Goal: Task Accomplishment & Management: Complete application form

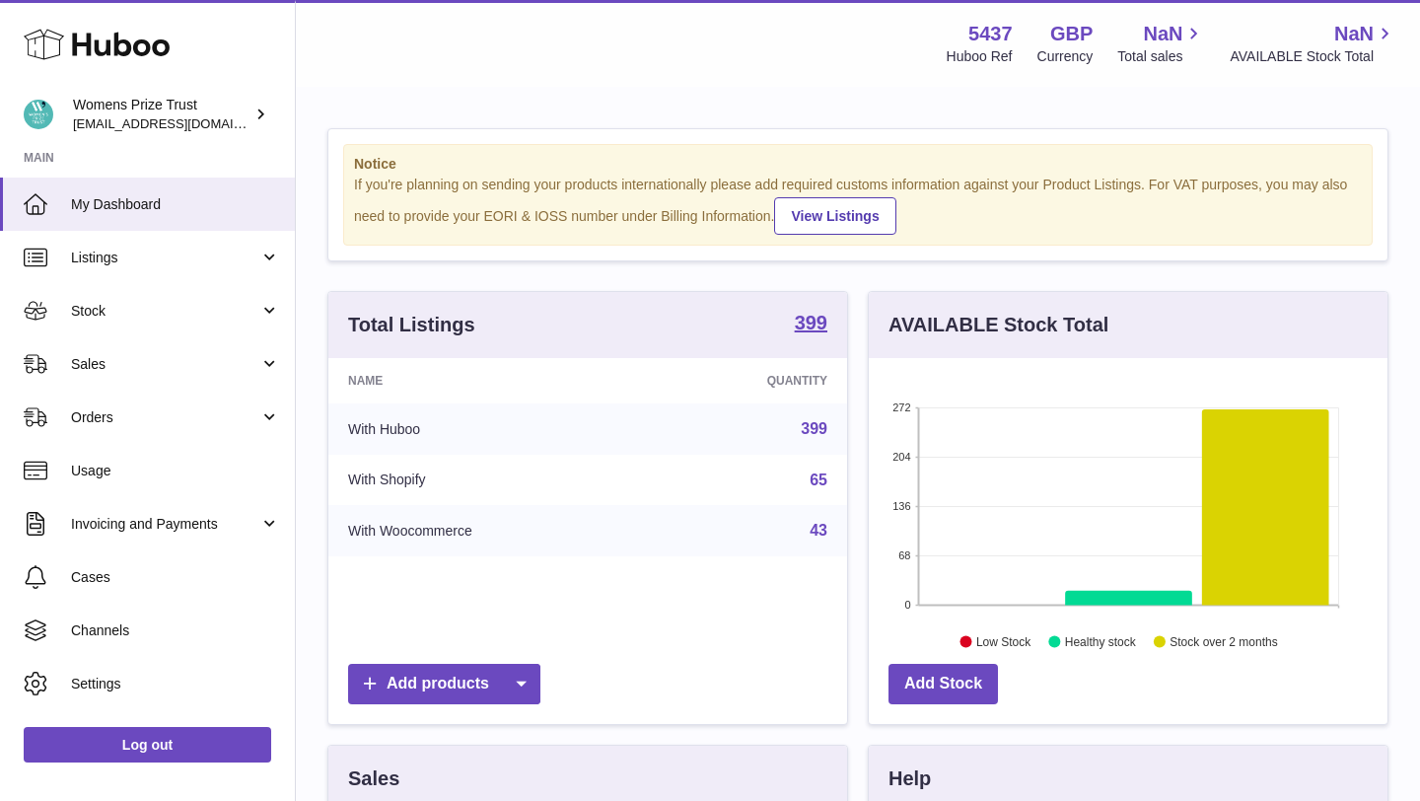
scroll to position [308, 519]
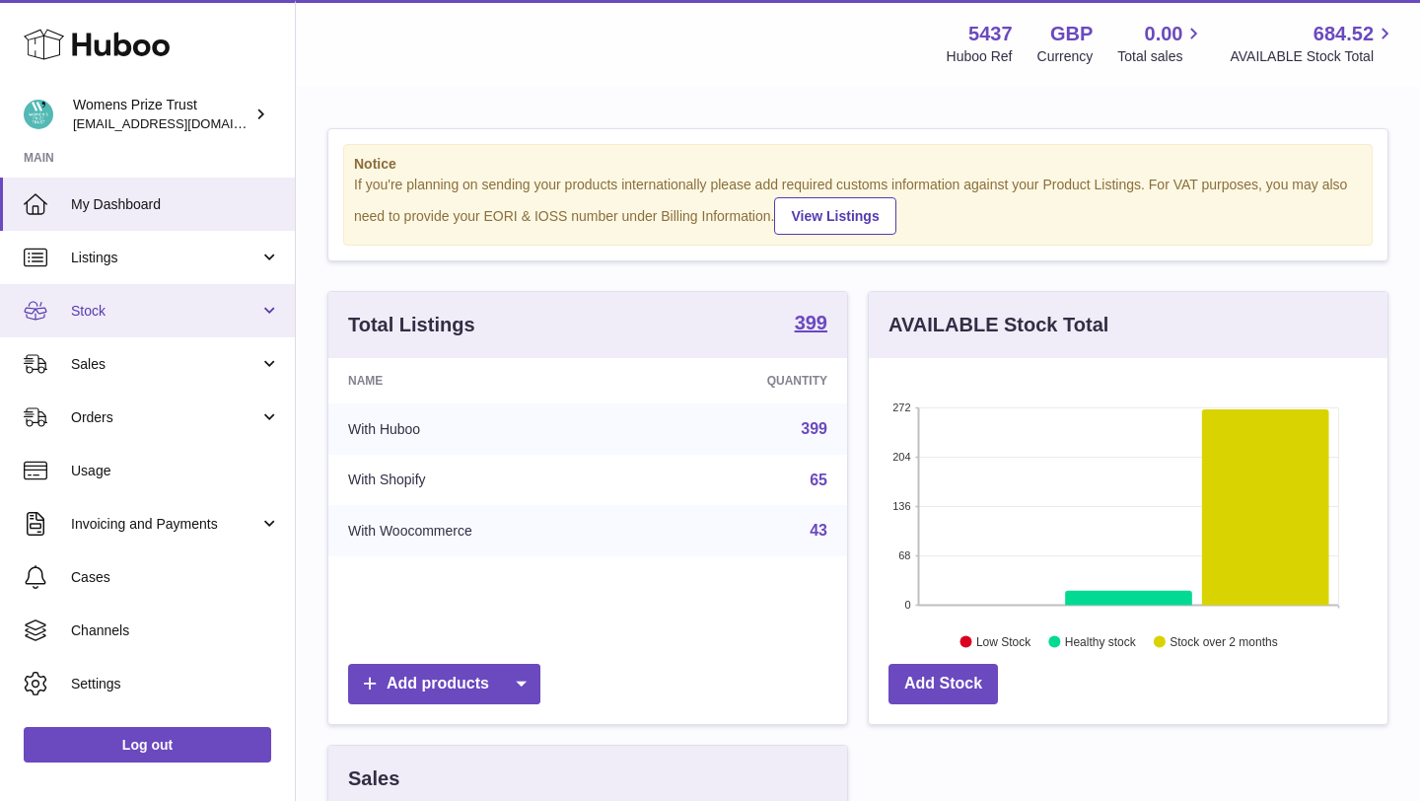
click at [160, 297] on link "Stock" at bounding box center [147, 310] width 295 height 53
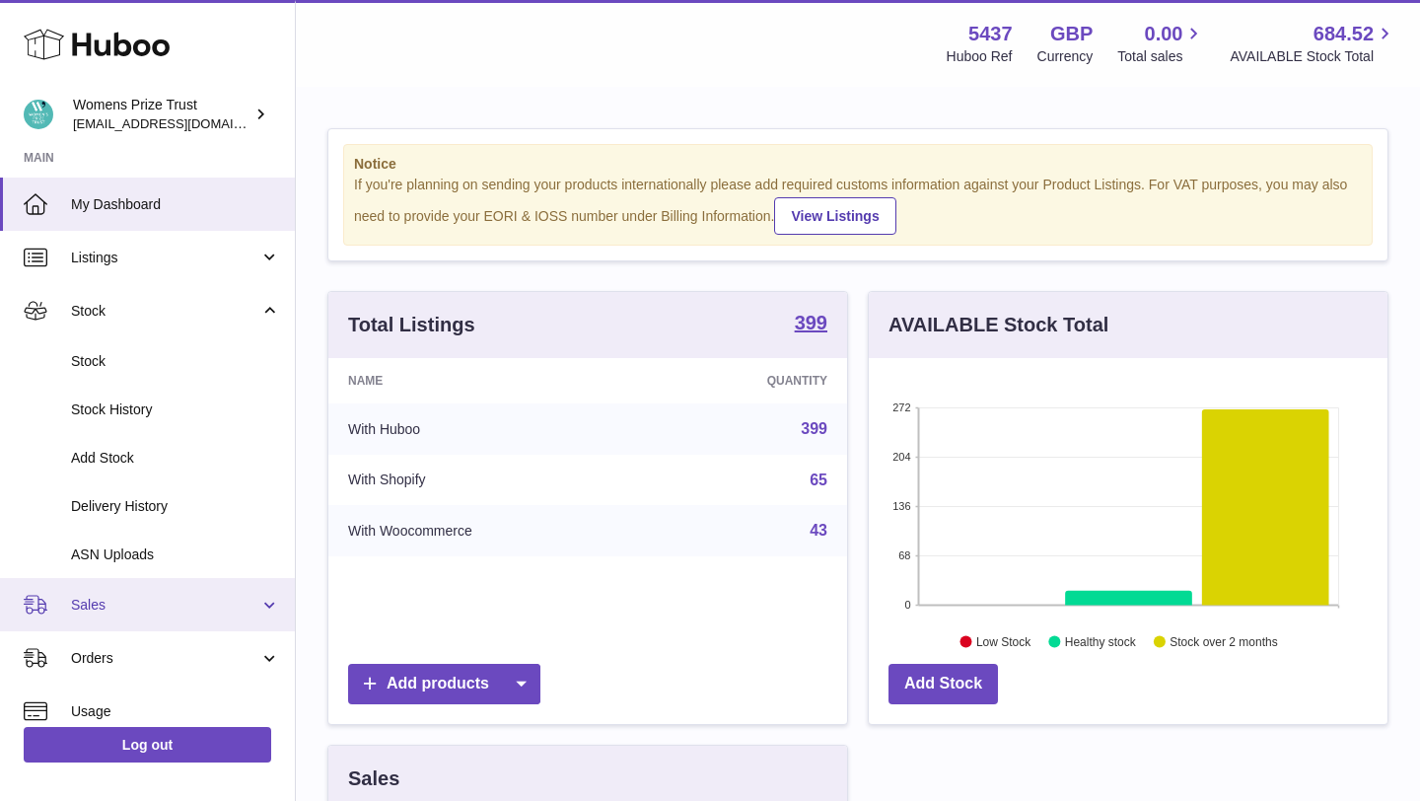
click at [145, 591] on link "Sales" at bounding box center [147, 604] width 295 height 53
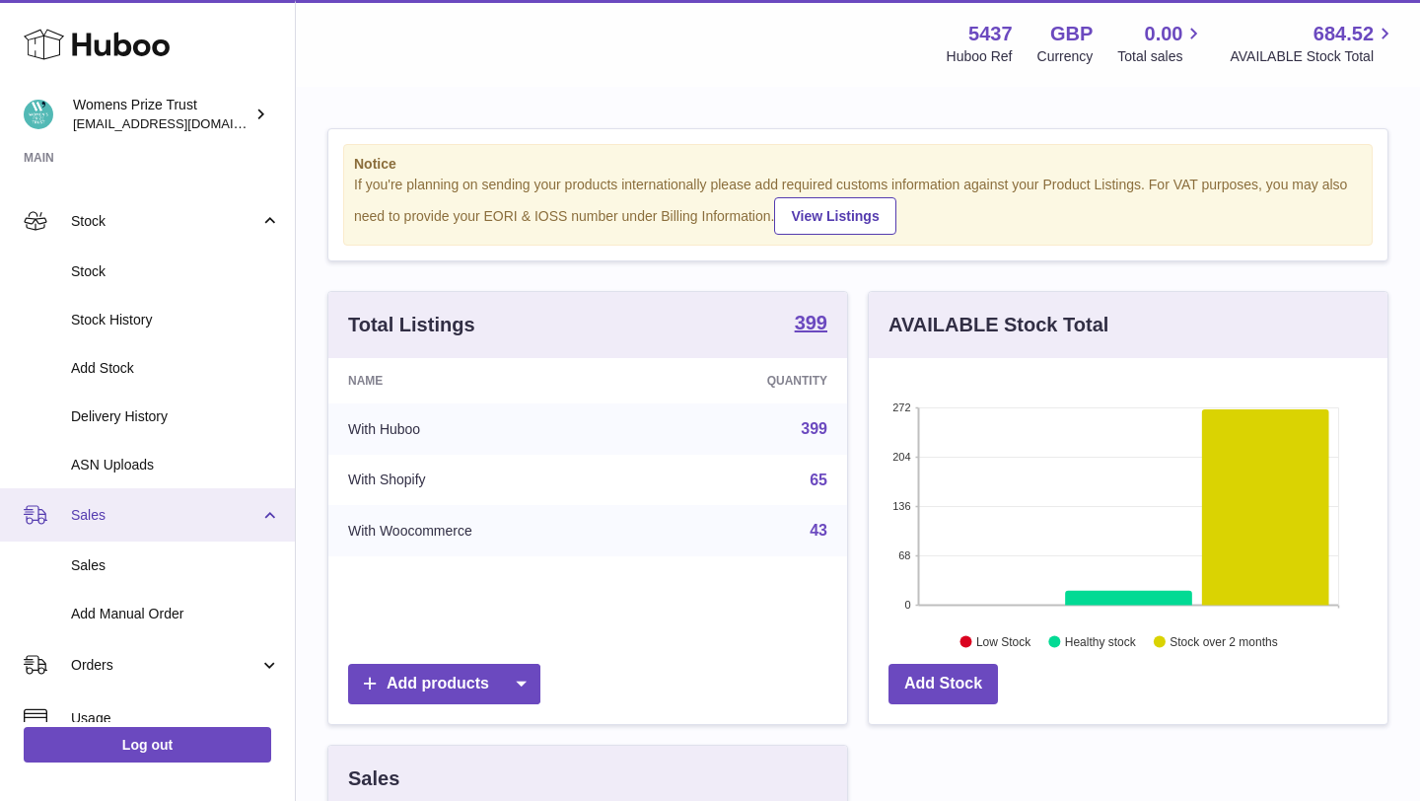
scroll to position [107, 0]
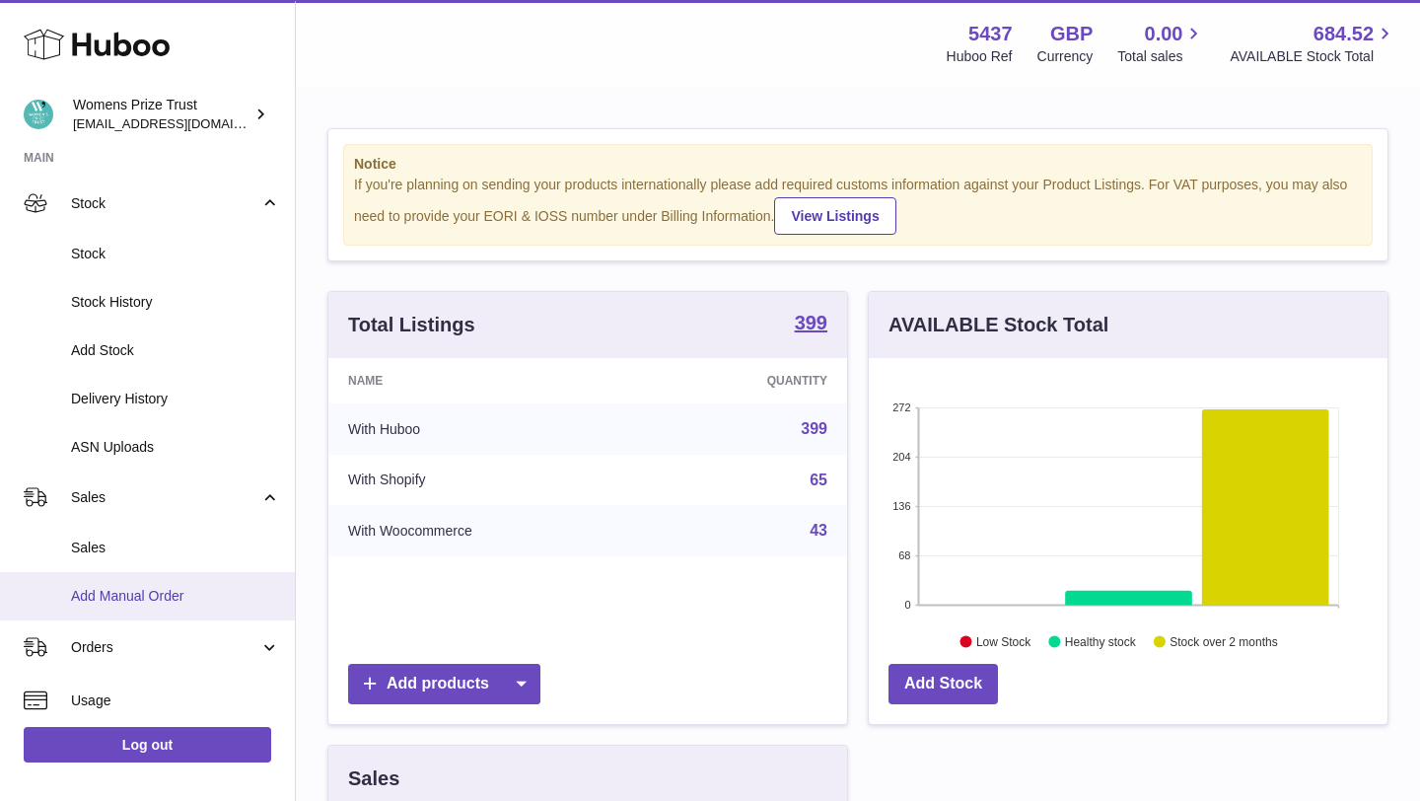
click at [146, 584] on link "Add Manual Order" at bounding box center [147, 596] width 295 height 48
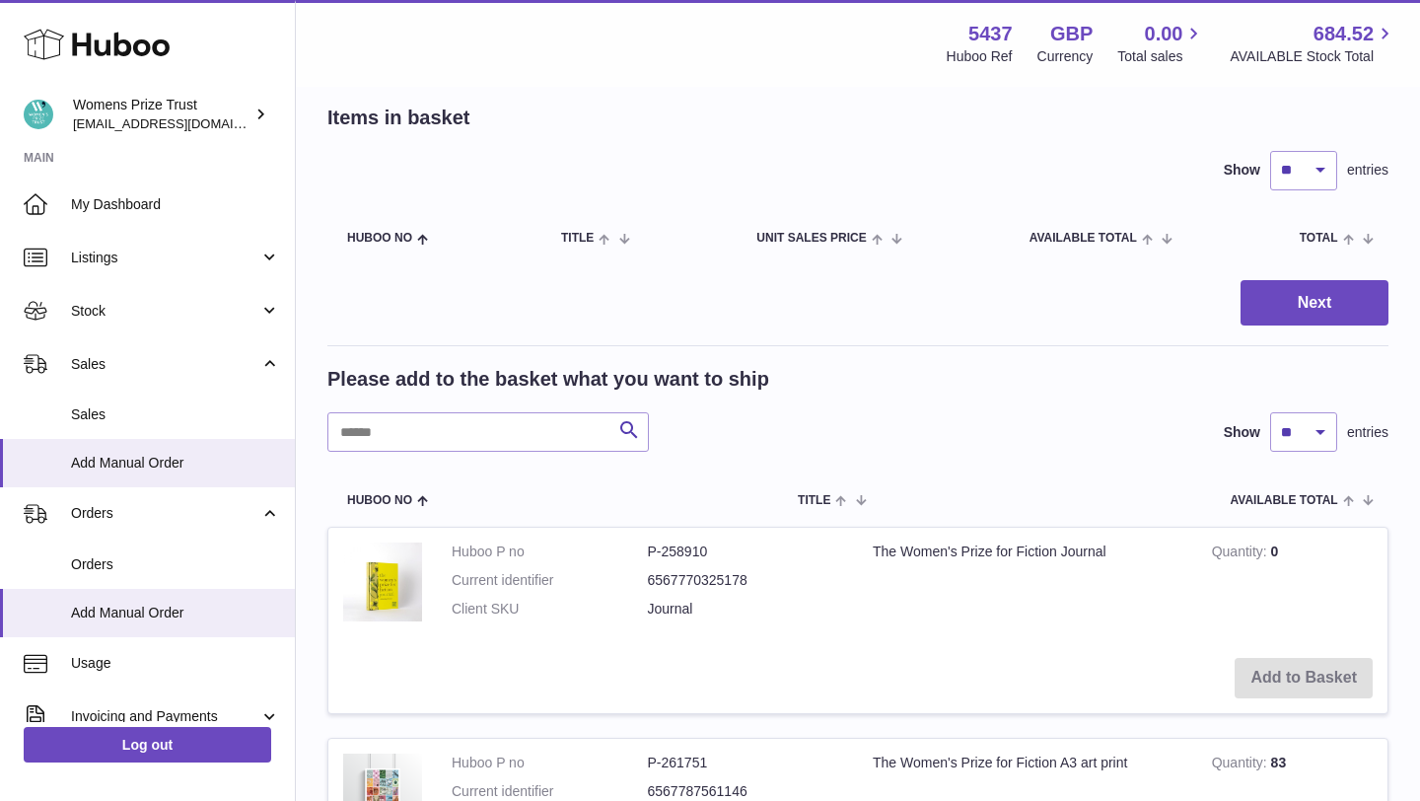
scroll to position [170, 0]
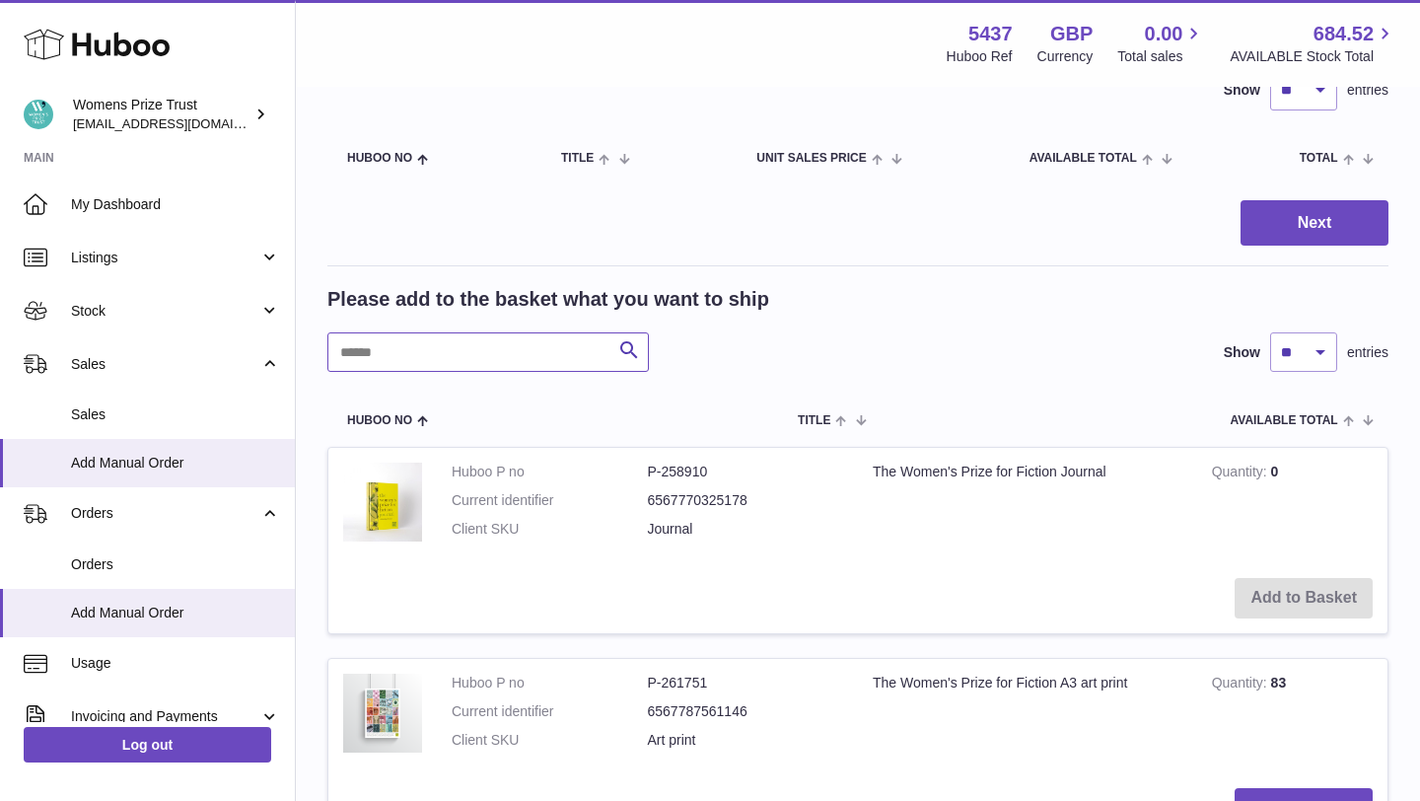
click at [412, 347] on input "text" at bounding box center [488, 351] width 322 height 39
type input "**********"
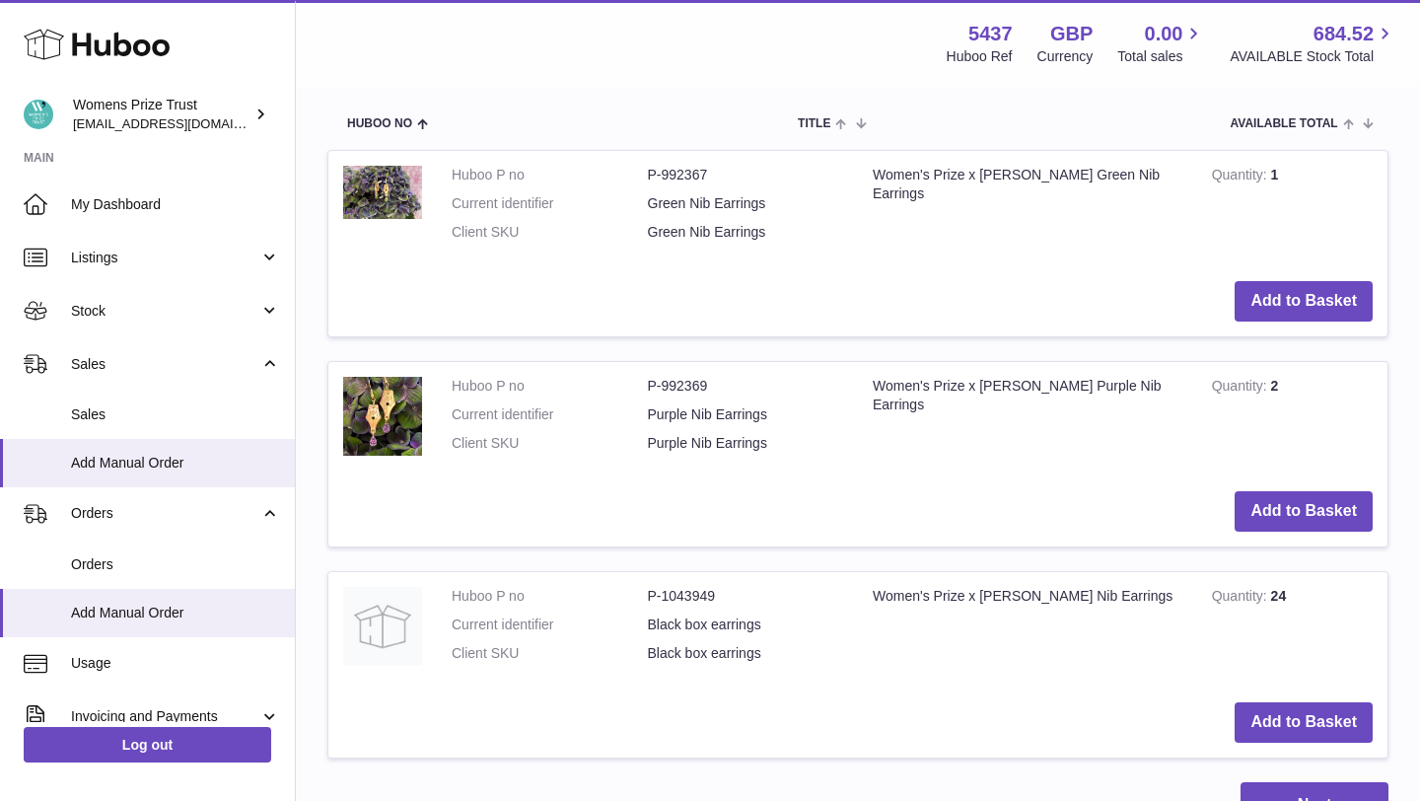
scroll to position [472, 0]
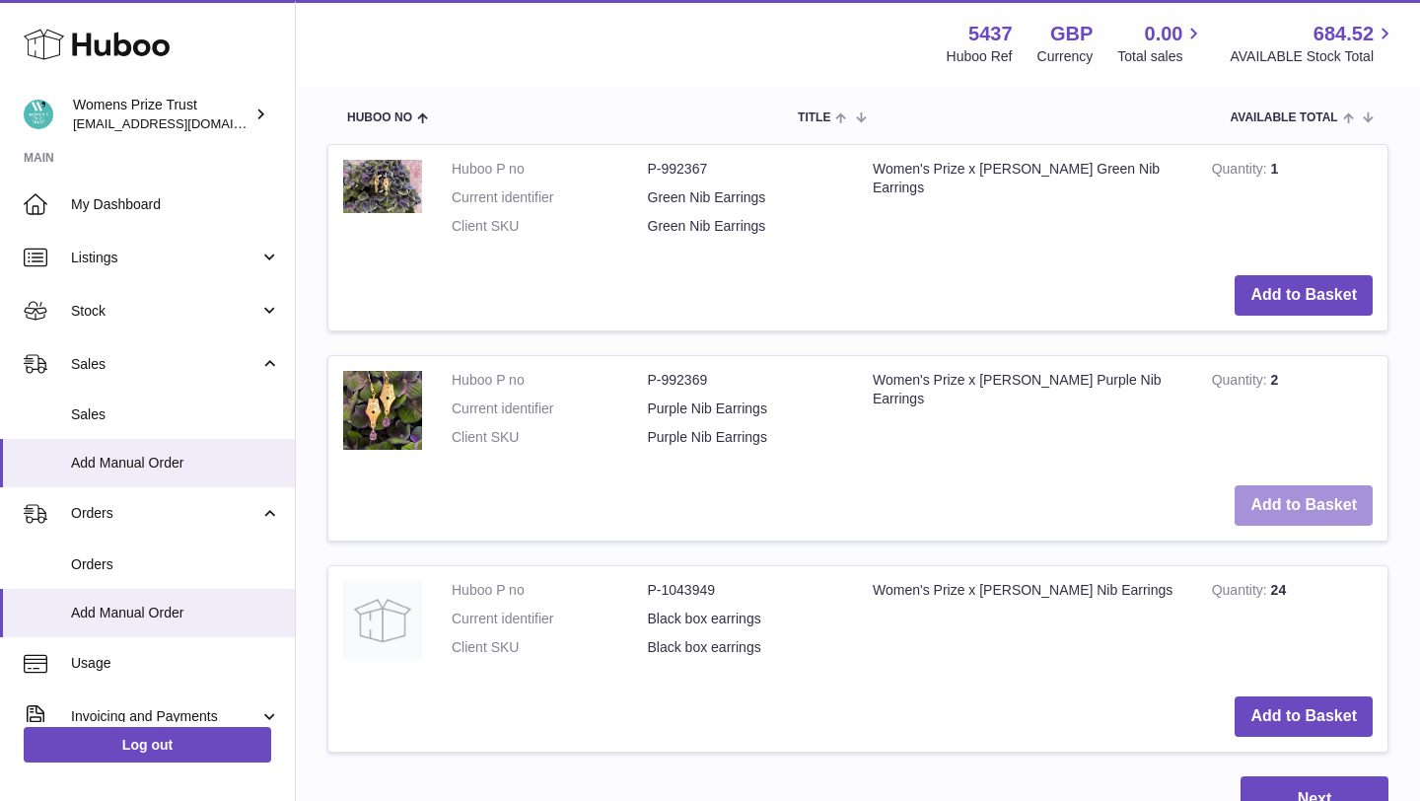
click at [1276, 498] on button "Add to Basket" at bounding box center [1304, 505] width 138 height 40
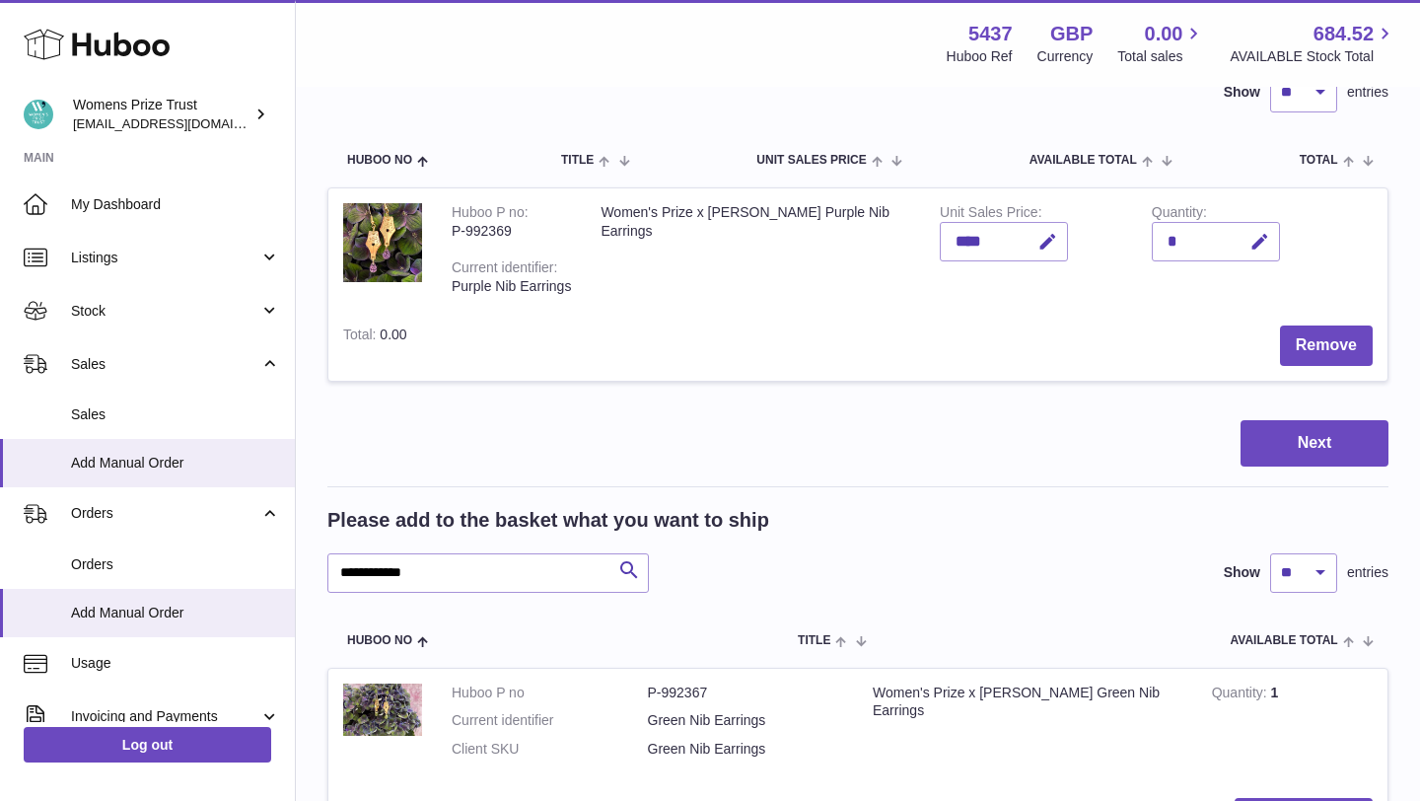
scroll to position [0, 0]
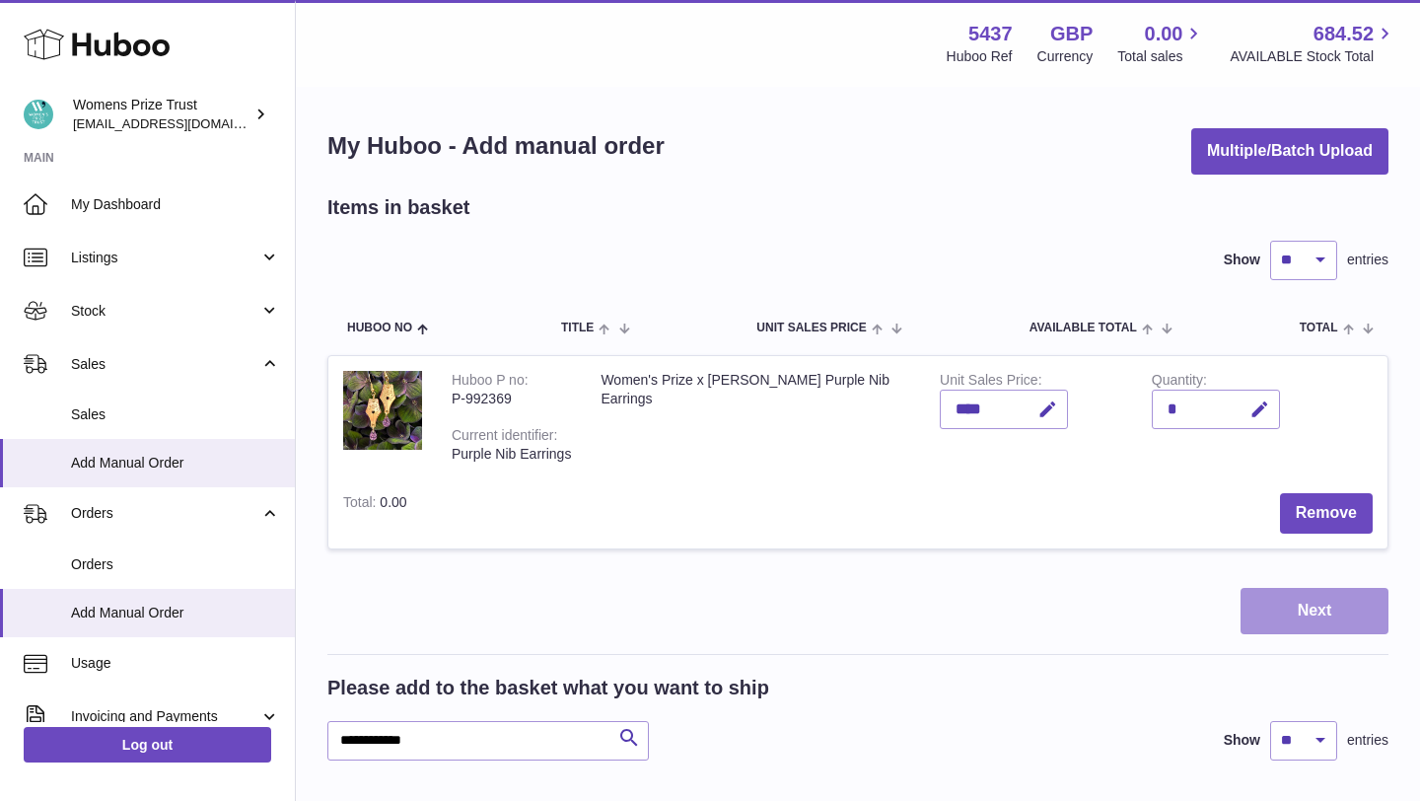
click at [1300, 593] on button "Next" at bounding box center [1315, 611] width 148 height 46
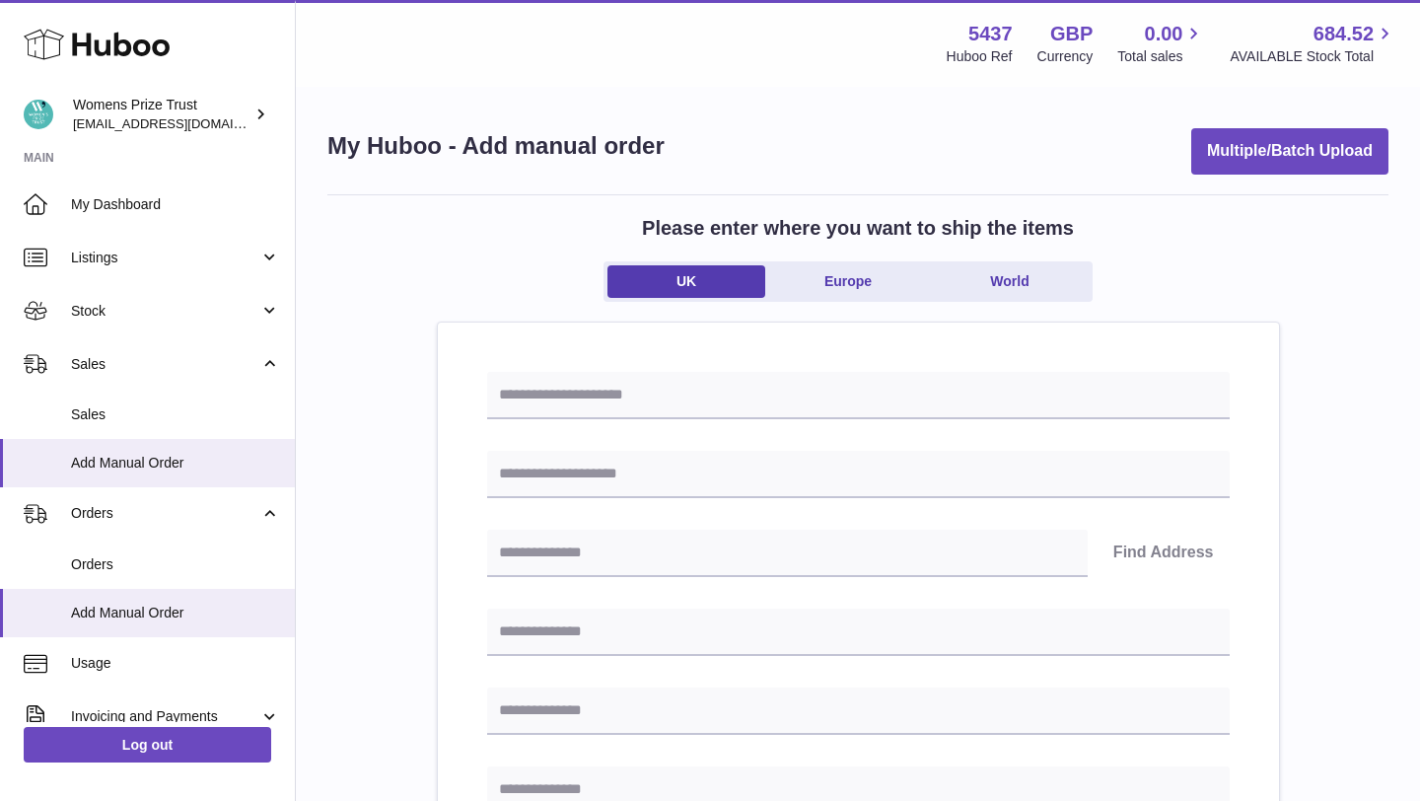
scroll to position [18, 0]
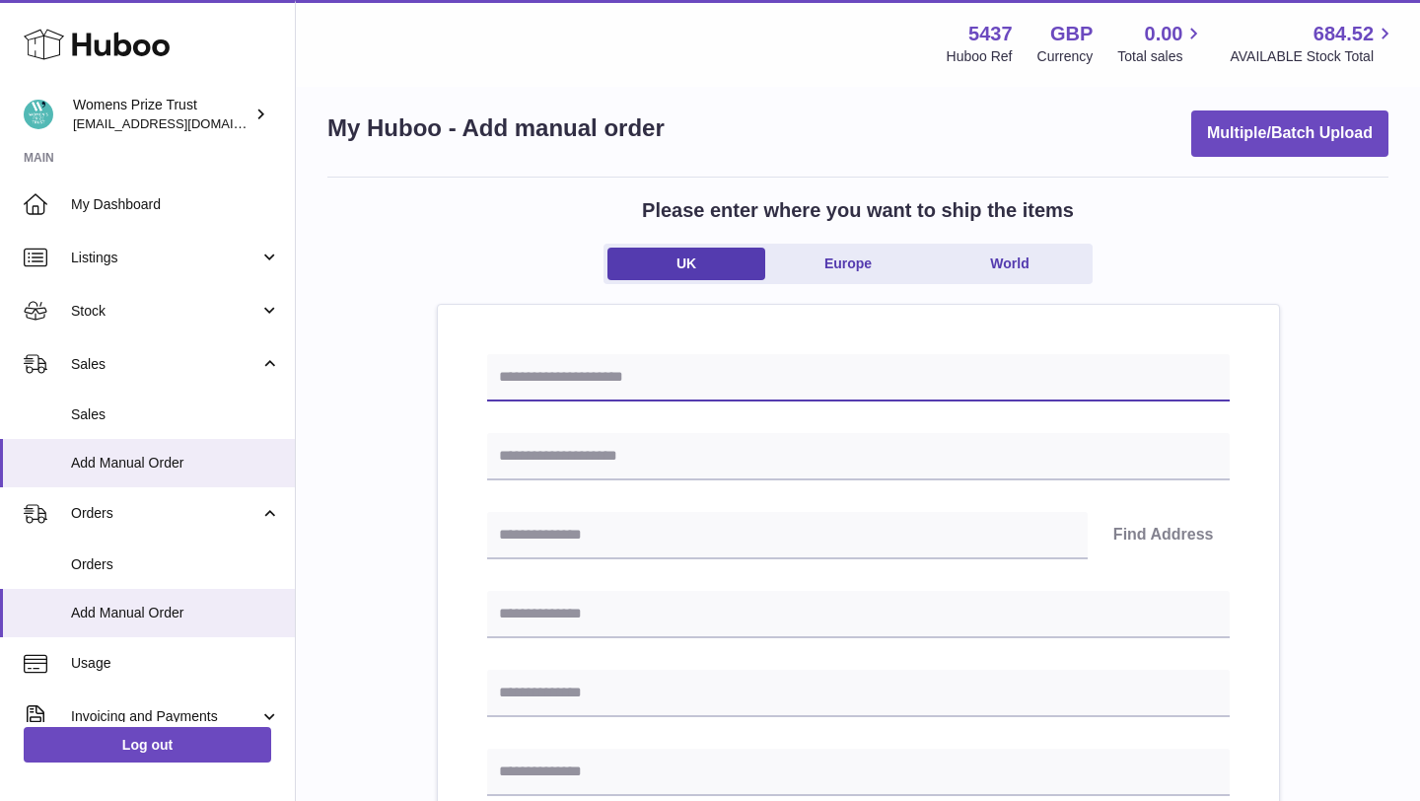
click at [702, 392] on input "text" at bounding box center [858, 377] width 743 height 47
paste input "******"
type input "******"
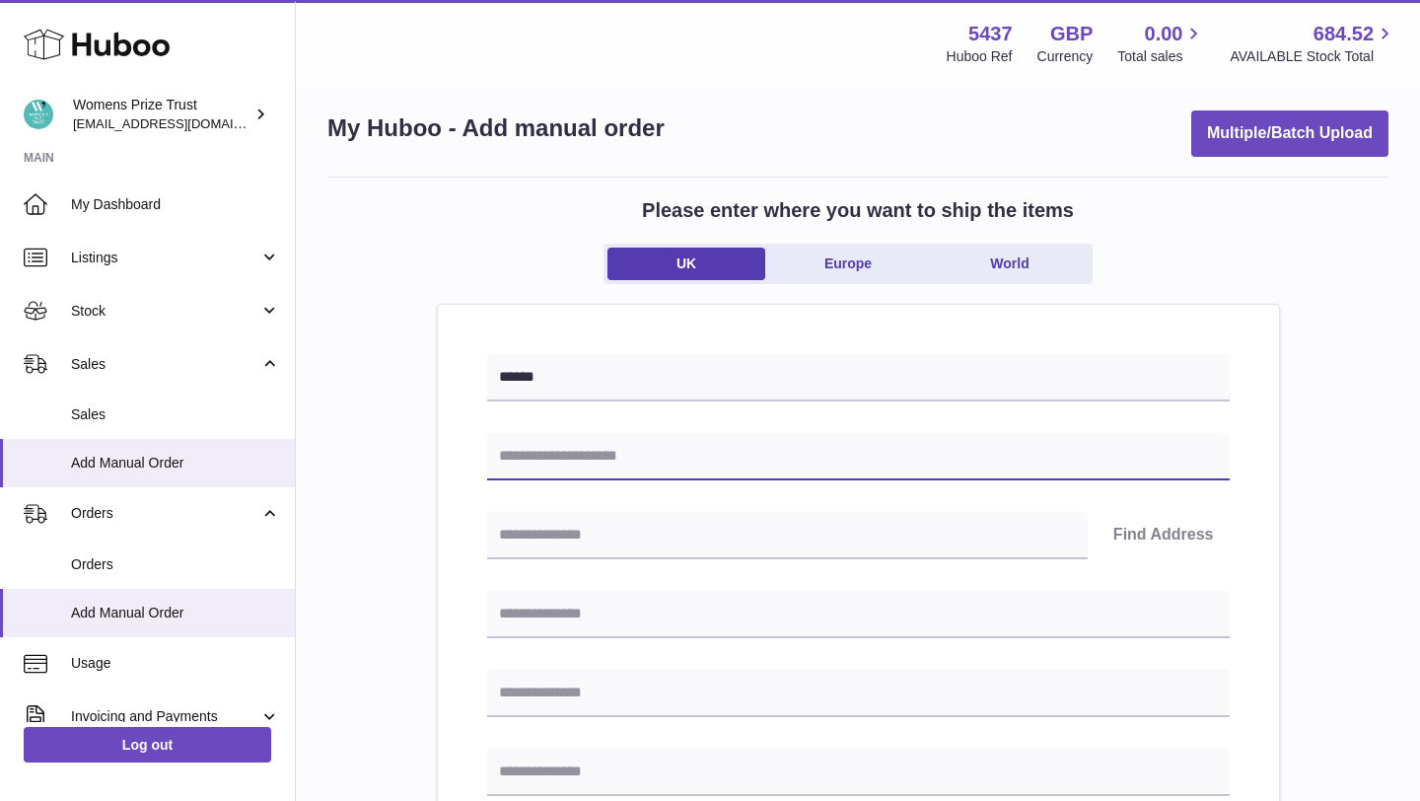
click at [664, 458] on input "text" at bounding box center [858, 456] width 743 height 47
paste input "**********"
type input "**********"
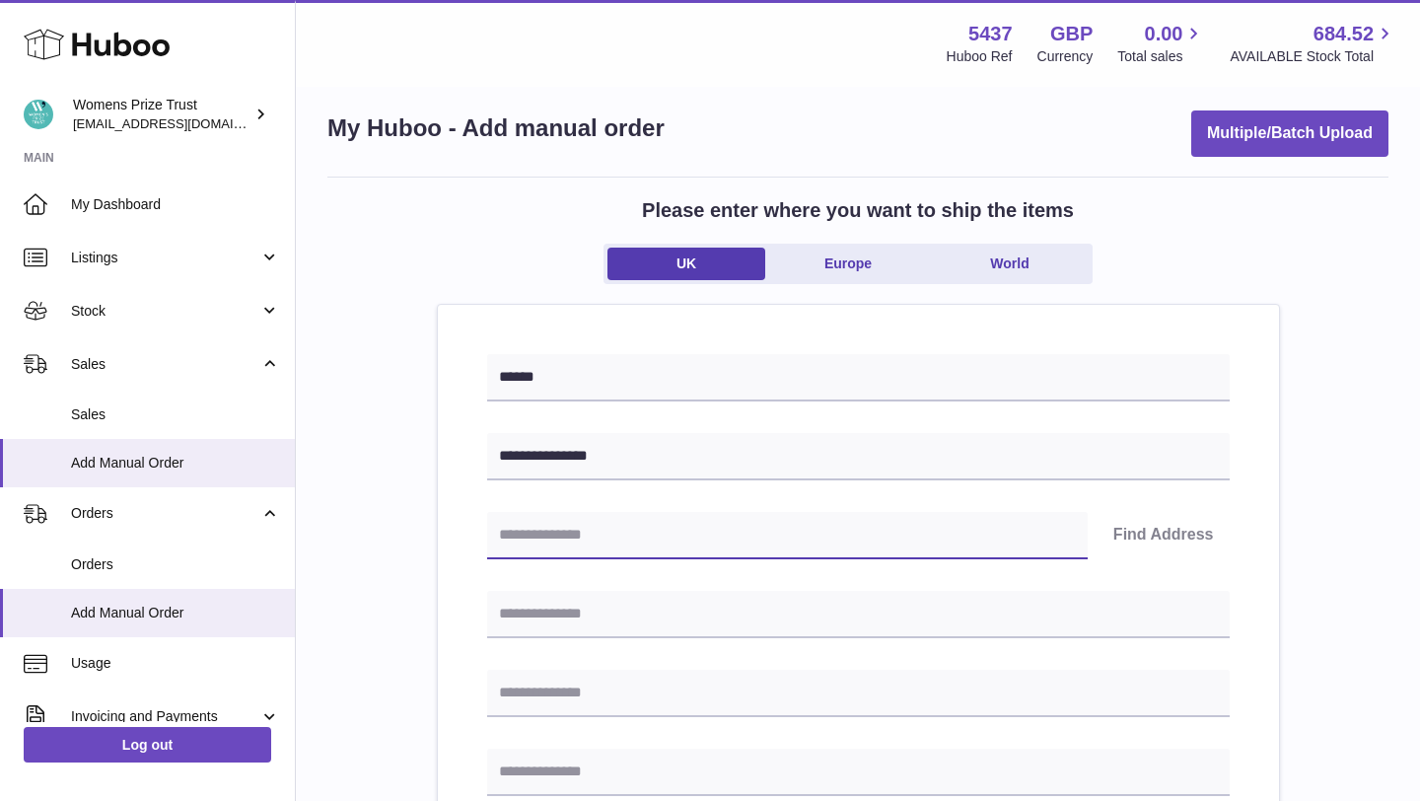
click at [608, 531] on input "text" at bounding box center [787, 535] width 601 height 47
paste input "********"
type input "********"
click at [1155, 531] on button "Find Address" at bounding box center [1164, 535] width 132 height 47
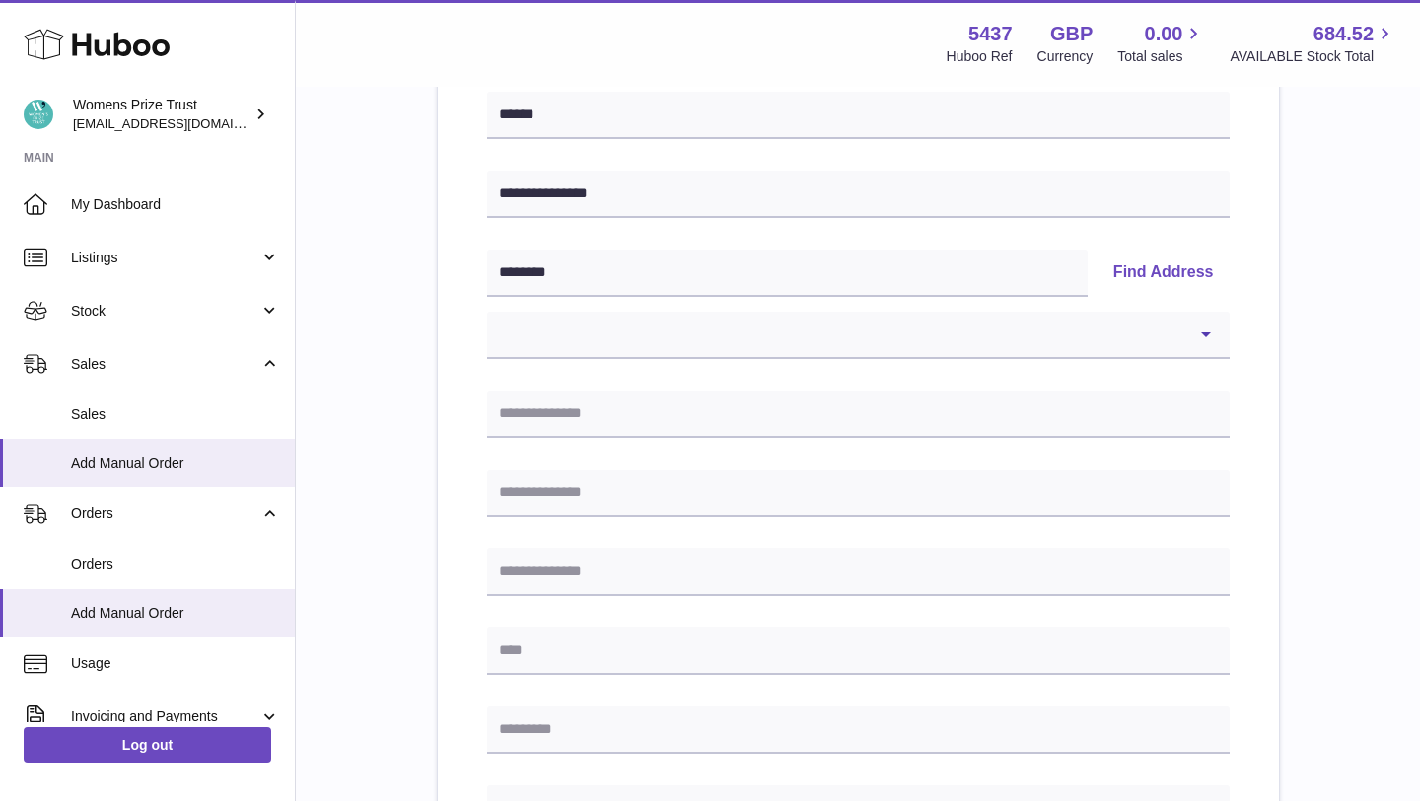
scroll to position [349, 0]
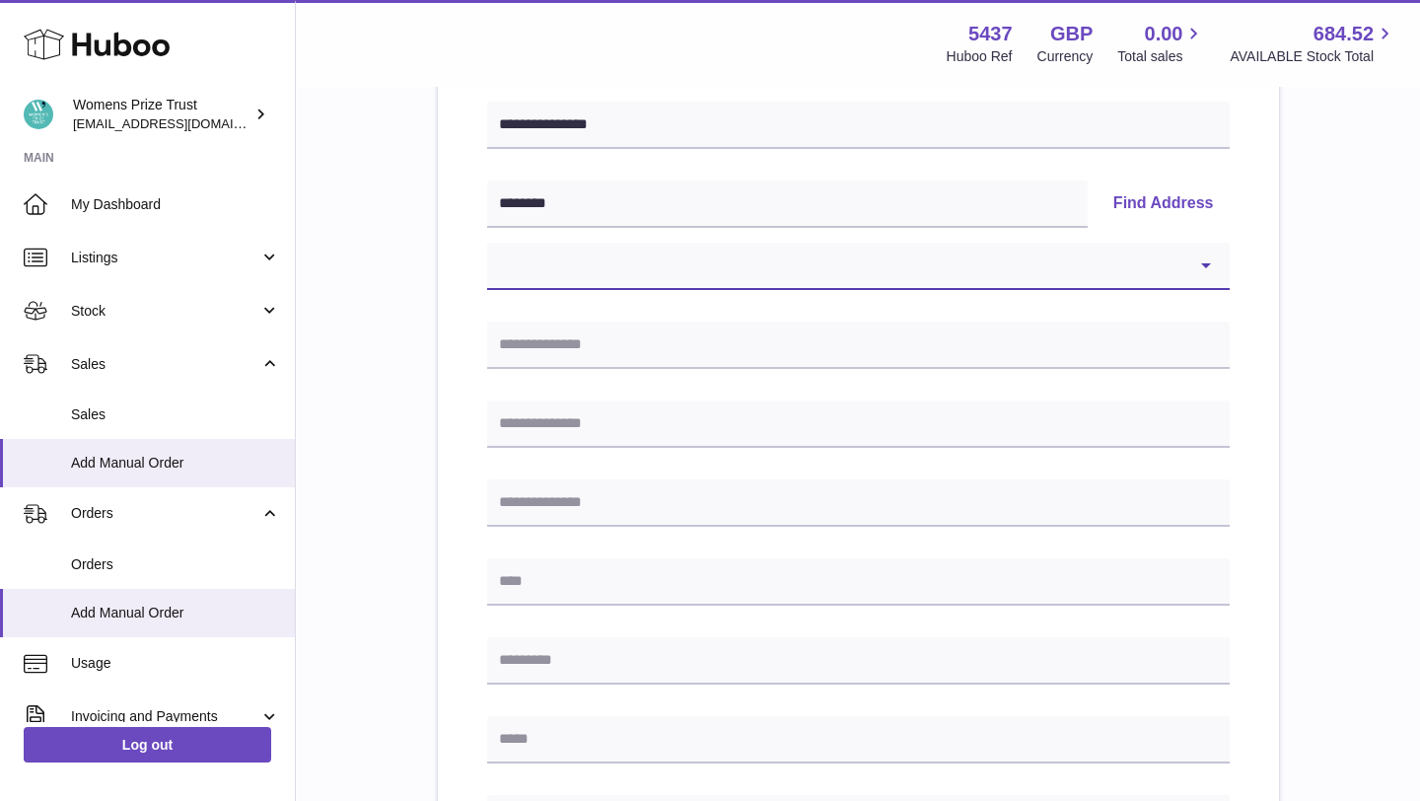
click at [893, 261] on select "**********" at bounding box center [858, 266] width 743 height 47
select select "*"
click at [487, 243] on select "**********" at bounding box center [858, 266] width 743 height 47
type input "**********"
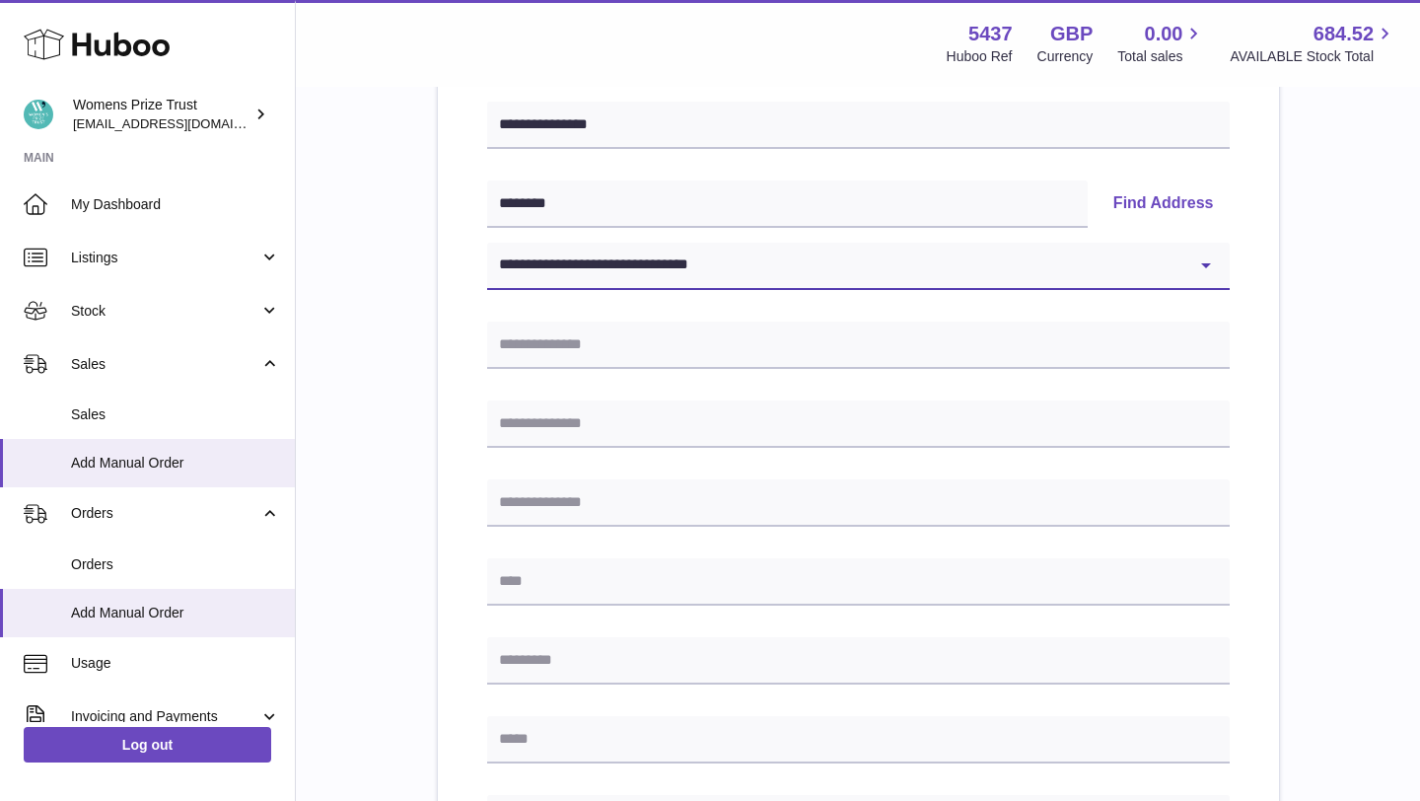
type input "*****"
type input "********"
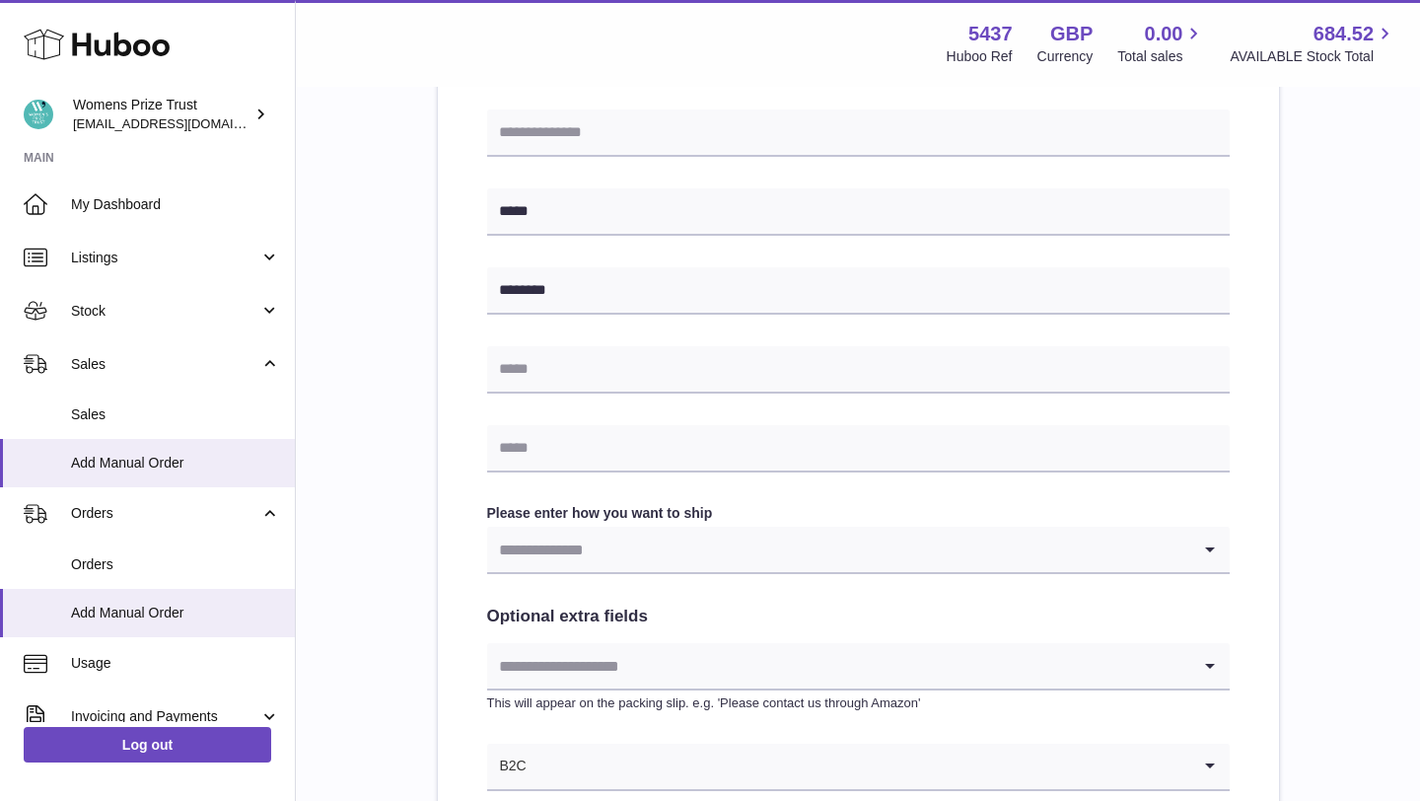
scroll to position [724, 0]
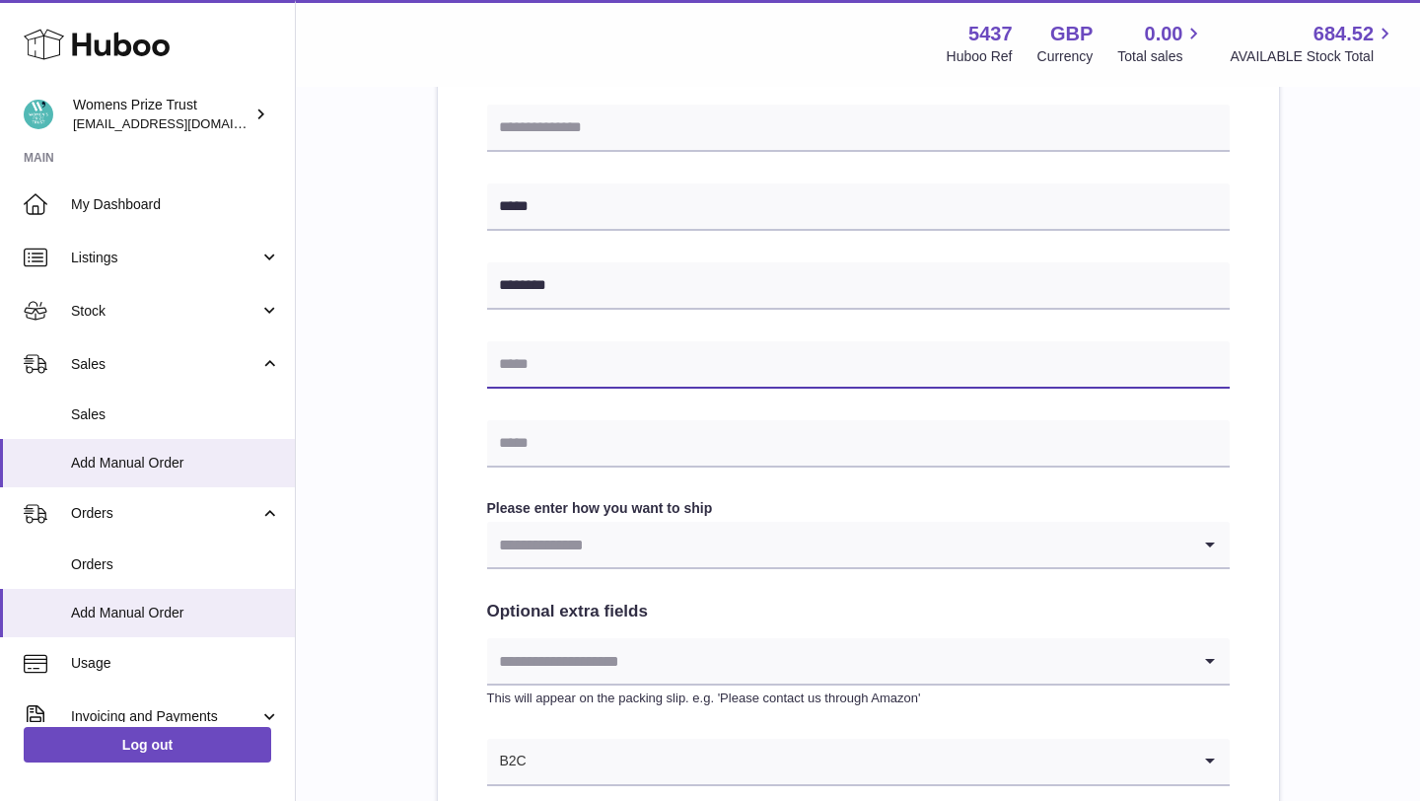
click at [780, 357] on input "text" at bounding box center [858, 364] width 743 height 47
paste input "**********"
type input "**********"
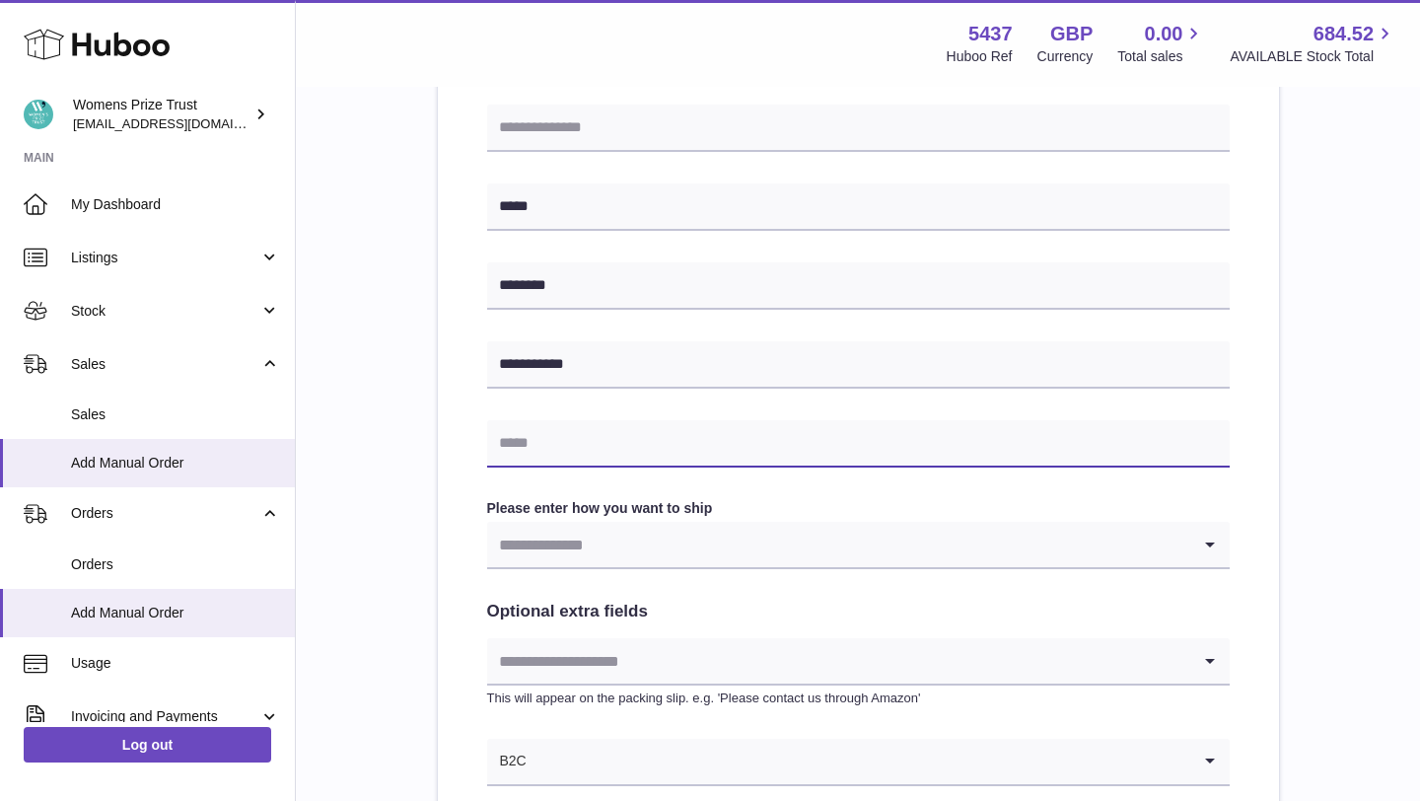
click at [766, 420] on input "text" at bounding box center [858, 443] width 743 height 47
paste input "**********"
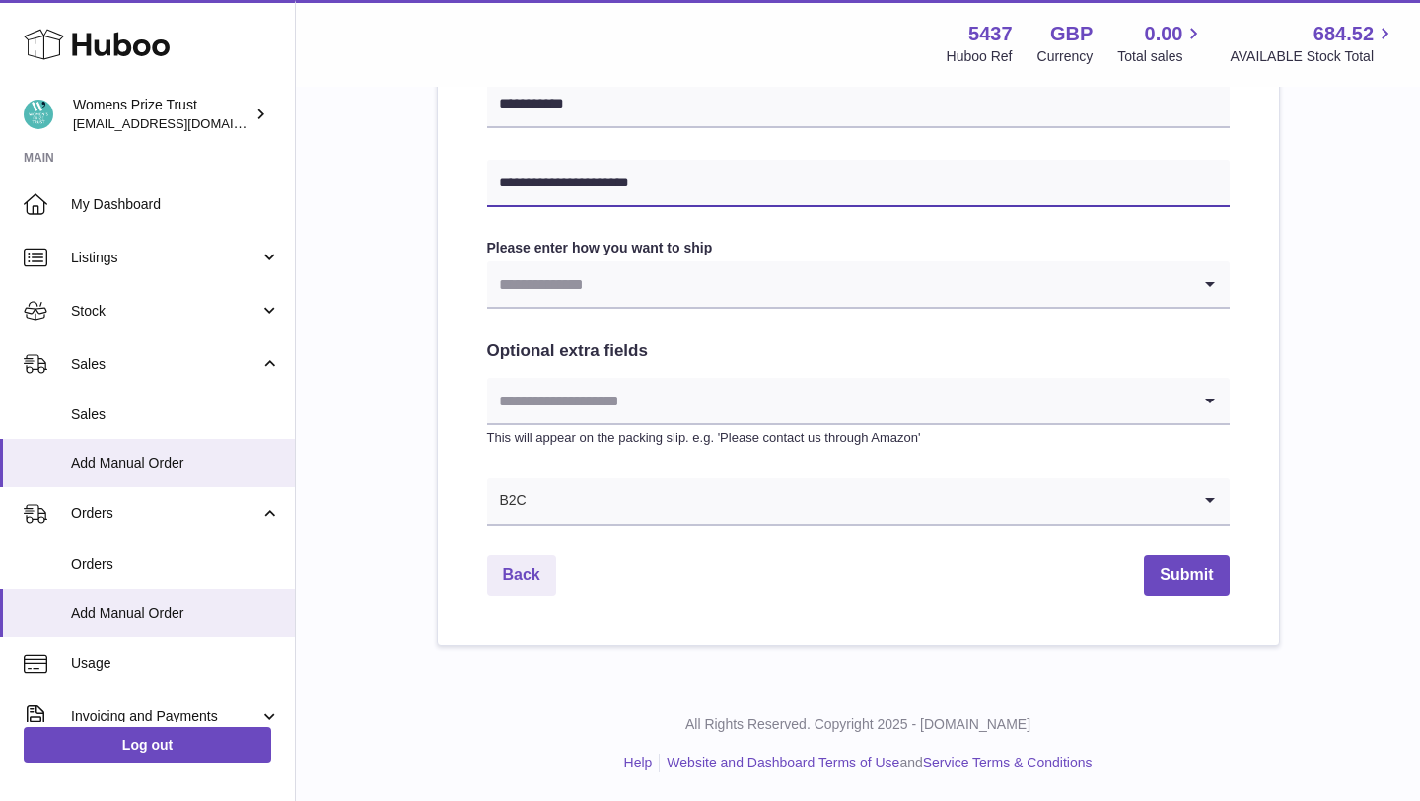
scroll to position [984, 0]
type input "**********"
click at [732, 284] on input "Search for option" at bounding box center [838, 283] width 703 height 45
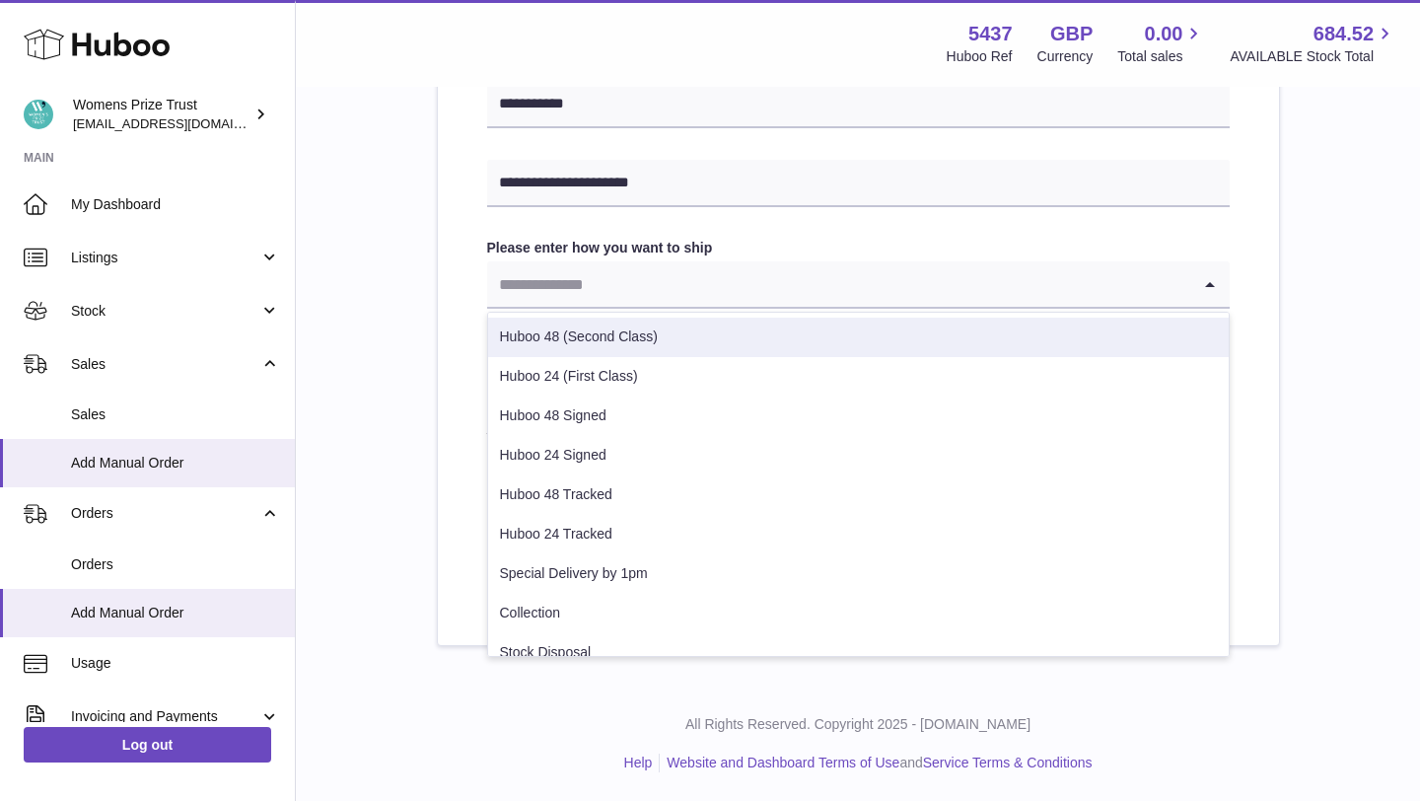
click at [741, 323] on li "Huboo 48 (Second Class)" at bounding box center [858, 337] width 741 height 39
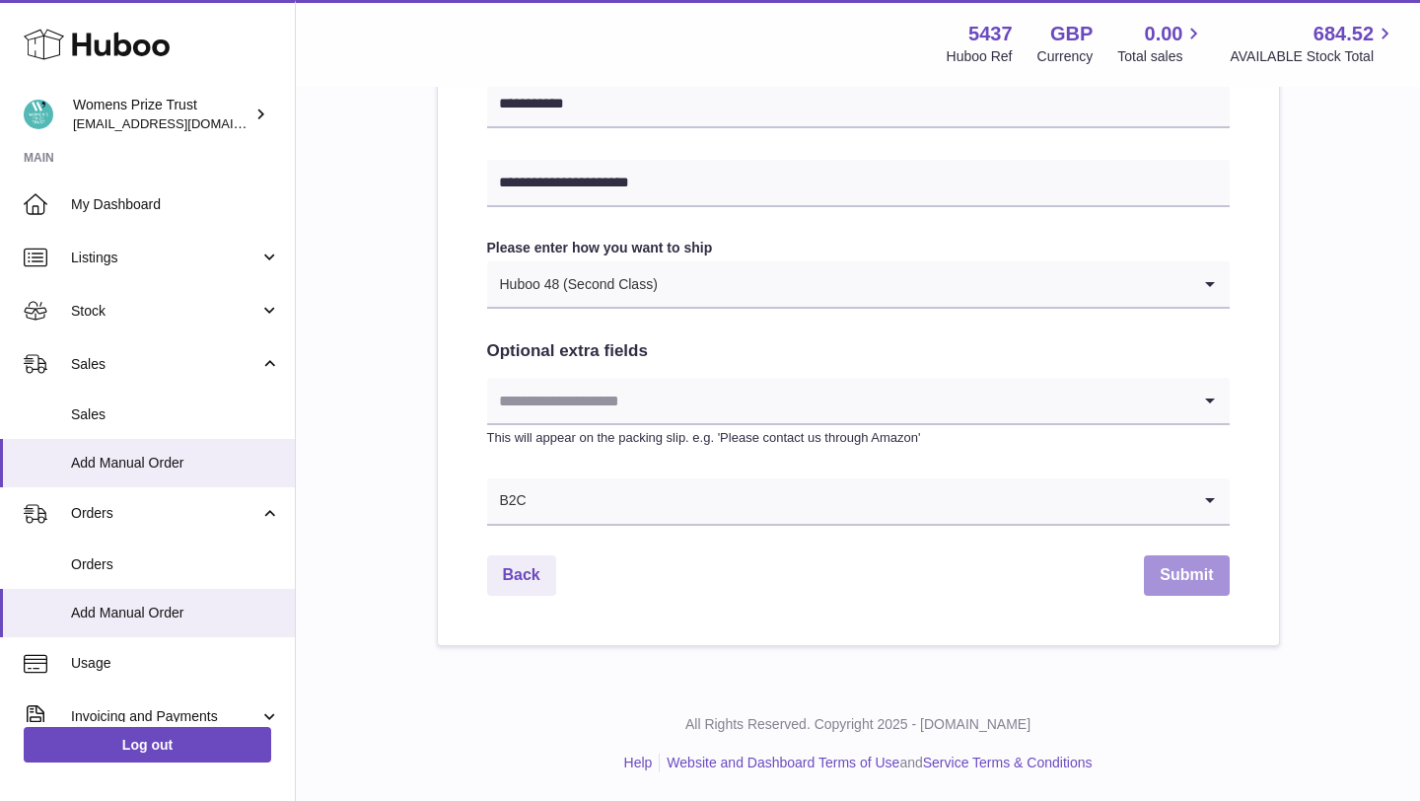
click at [1182, 567] on button "Submit" at bounding box center [1186, 575] width 85 height 40
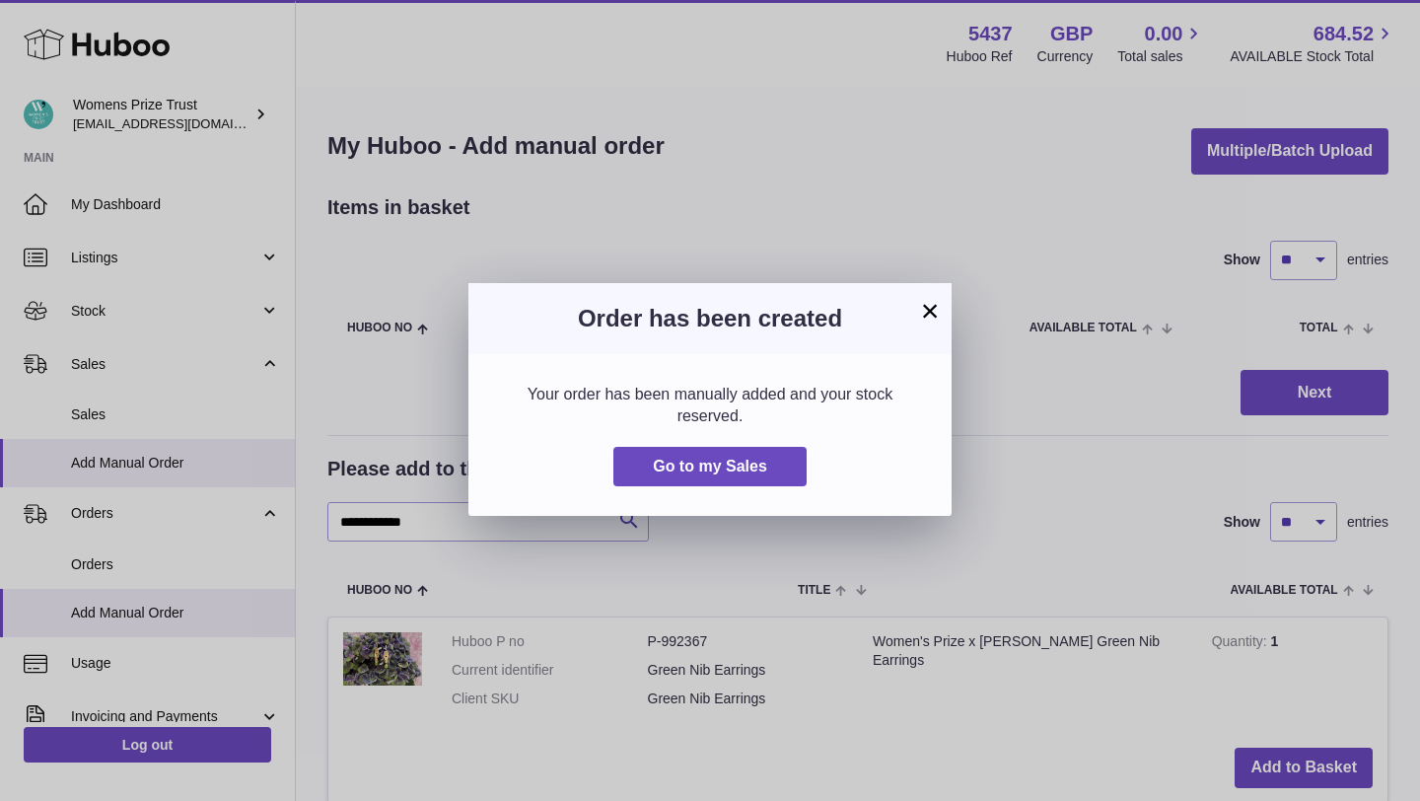
click at [929, 308] on button "×" at bounding box center [930, 311] width 24 height 24
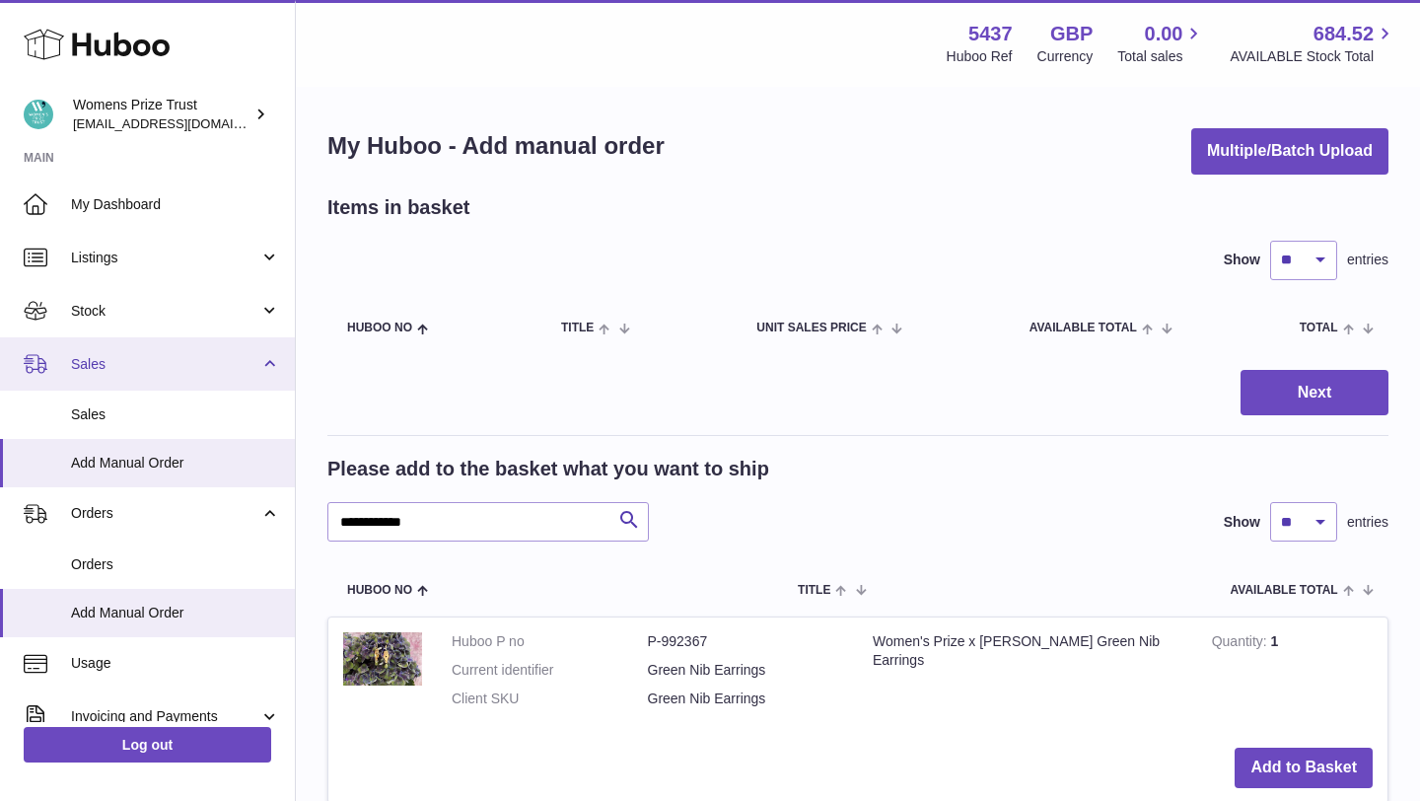
click at [250, 375] on link "Sales" at bounding box center [147, 363] width 295 height 53
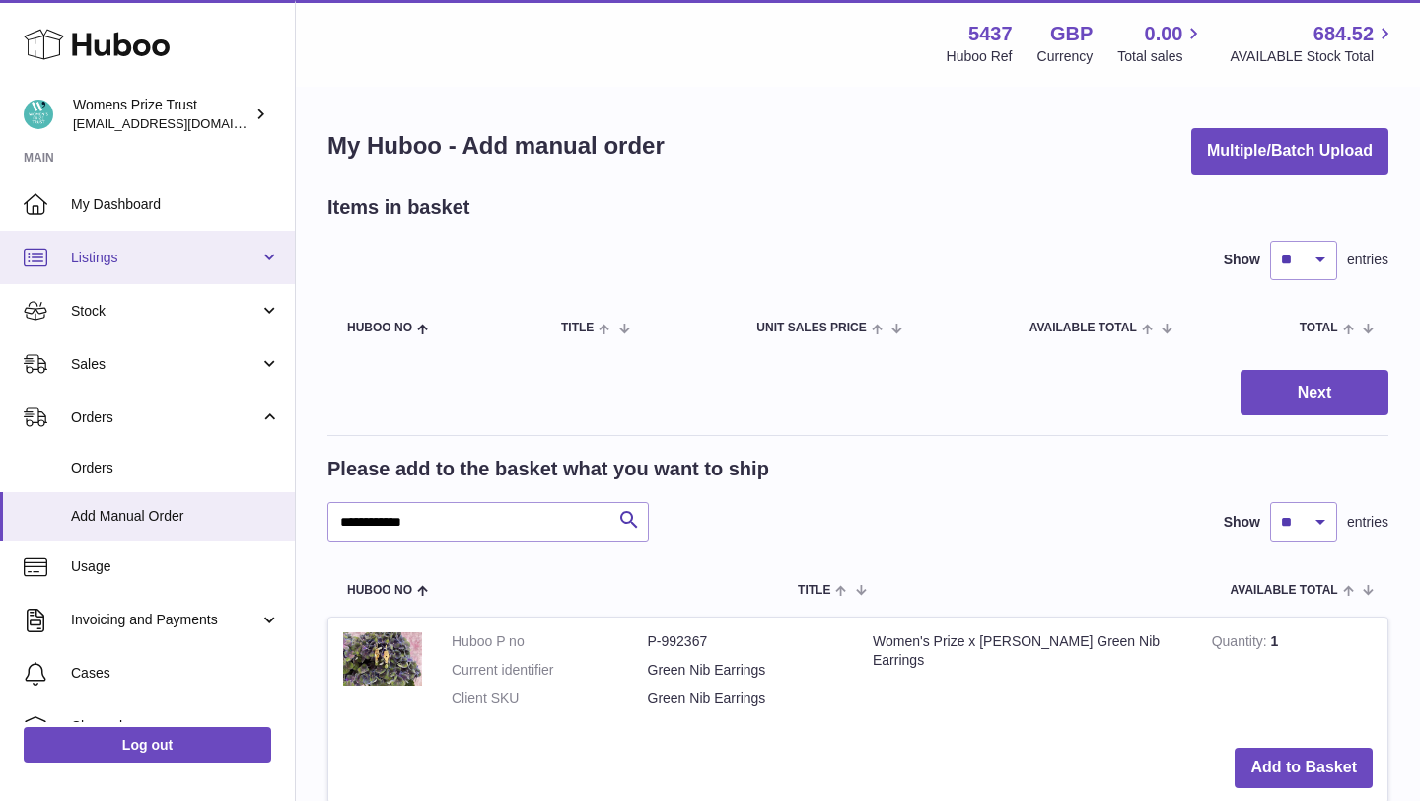
click at [242, 264] on span "Listings" at bounding box center [165, 258] width 188 height 19
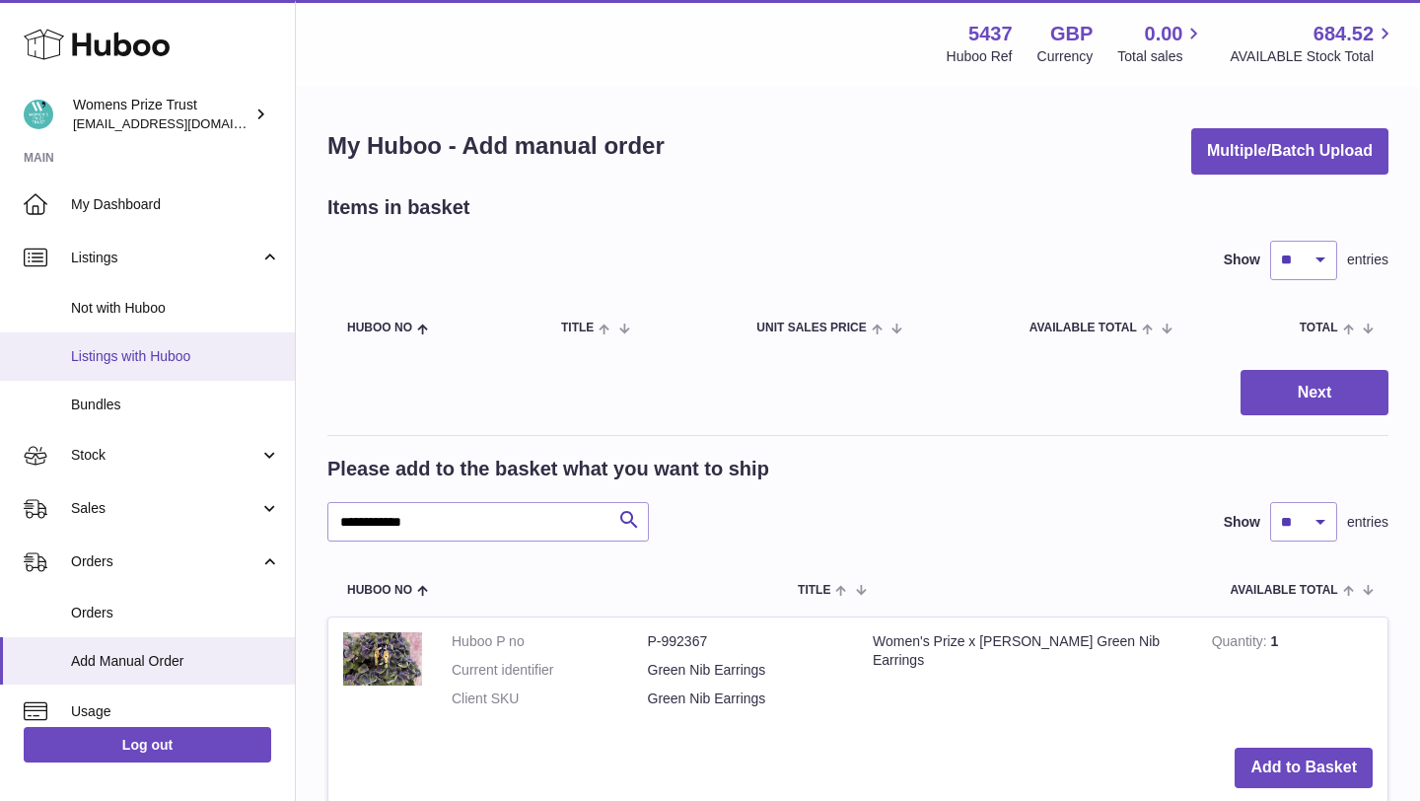
click at [216, 362] on span "Listings with Huboo" at bounding box center [175, 356] width 209 height 19
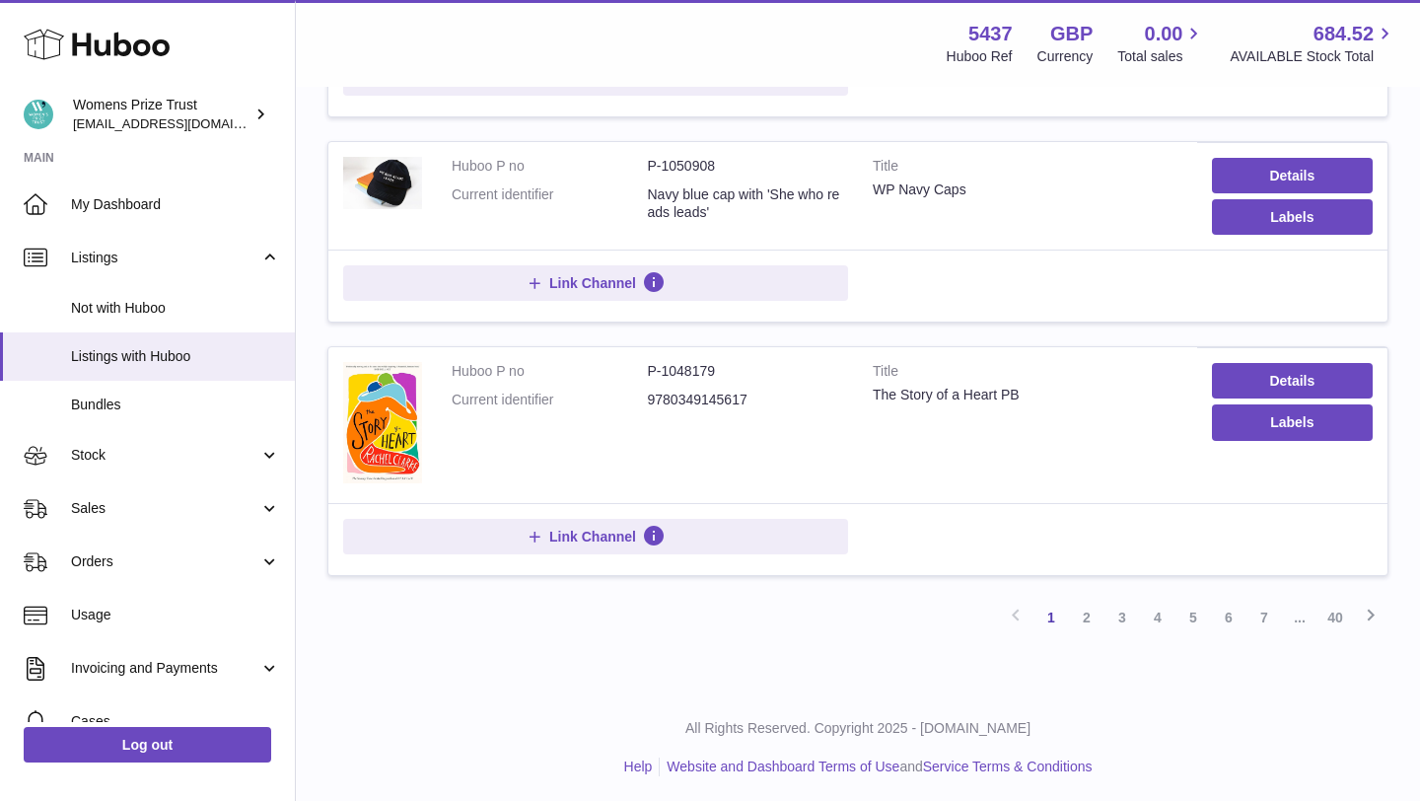
scroll to position [1938, 0]
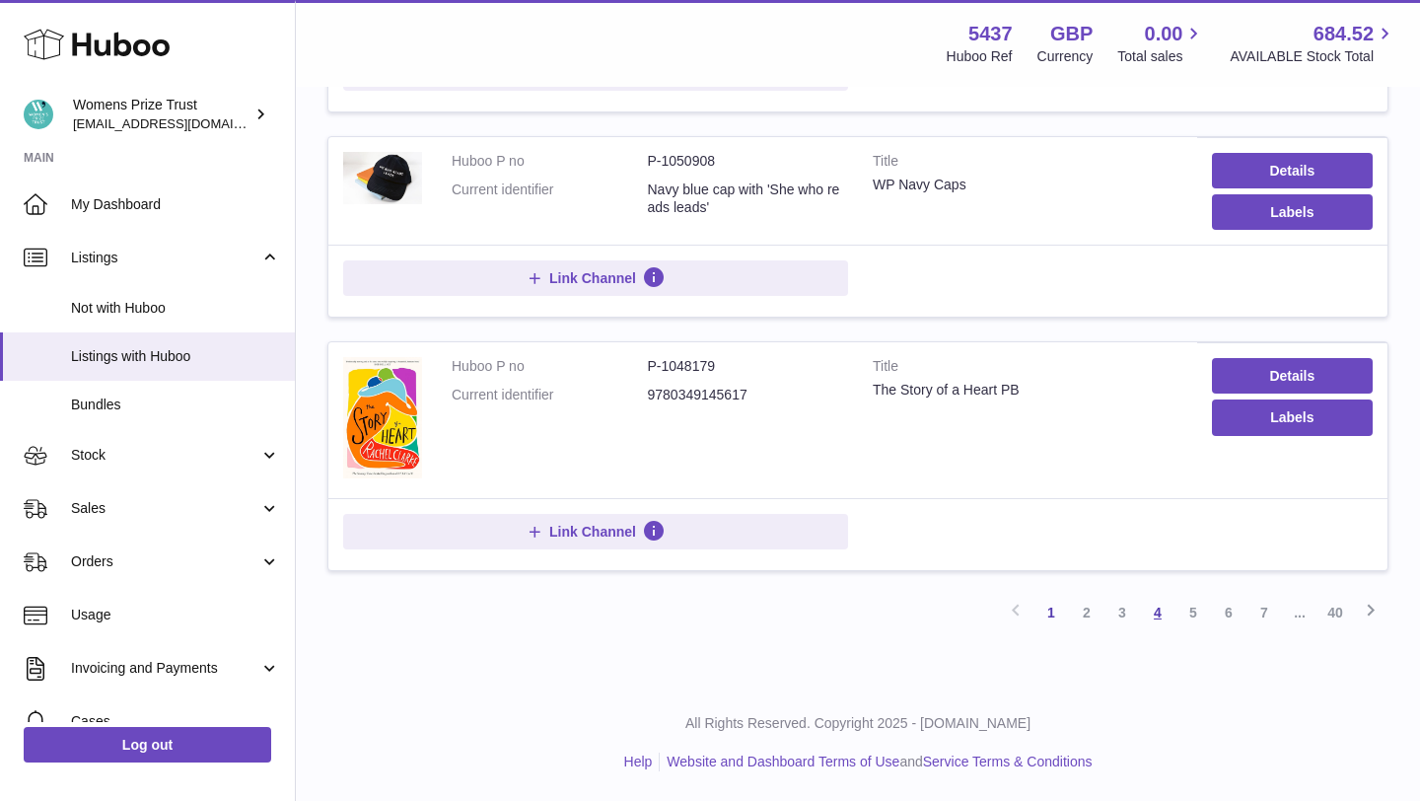
click at [1164, 612] on link "4" at bounding box center [1158, 613] width 36 height 36
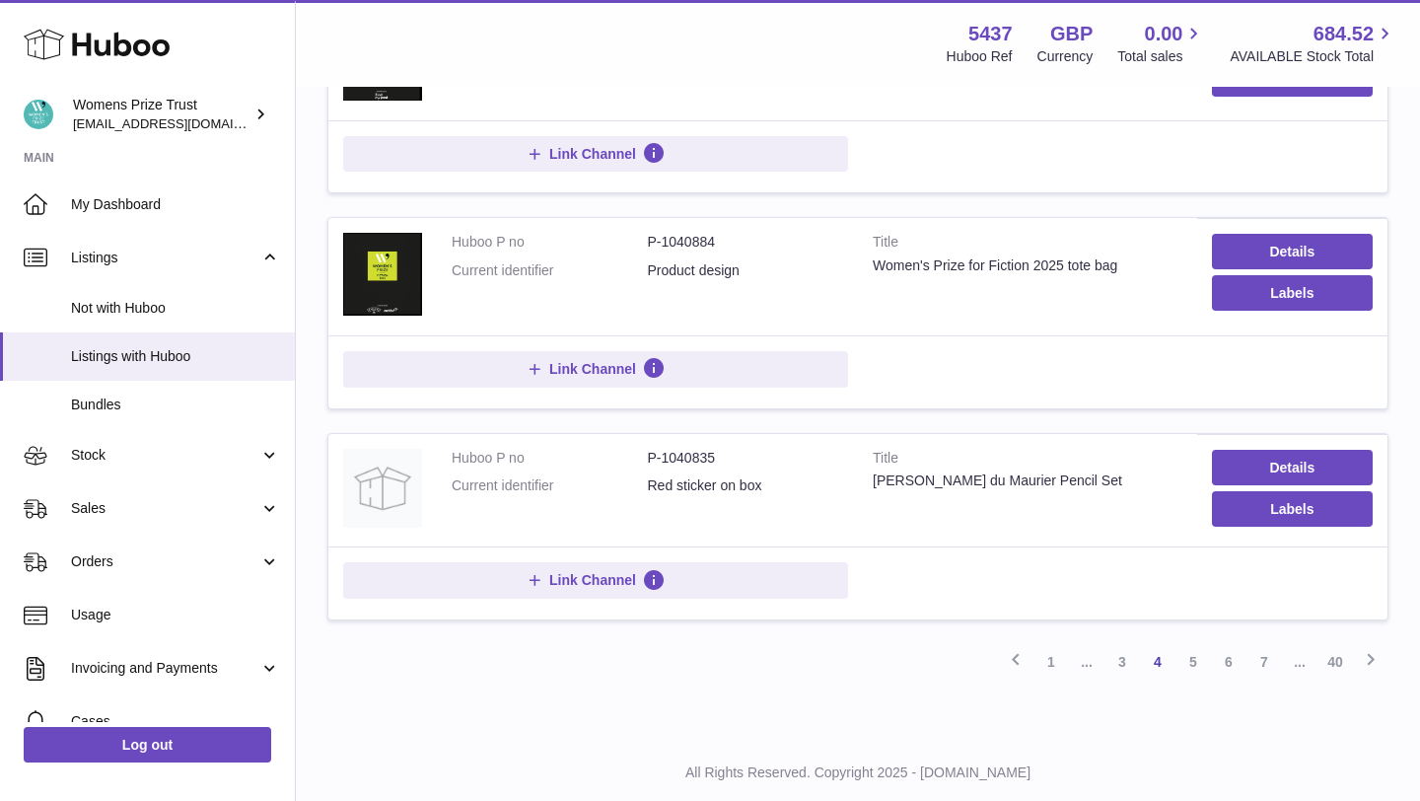
scroll to position [2166, 0]
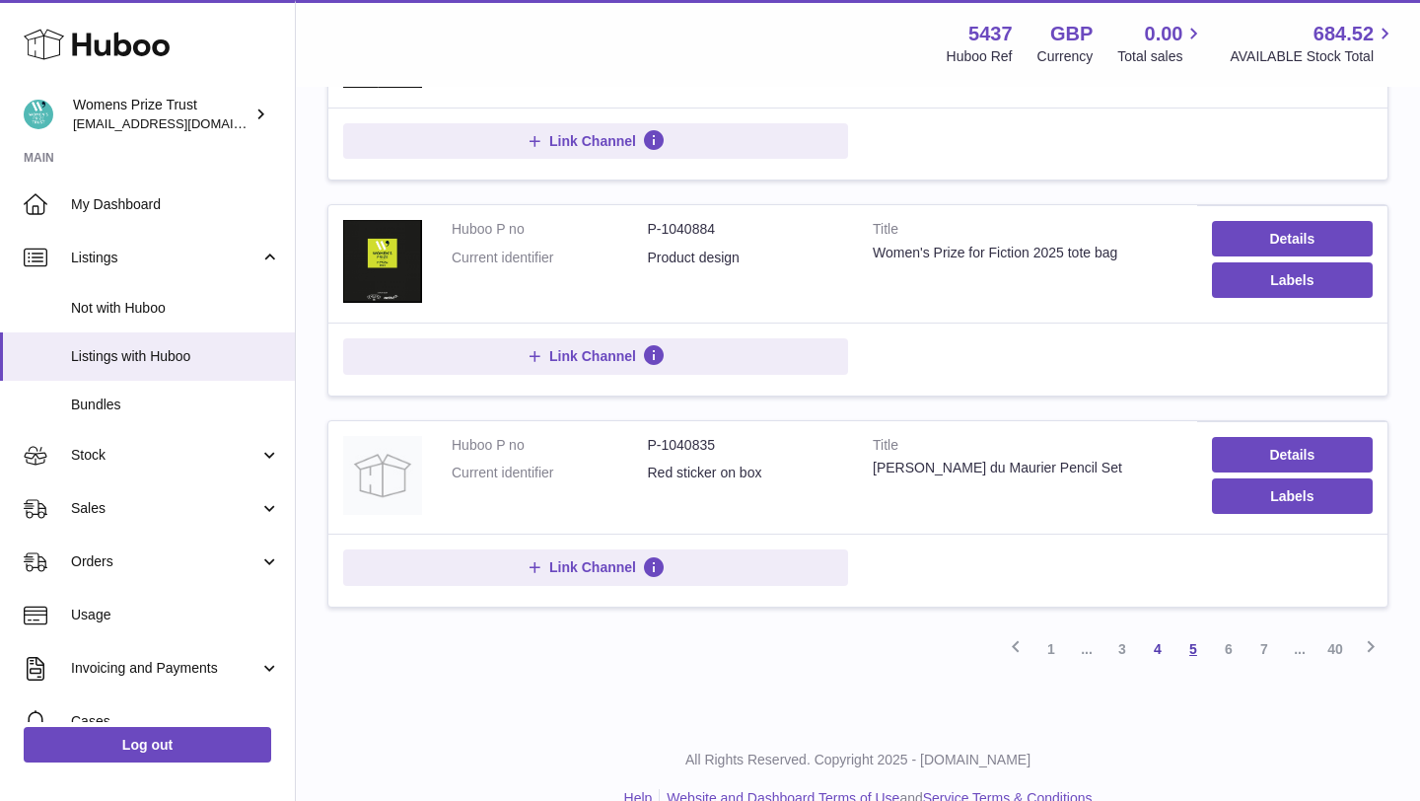
click at [1200, 654] on link "5" at bounding box center [1194, 649] width 36 height 36
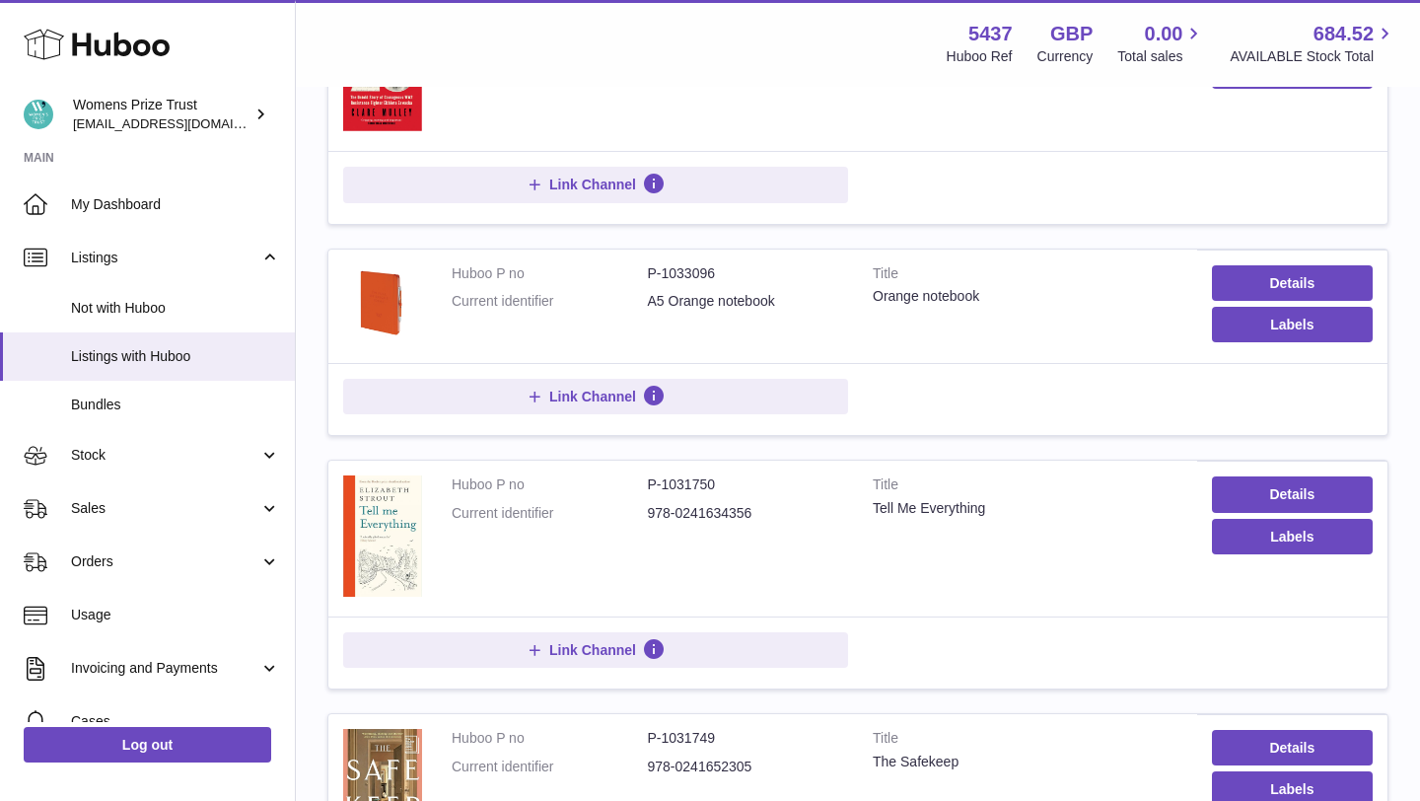
scroll to position [646, 0]
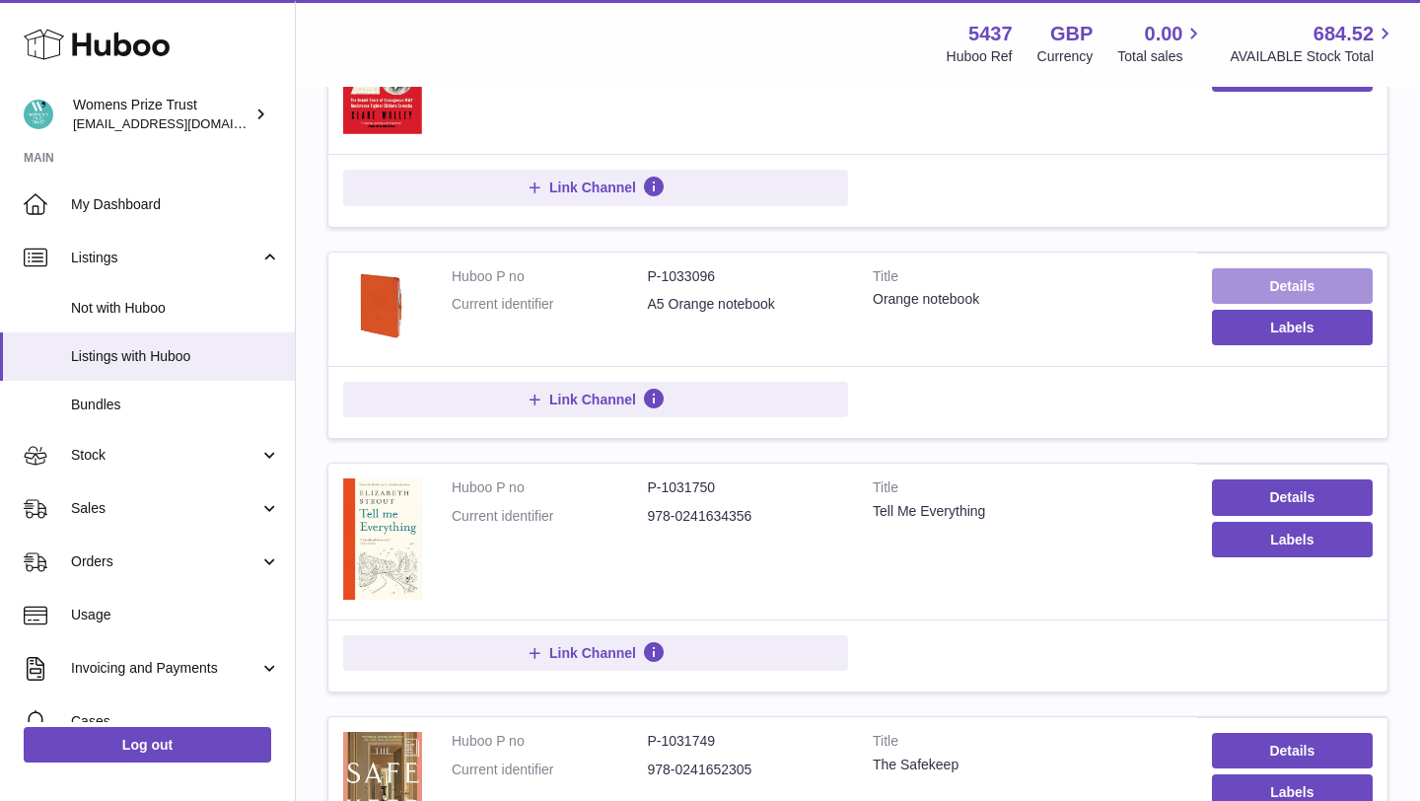
click at [1264, 291] on link "Details" at bounding box center [1292, 286] width 161 height 36
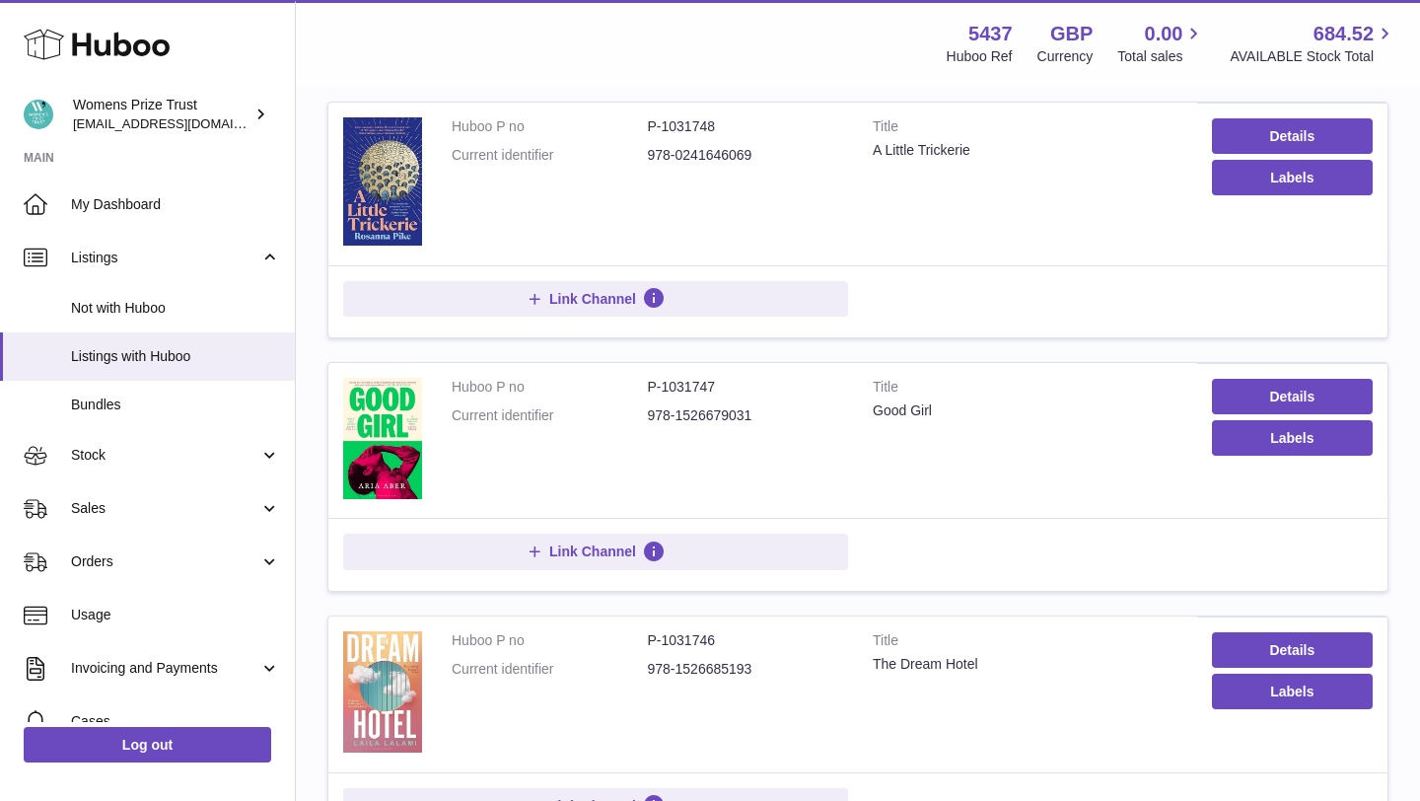
scroll to position [1571, 0]
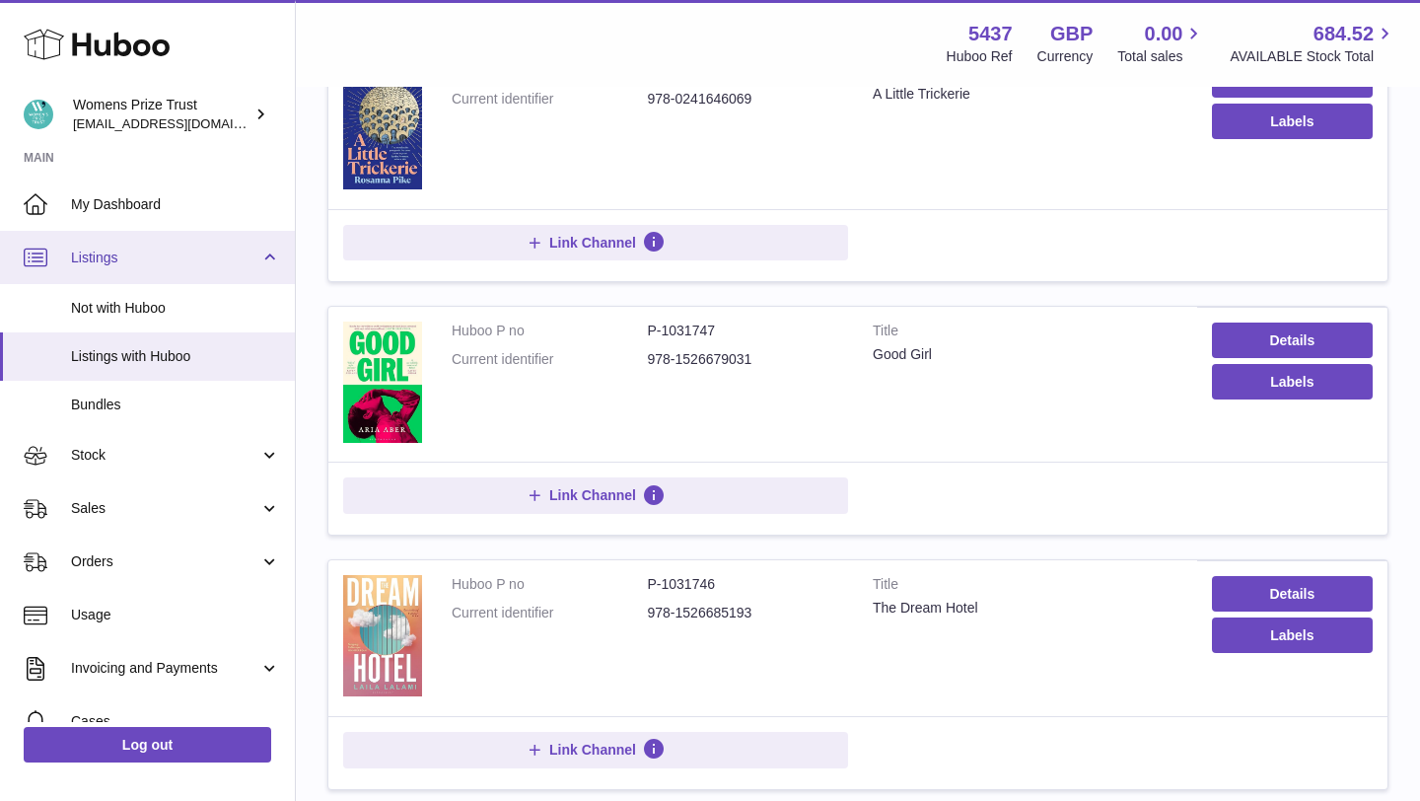
click at [243, 268] on link "Listings" at bounding box center [147, 257] width 295 height 53
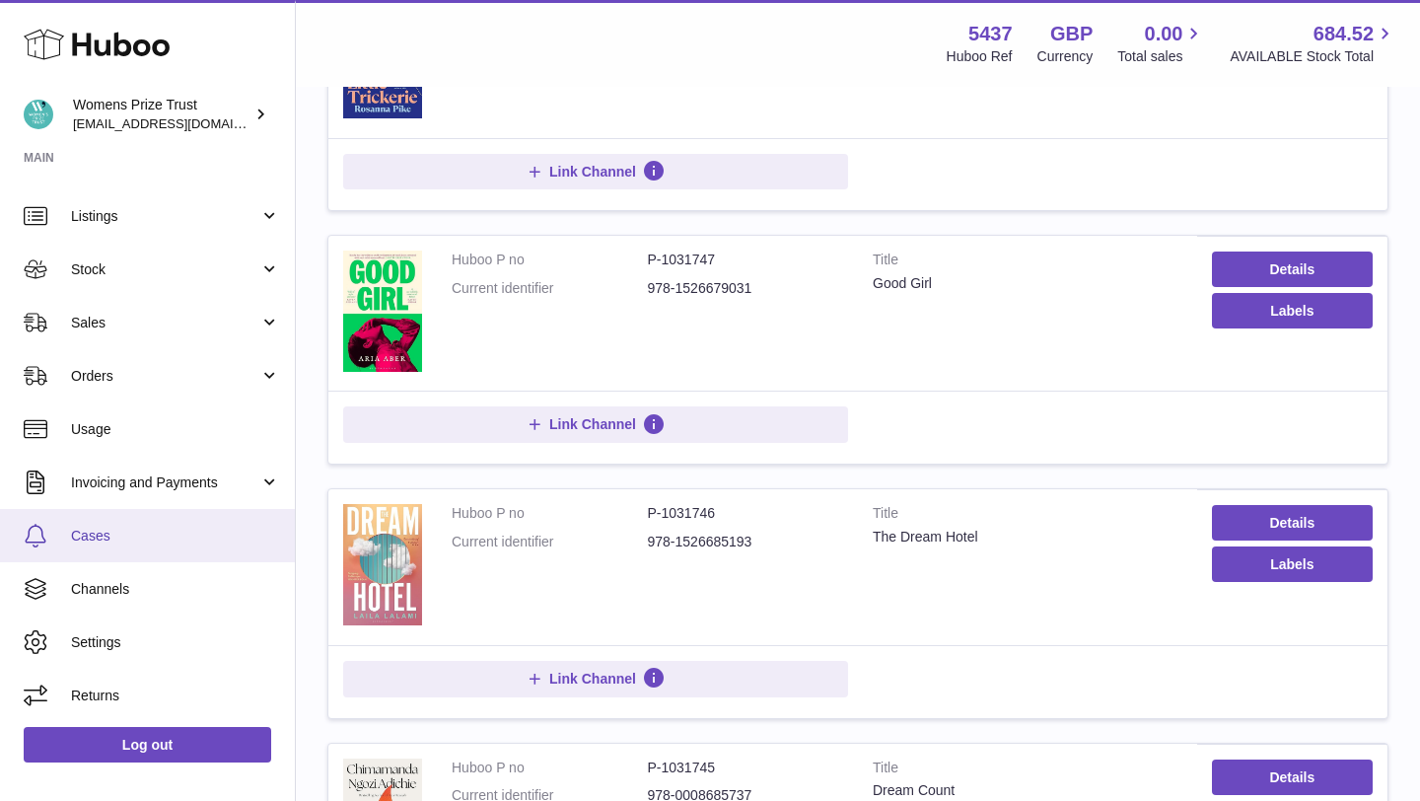
scroll to position [1646, 0]
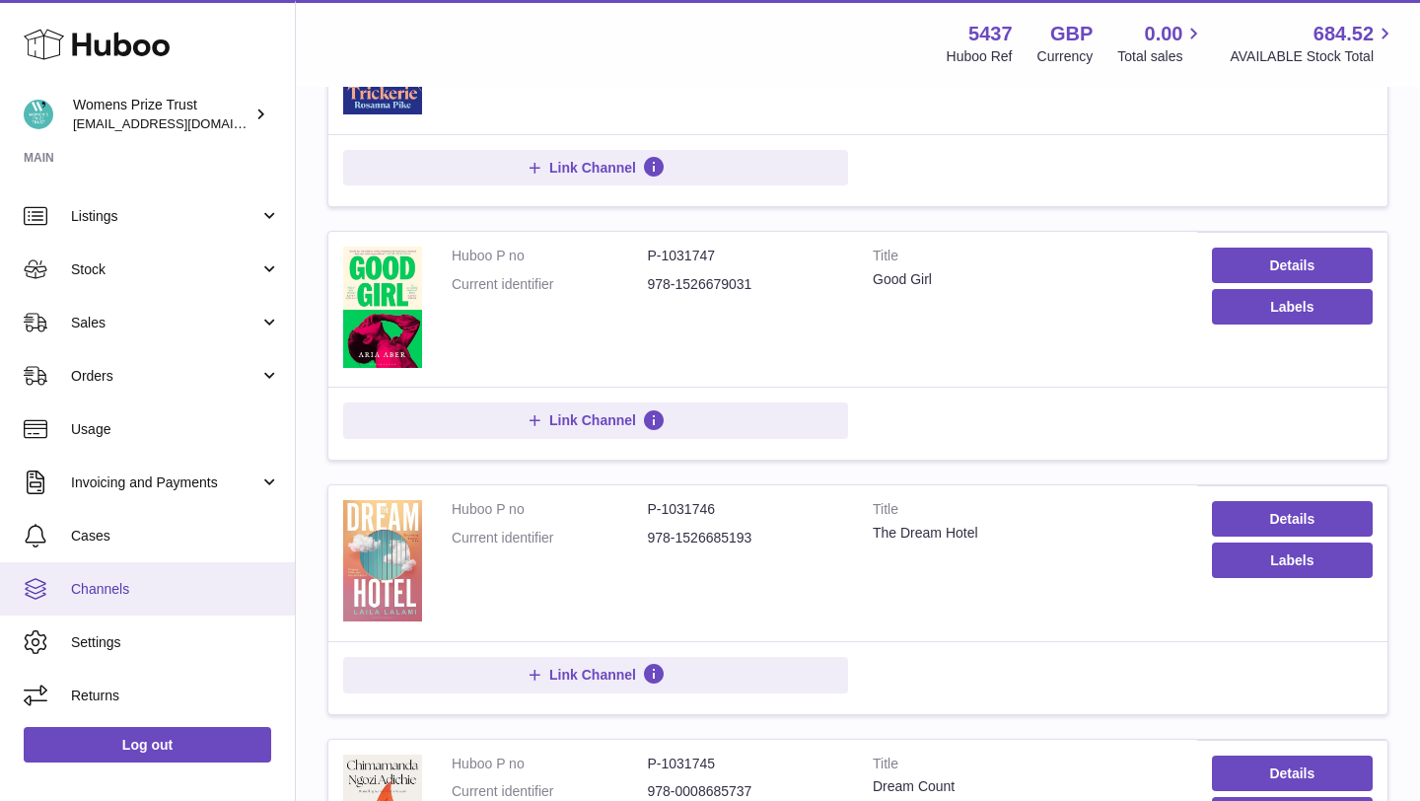
click at [197, 578] on link "Channels" at bounding box center [147, 588] width 295 height 53
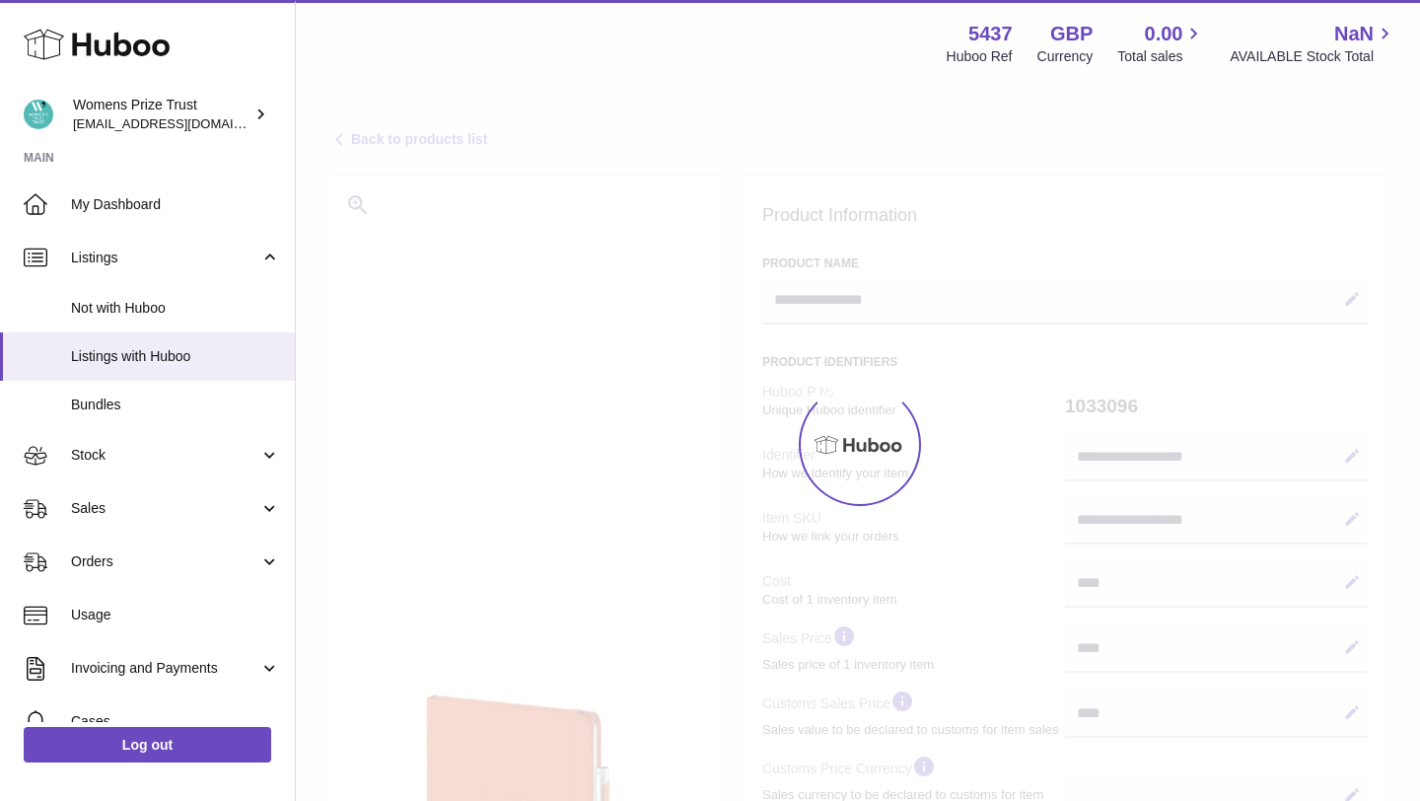
select select
select select "***"
select select "****"
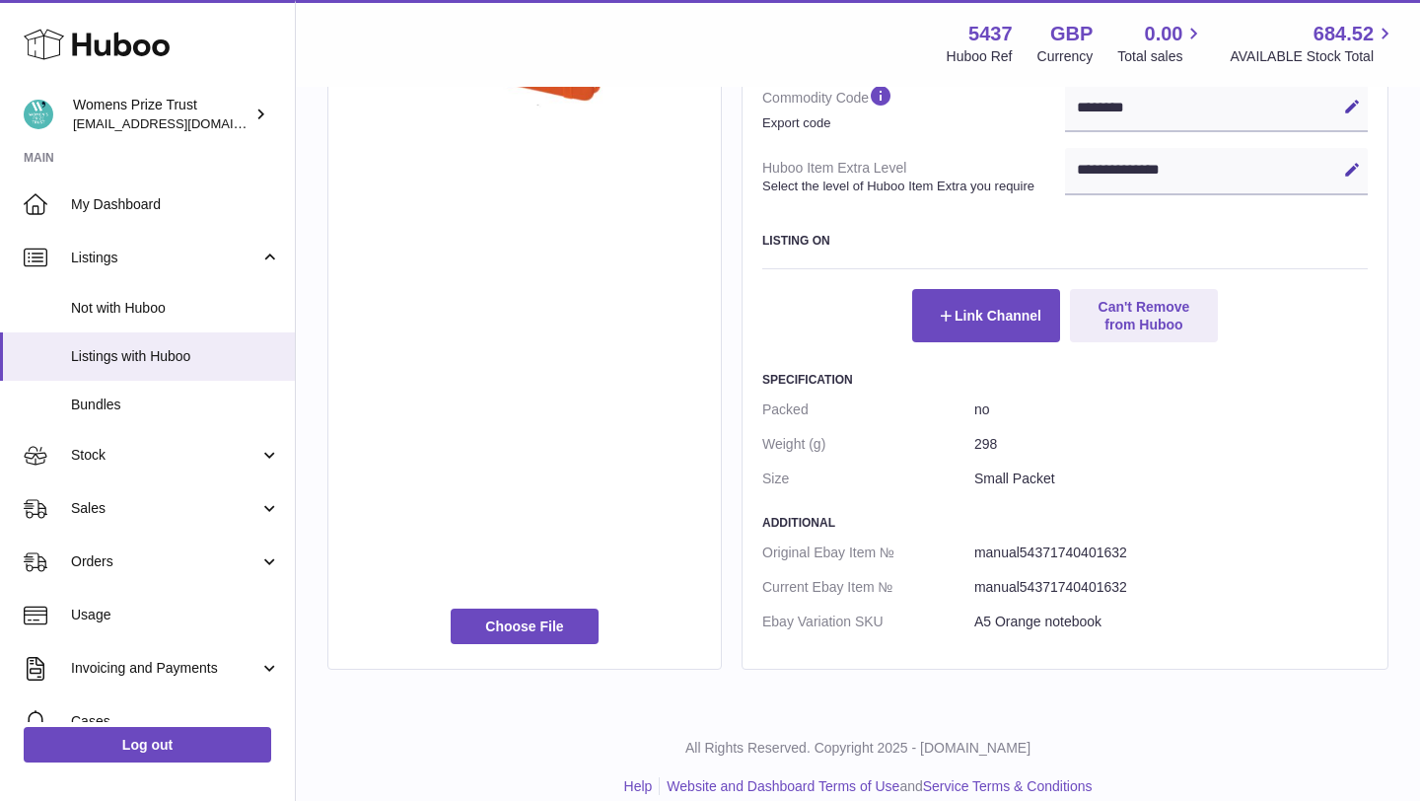
scroll to position [889, 0]
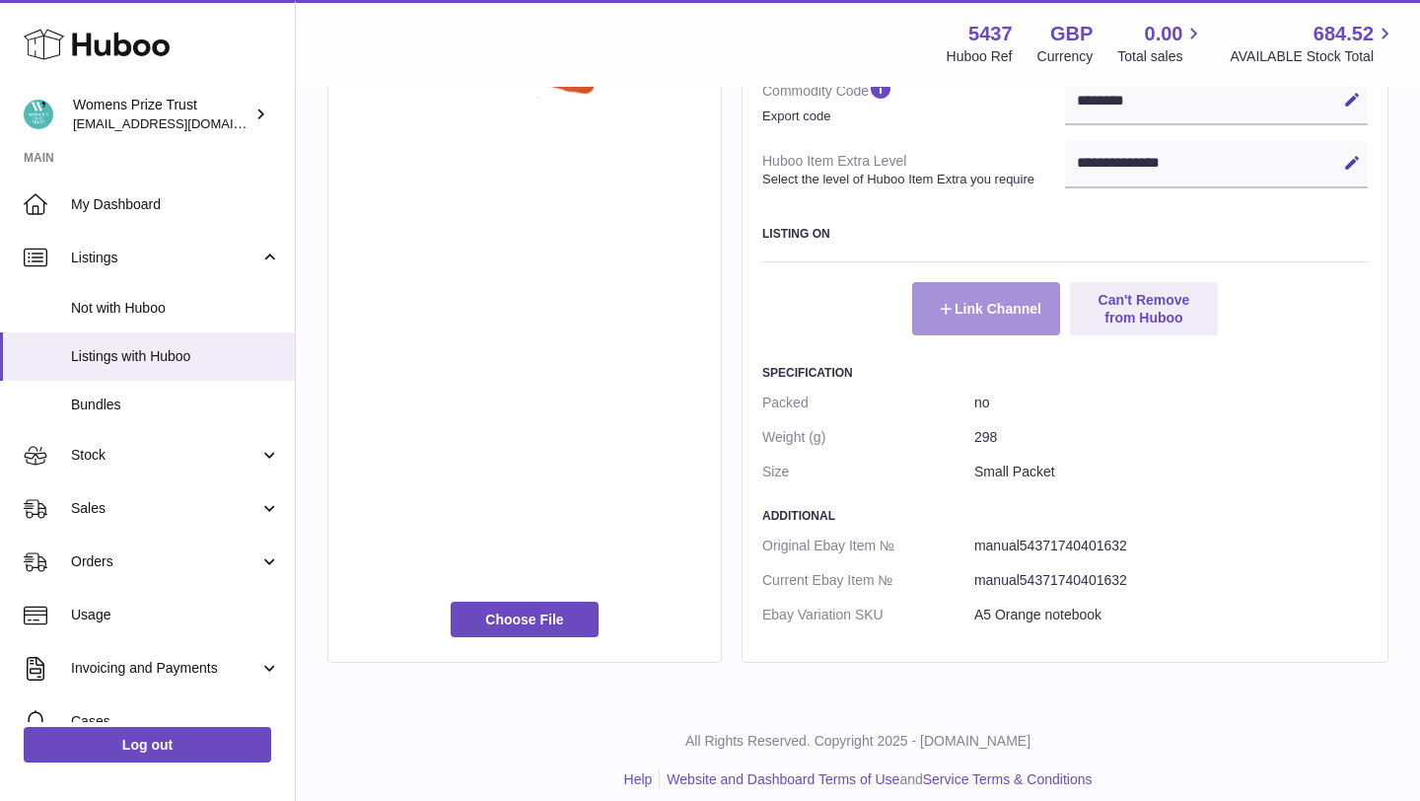
click at [949, 318] on button "Link Channel" at bounding box center [986, 308] width 148 height 53
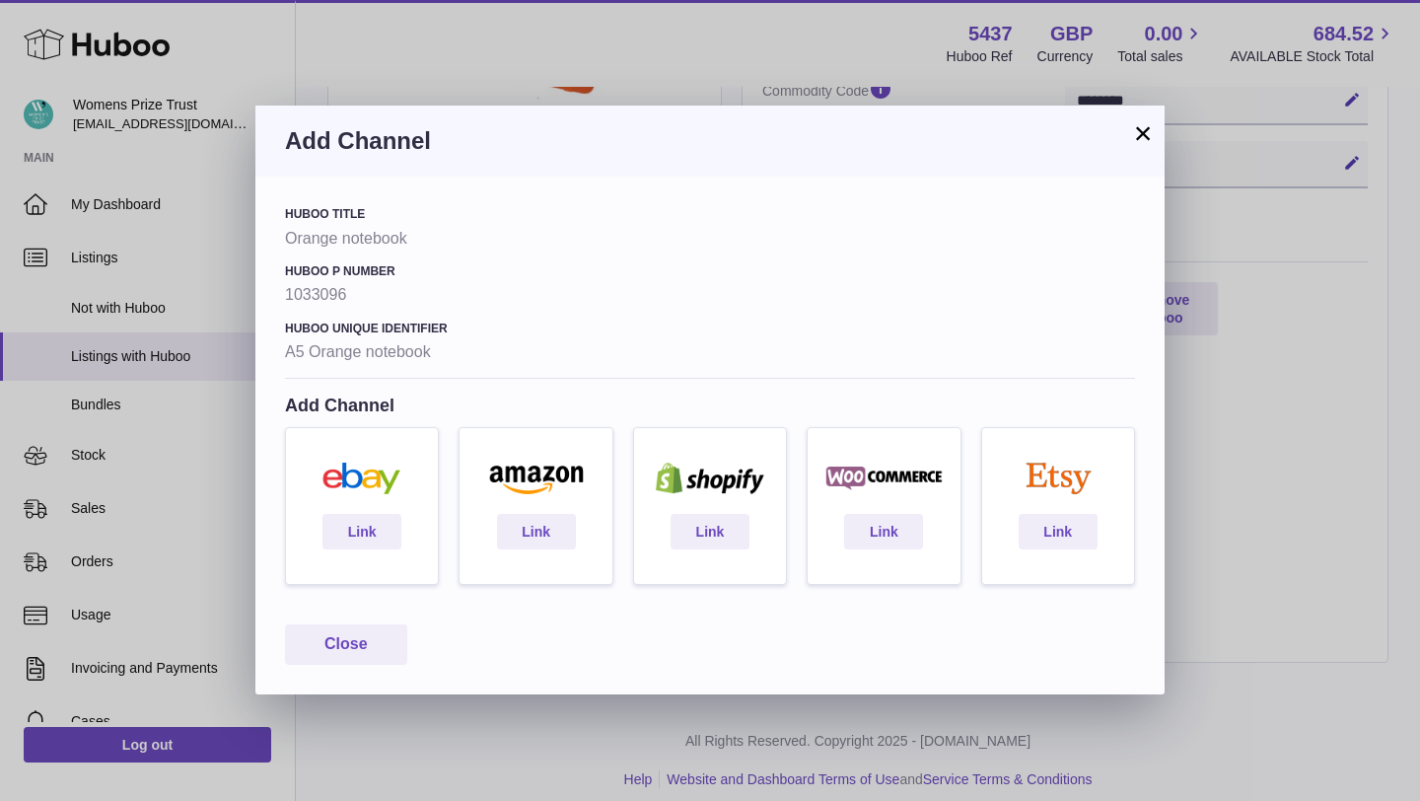
click at [1142, 137] on button "×" at bounding box center [1143, 133] width 24 height 24
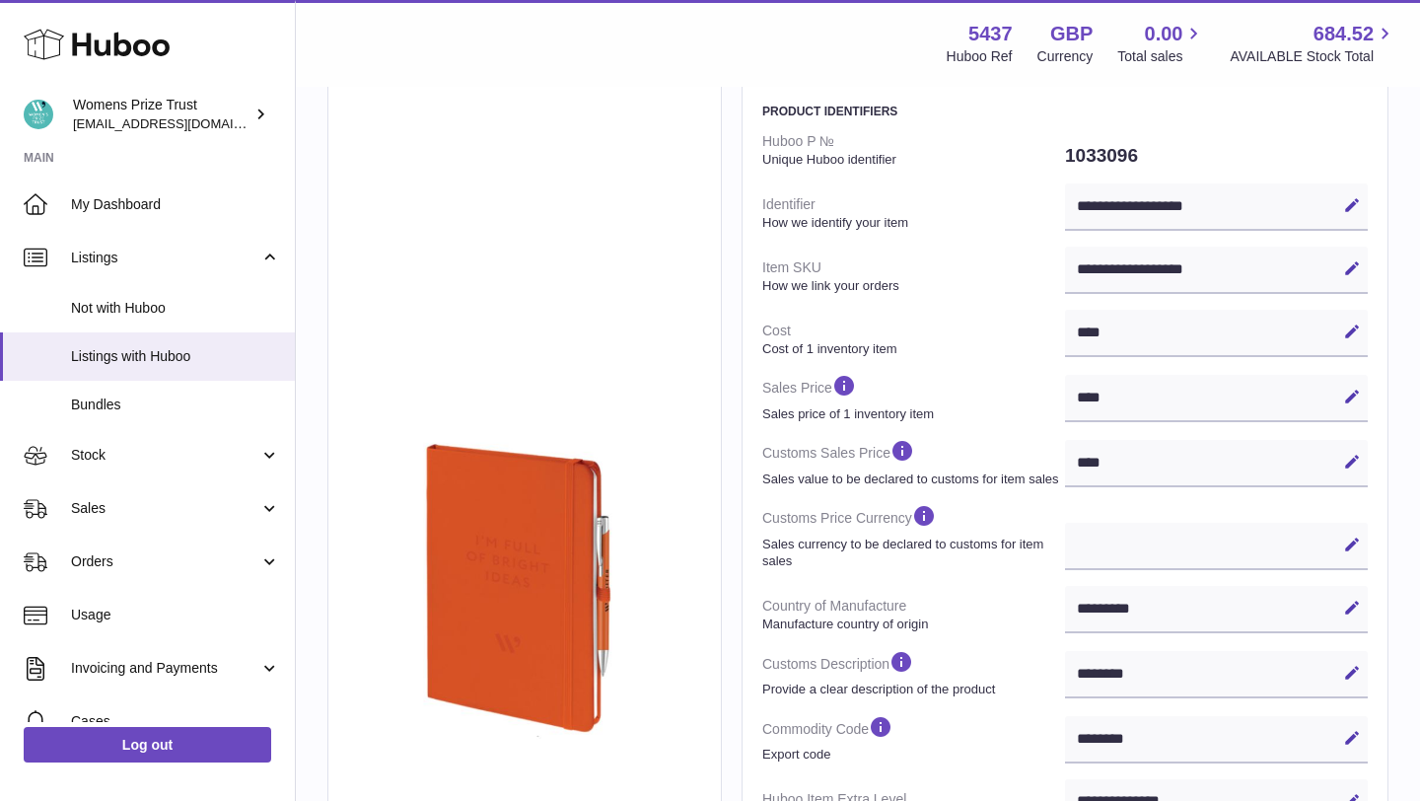
scroll to position [0, 0]
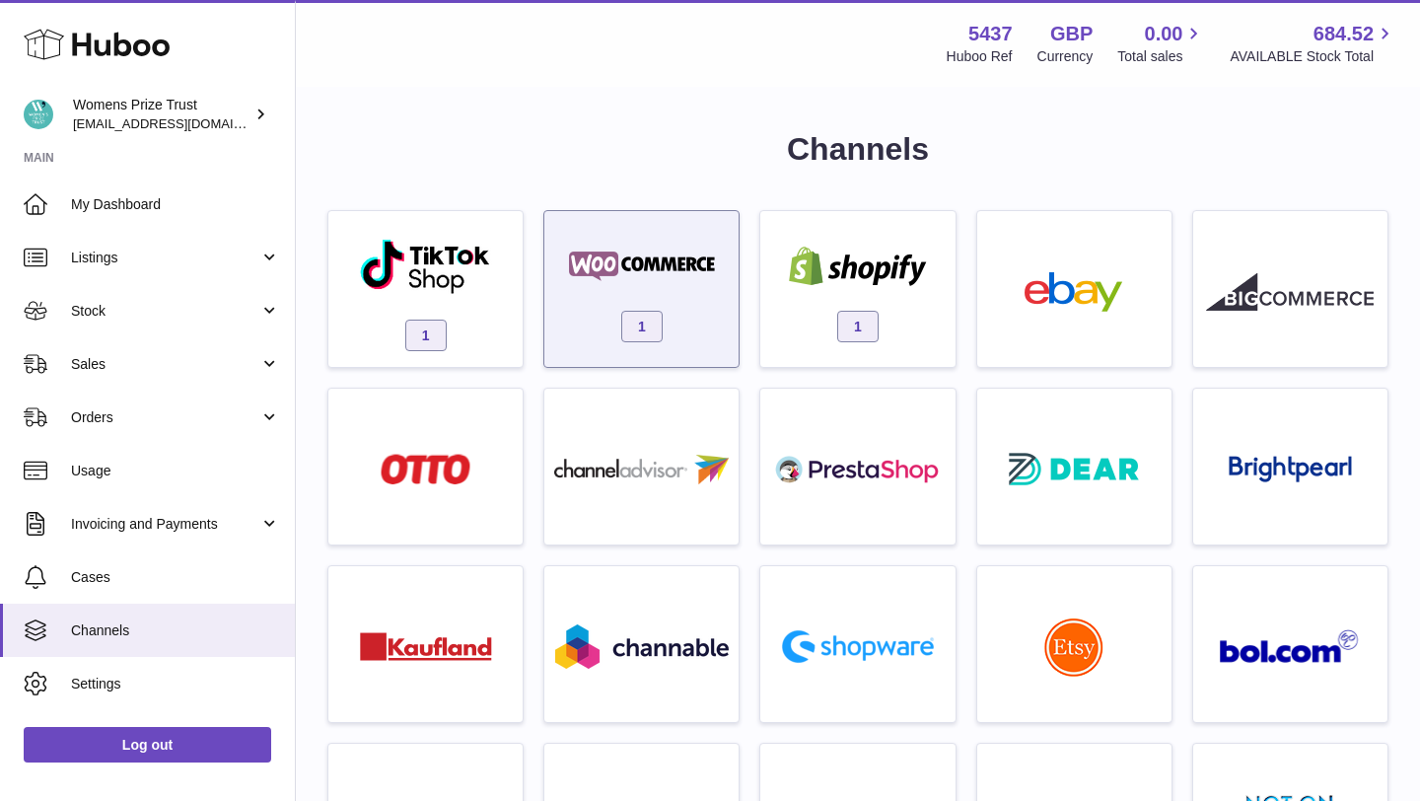
click at [678, 278] on img at bounding box center [642, 266] width 168 height 39
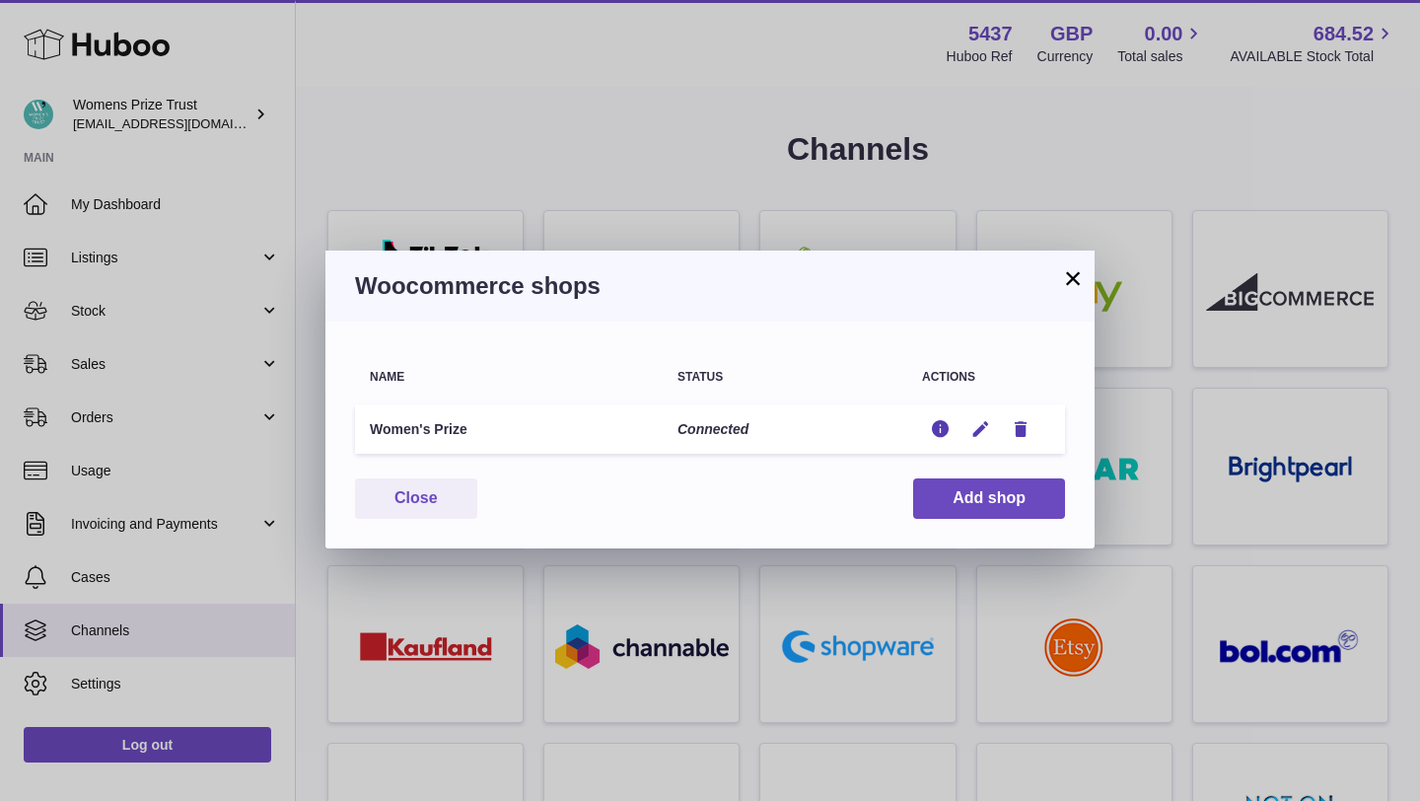
click at [1065, 282] on button "×" at bounding box center [1073, 278] width 24 height 24
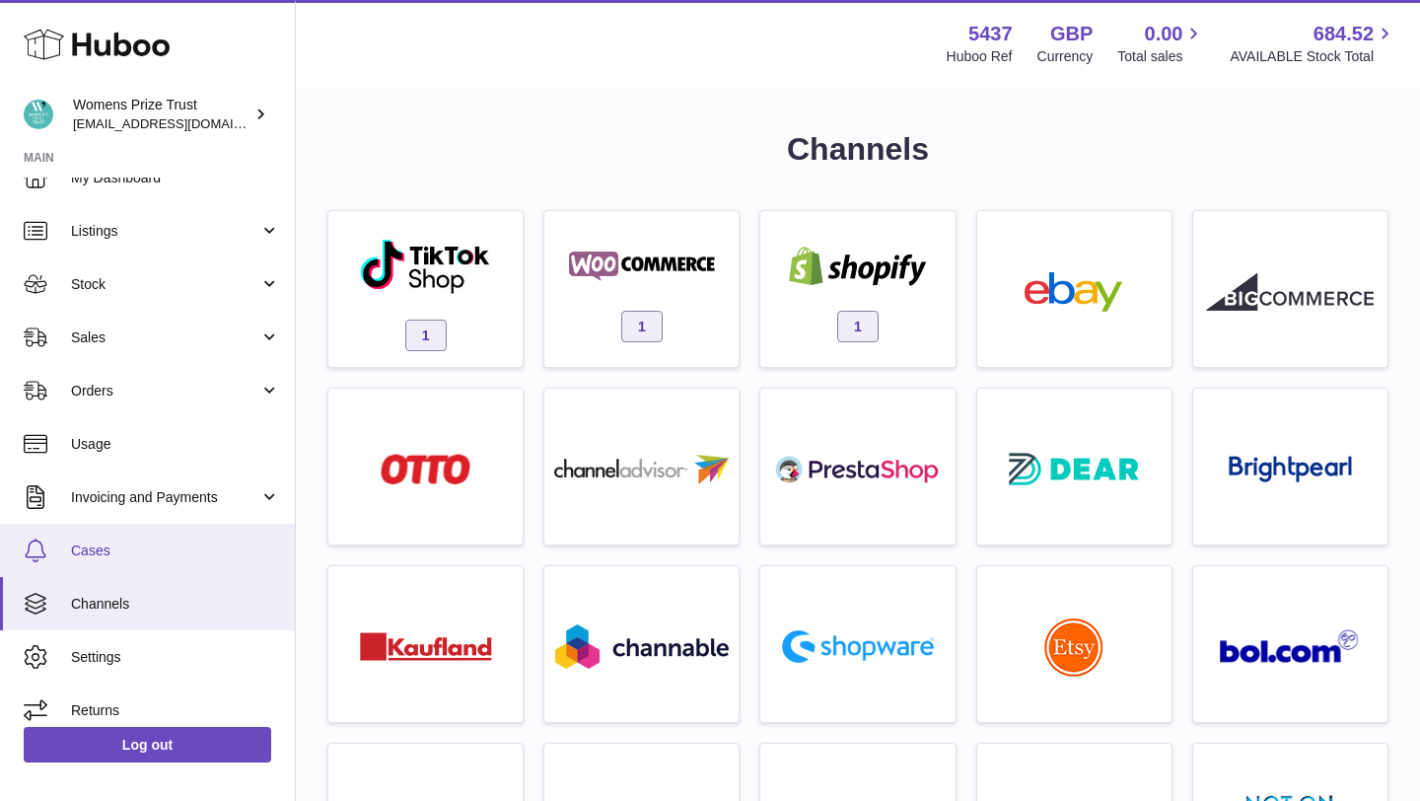
scroll to position [41, 0]
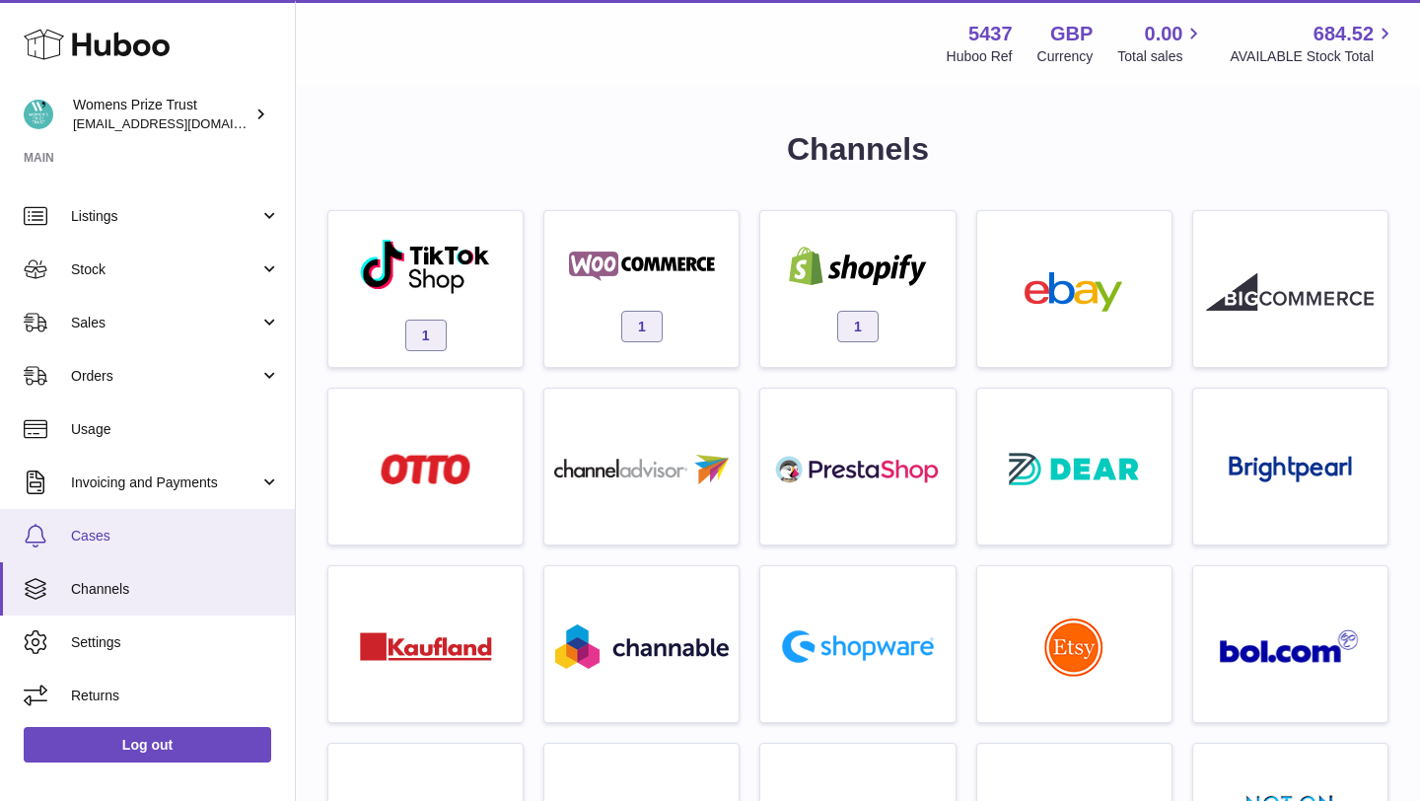
click at [199, 541] on span "Cases" at bounding box center [175, 536] width 209 height 19
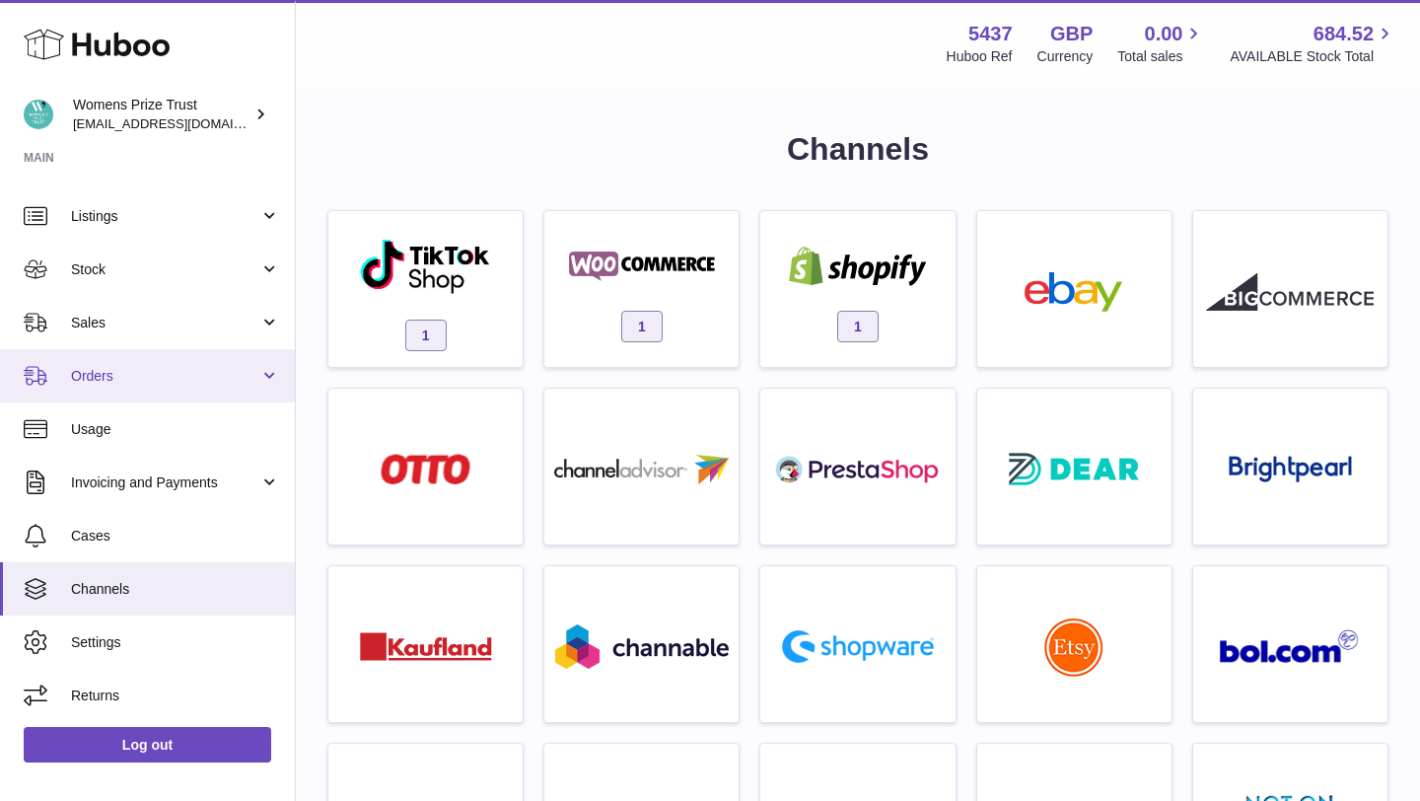
click at [171, 367] on span "Orders" at bounding box center [165, 376] width 188 height 19
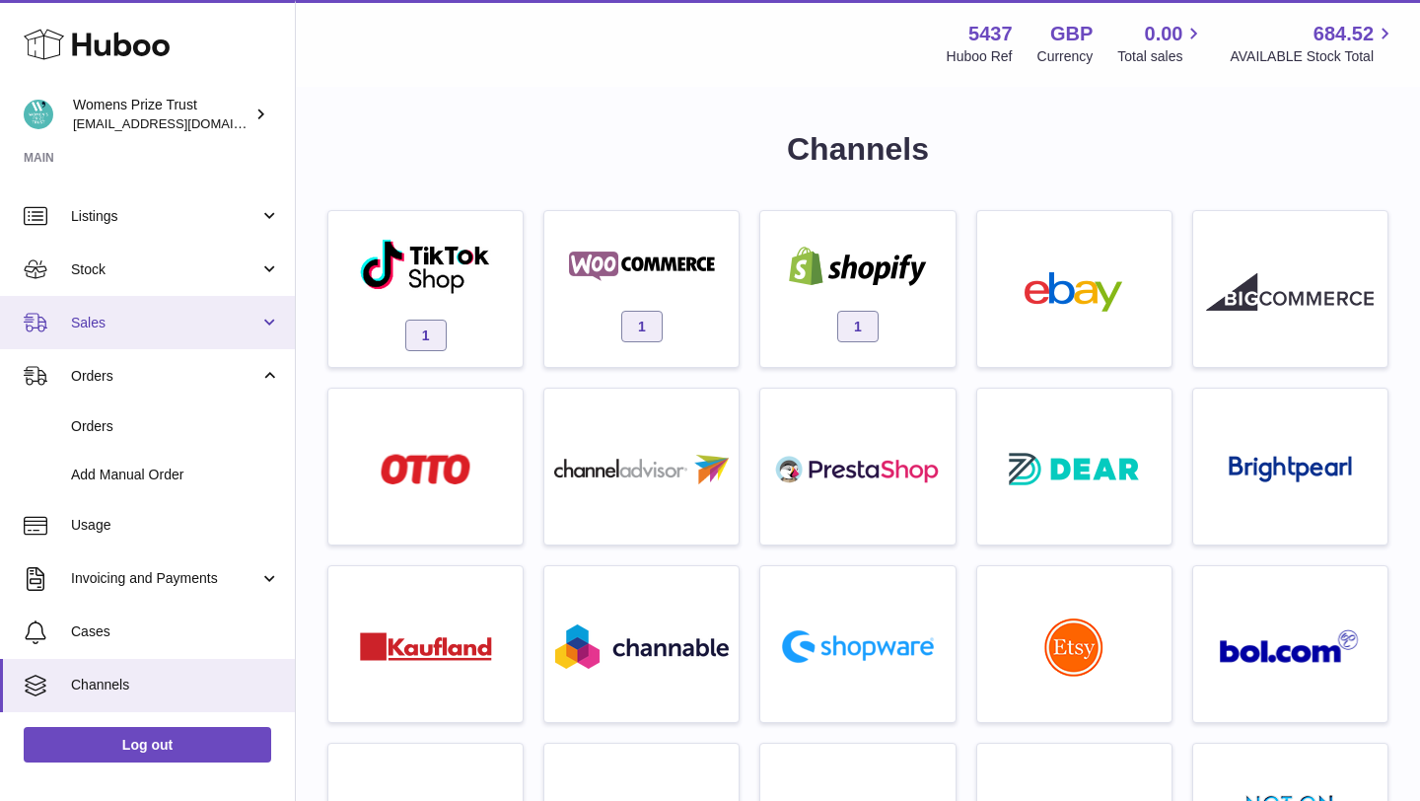
click at [144, 330] on span "Sales" at bounding box center [165, 323] width 188 height 19
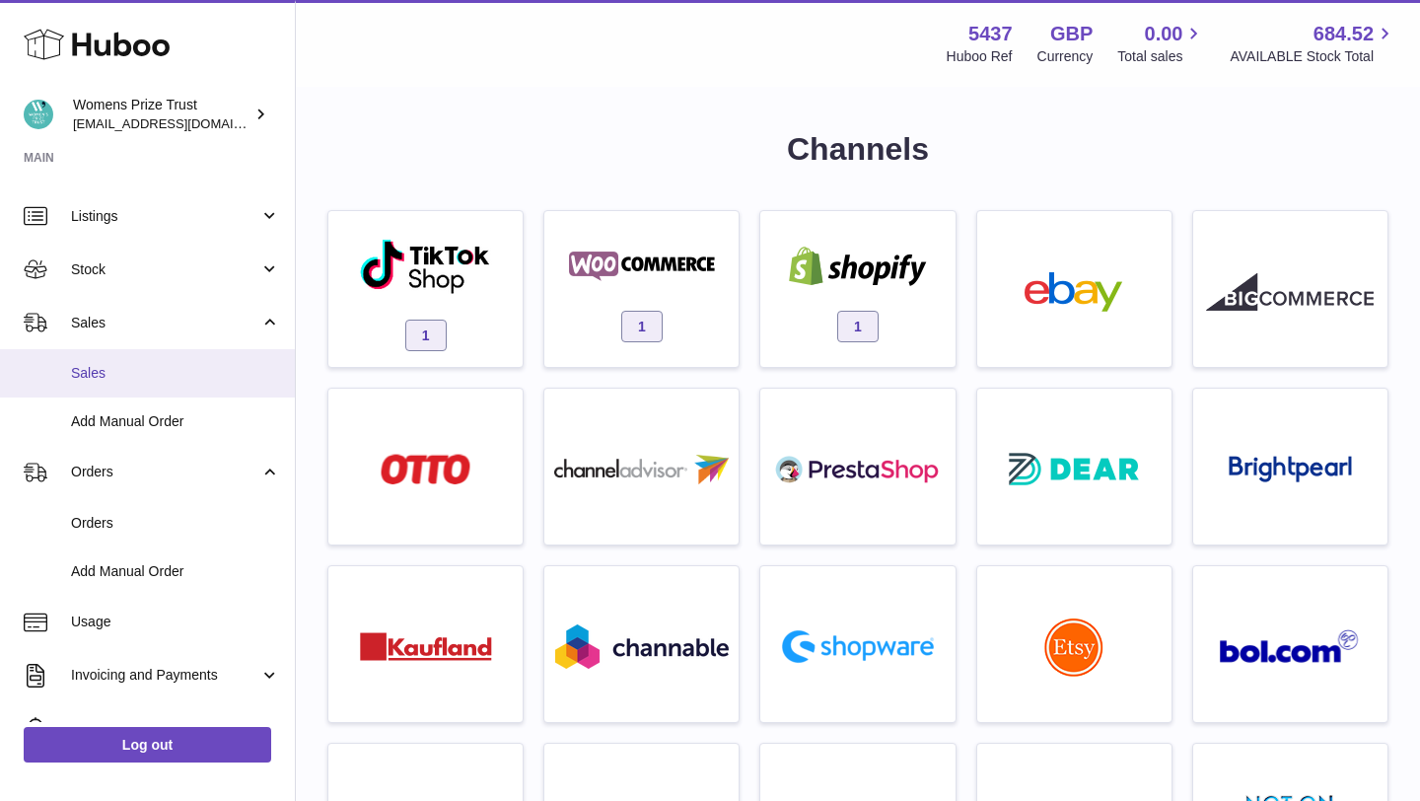
click at [110, 367] on span "Sales" at bounding box center [175, 373] width 209 height 19
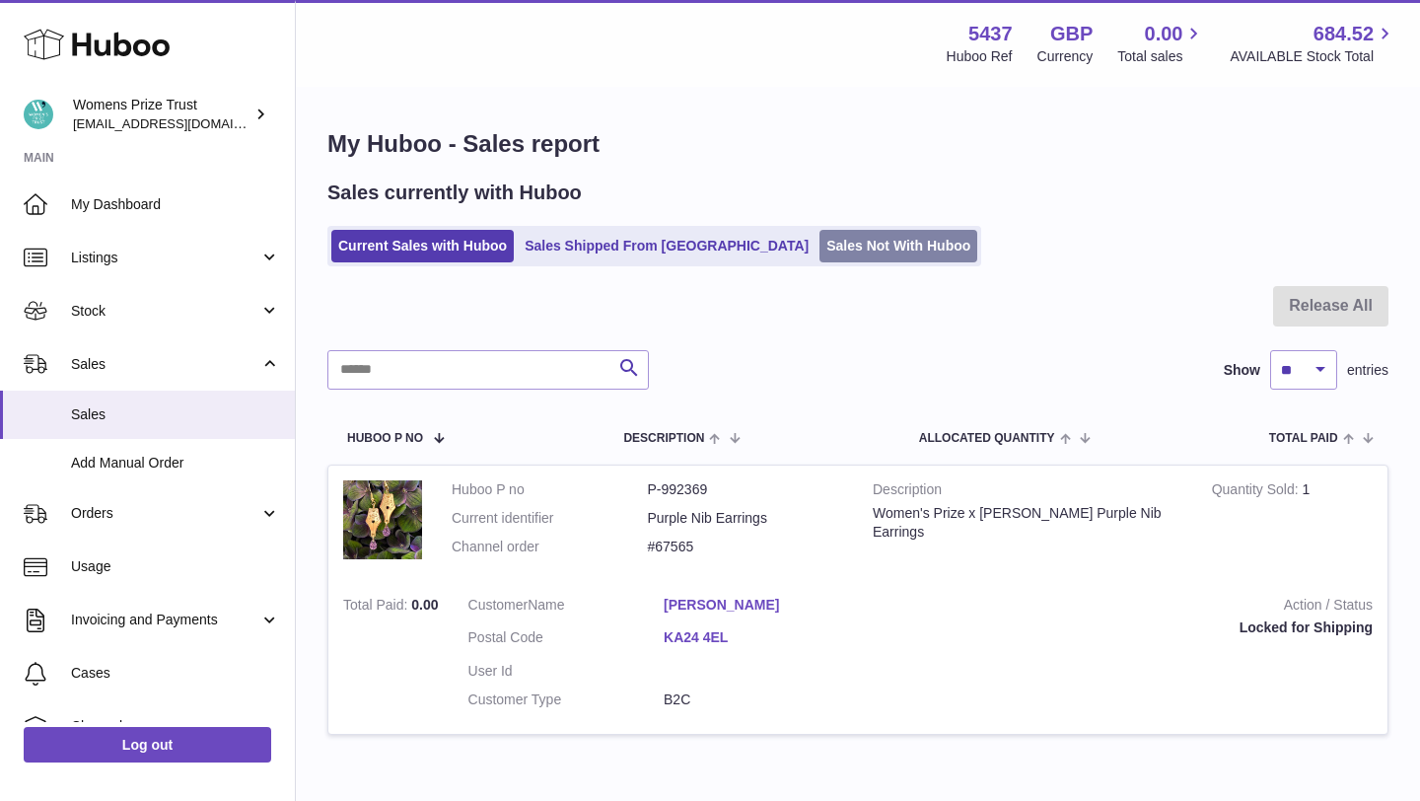
click at [820, 244] on link "Sales Not With Huboo" at bounding box center [899, 246] width 158 height 33
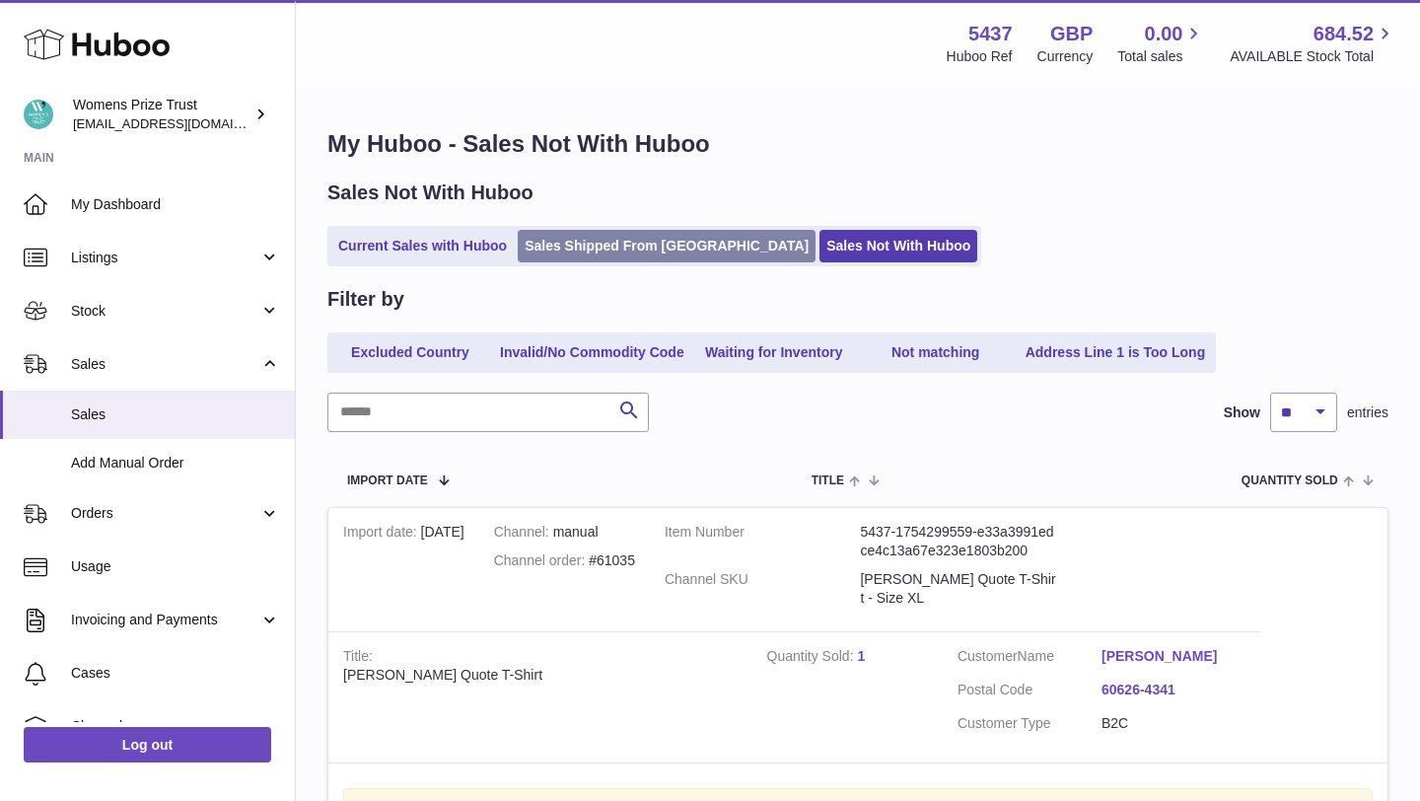
click at [636, 250] on link "Sales Shipped From Huboo" at bounding box center [667, 246] width 298 height 33
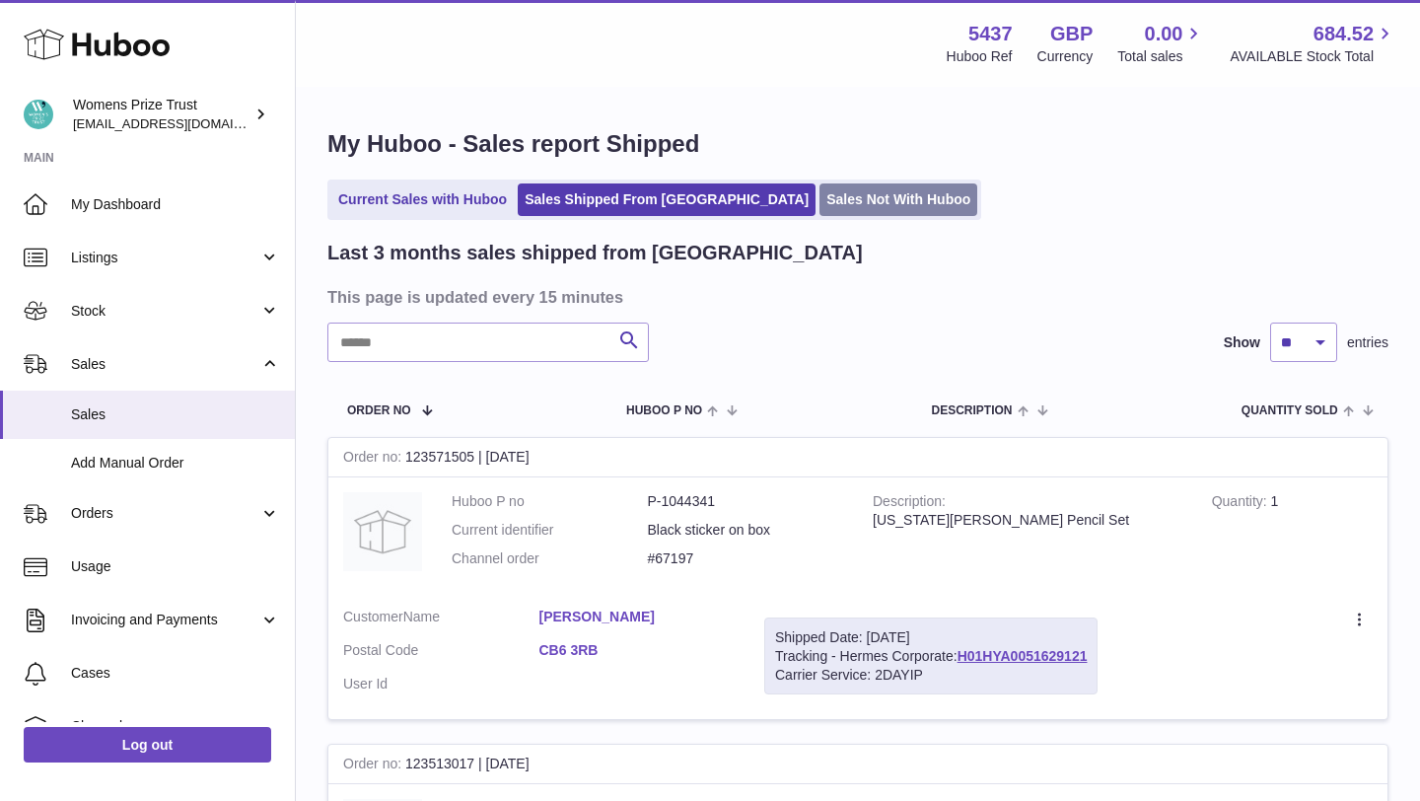
click at [820, 205] on link "Sales Not With Huboo" at bounding box center [899, 199] width 158 height 33
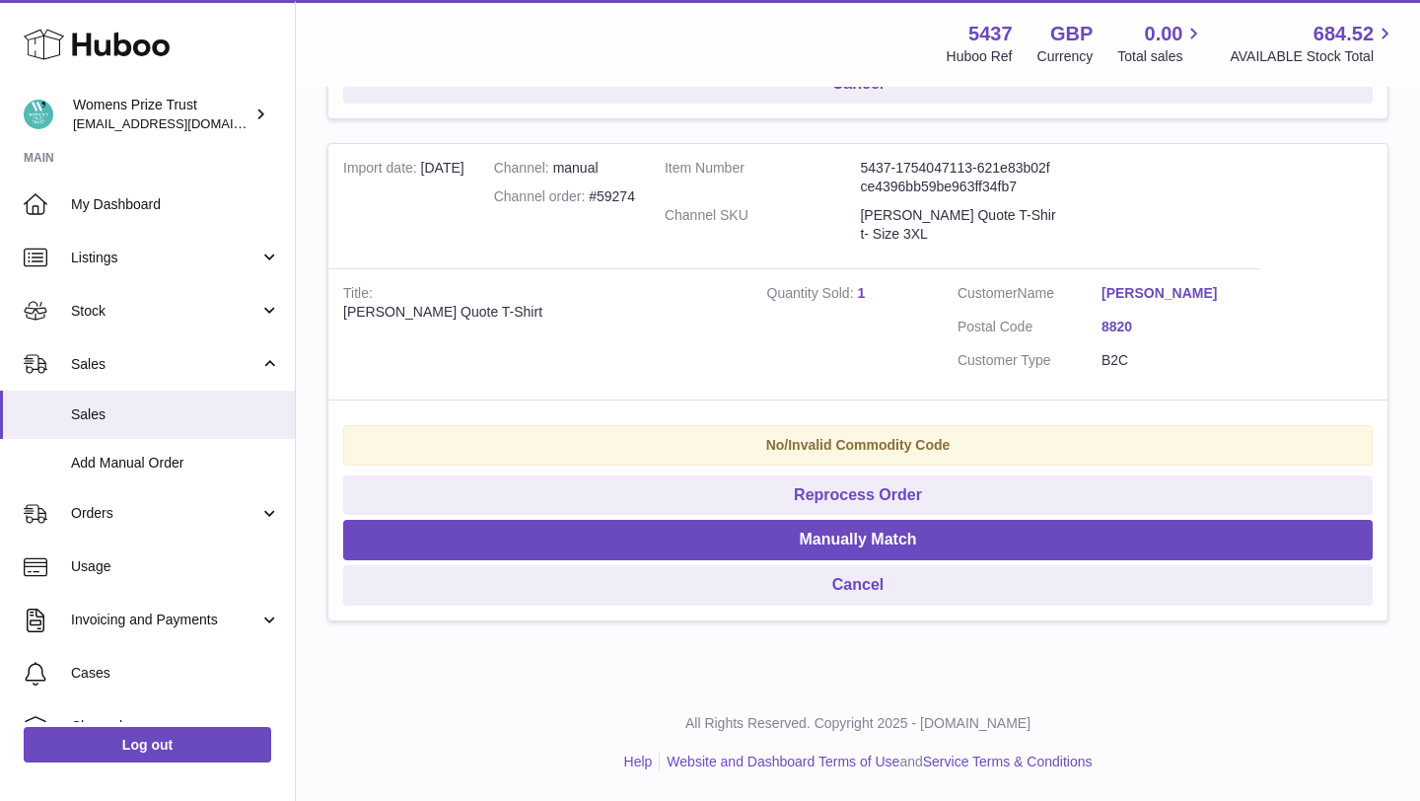
scroll to position [1853, 0]
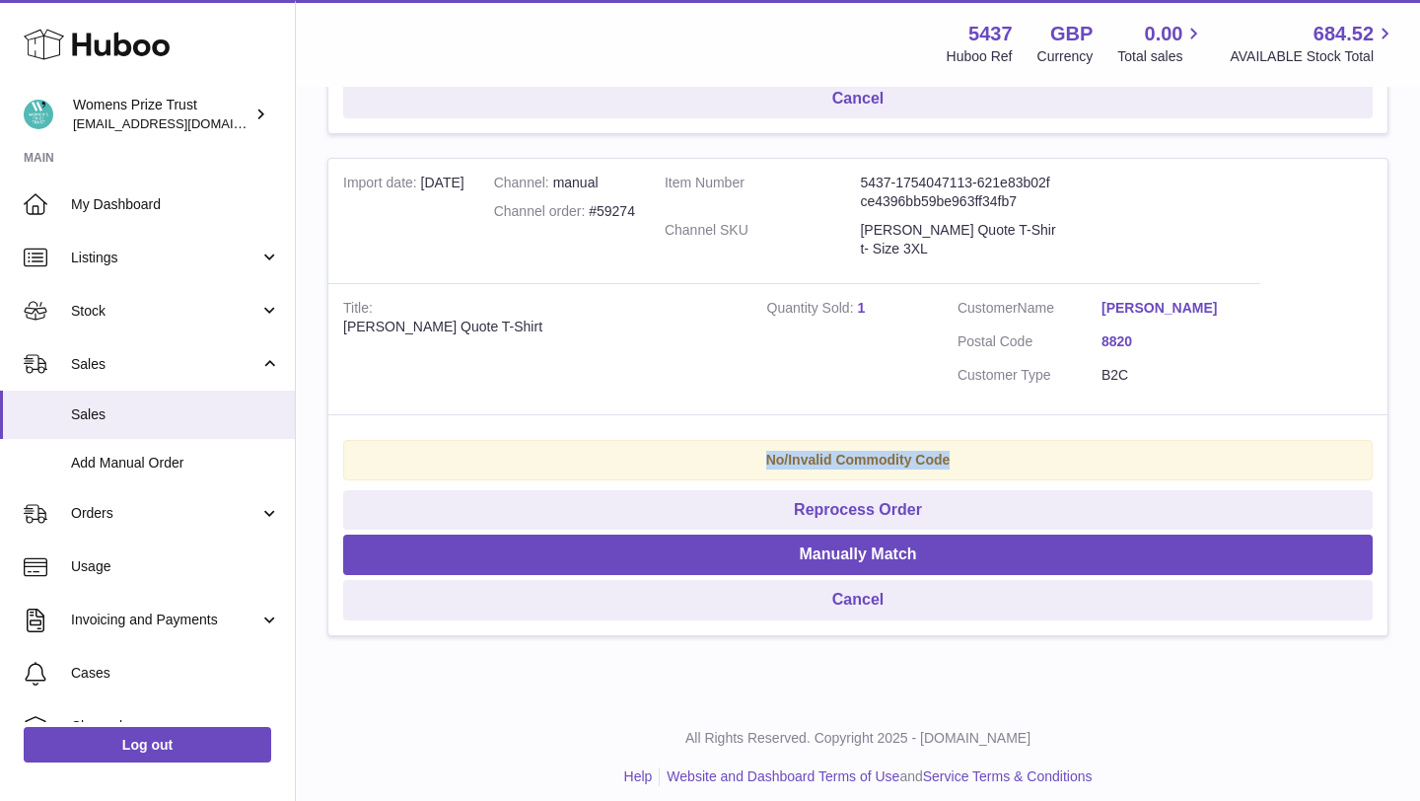
drag, startPoint x: 763, startPoint y: 457, endPoint x: 1015, endPoint y: 457, distance: 251.5
click at [1015, 457] on div "No/Invalid Commodity Code" at bounding box center [858, 460] width 1030 height 40
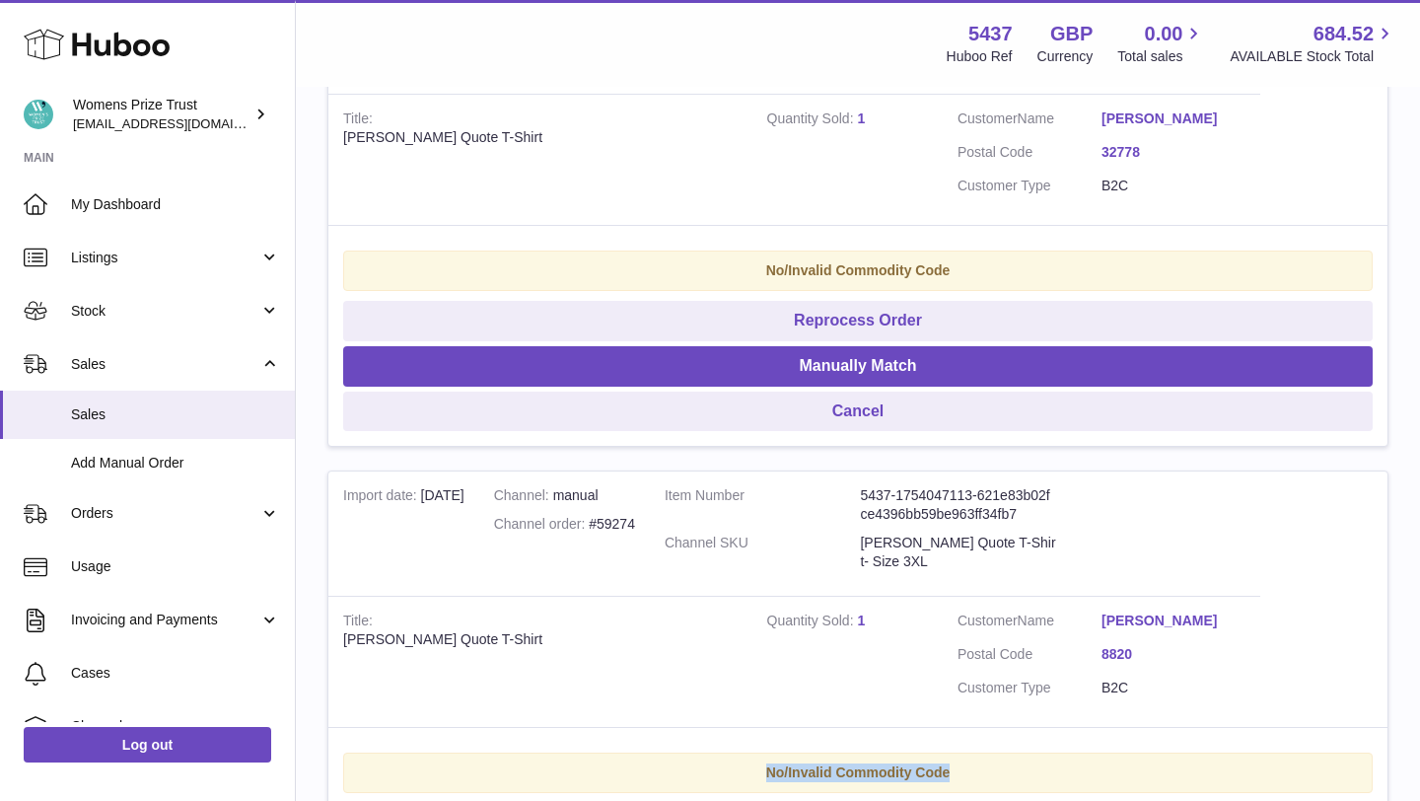
scroll to position [1868, 0]
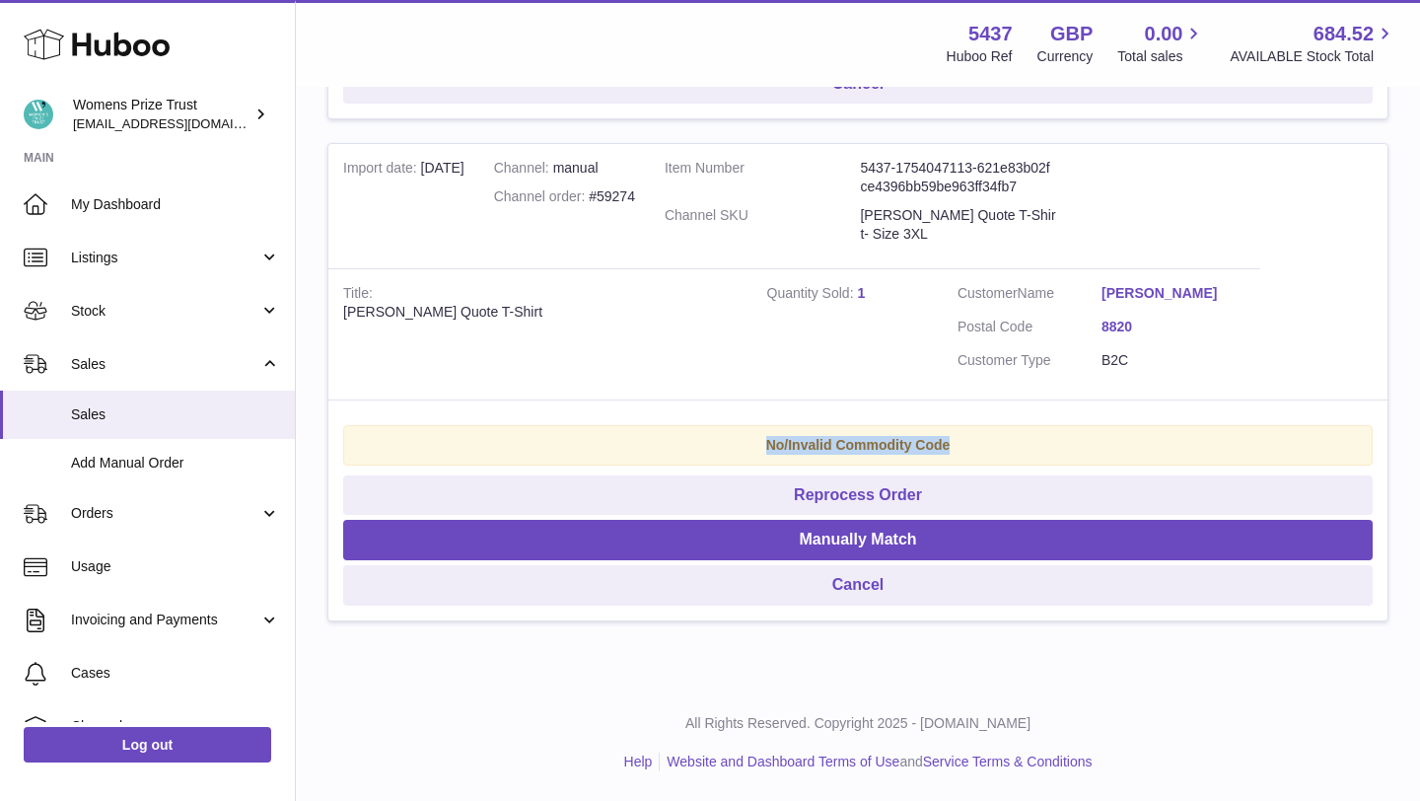
click at [770, 439] on strong "No/Invalid Commodity Code" at bounding box center [858, 445] width 184 height 16
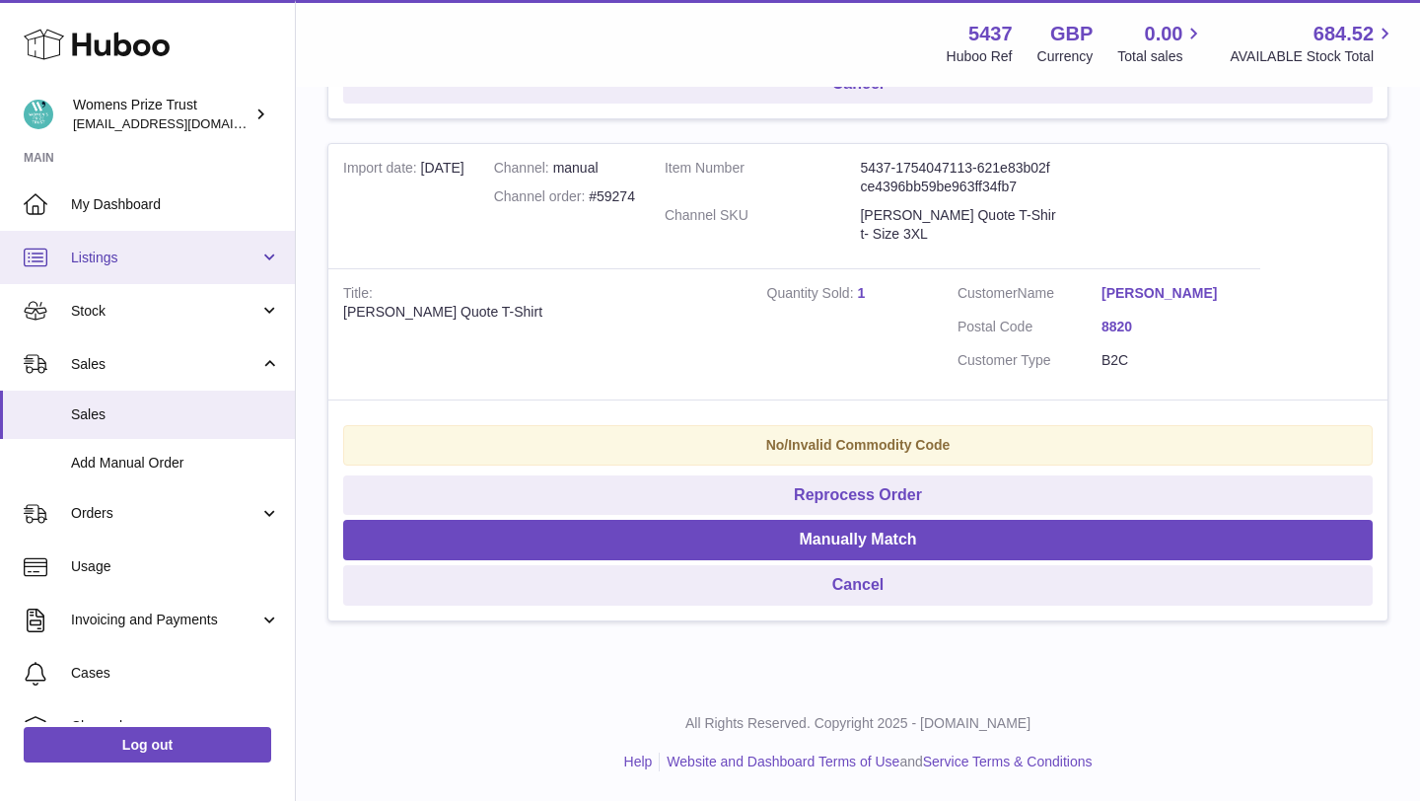
click at [141, 253] on span "Listings" at bounding box center [165, 258] width 188 height 19
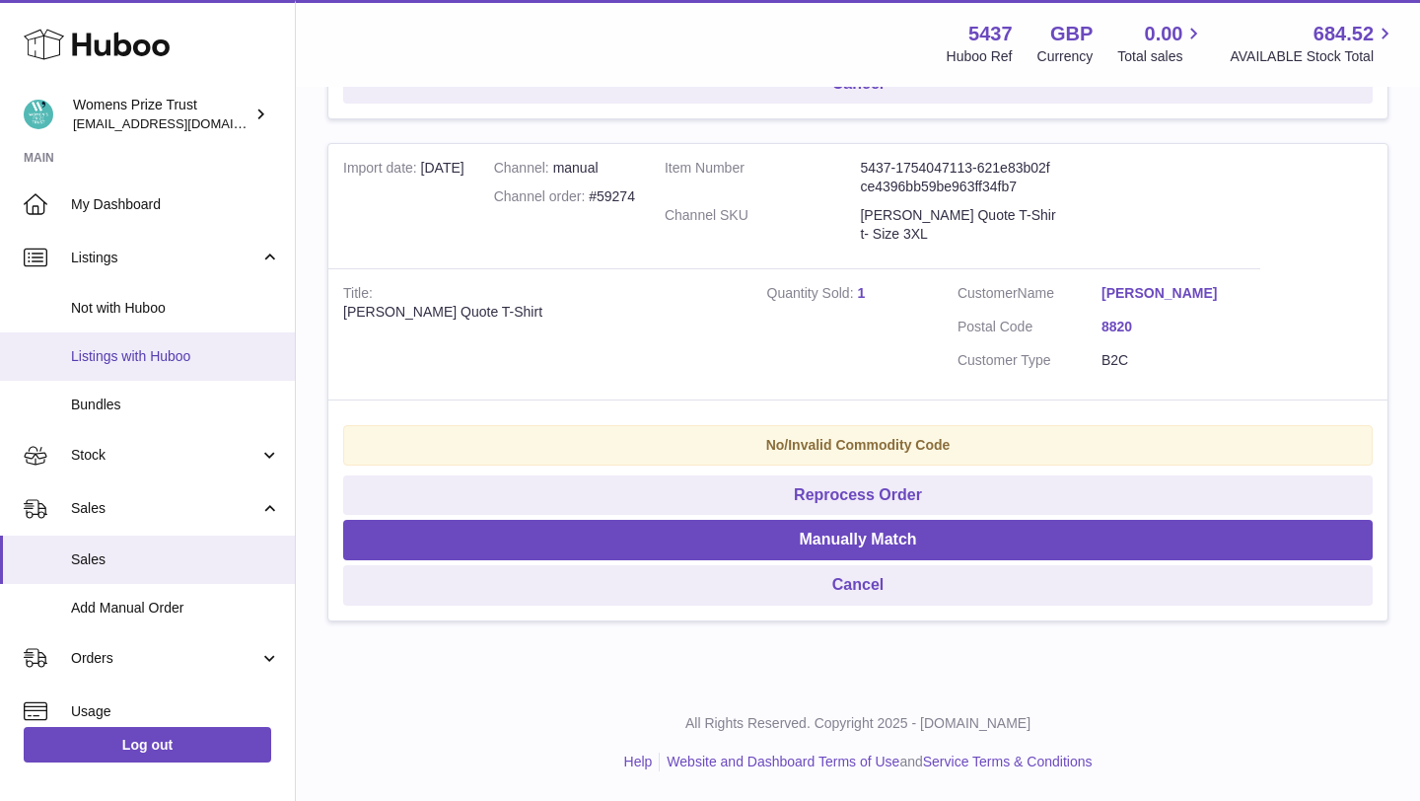
click at [171, 348] on span "Listings with Huboo" at bounding box center [175, 356] width 209 height 19
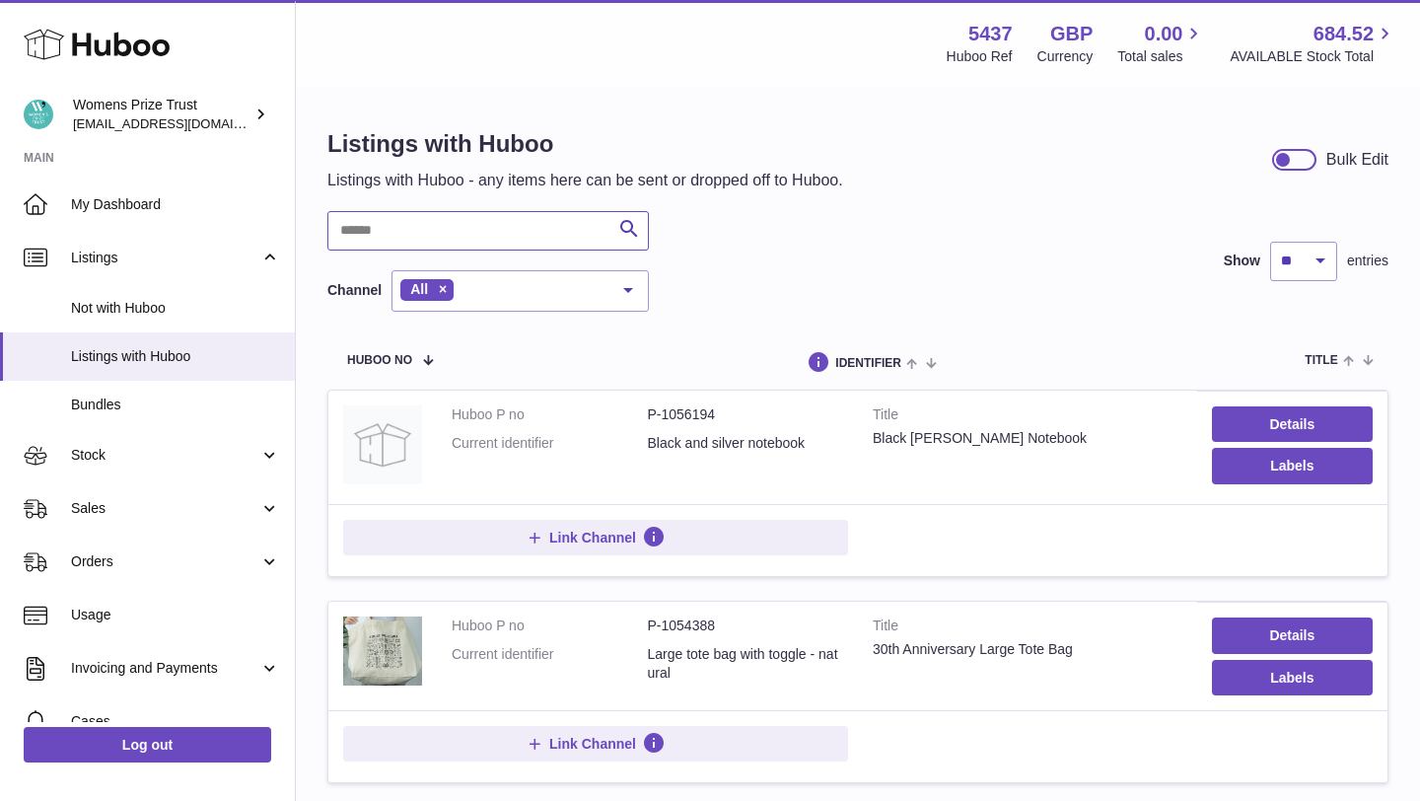
click at [434, 221] on input "text" at bounding box center [488, 230] width 322 height 39
type input "******"
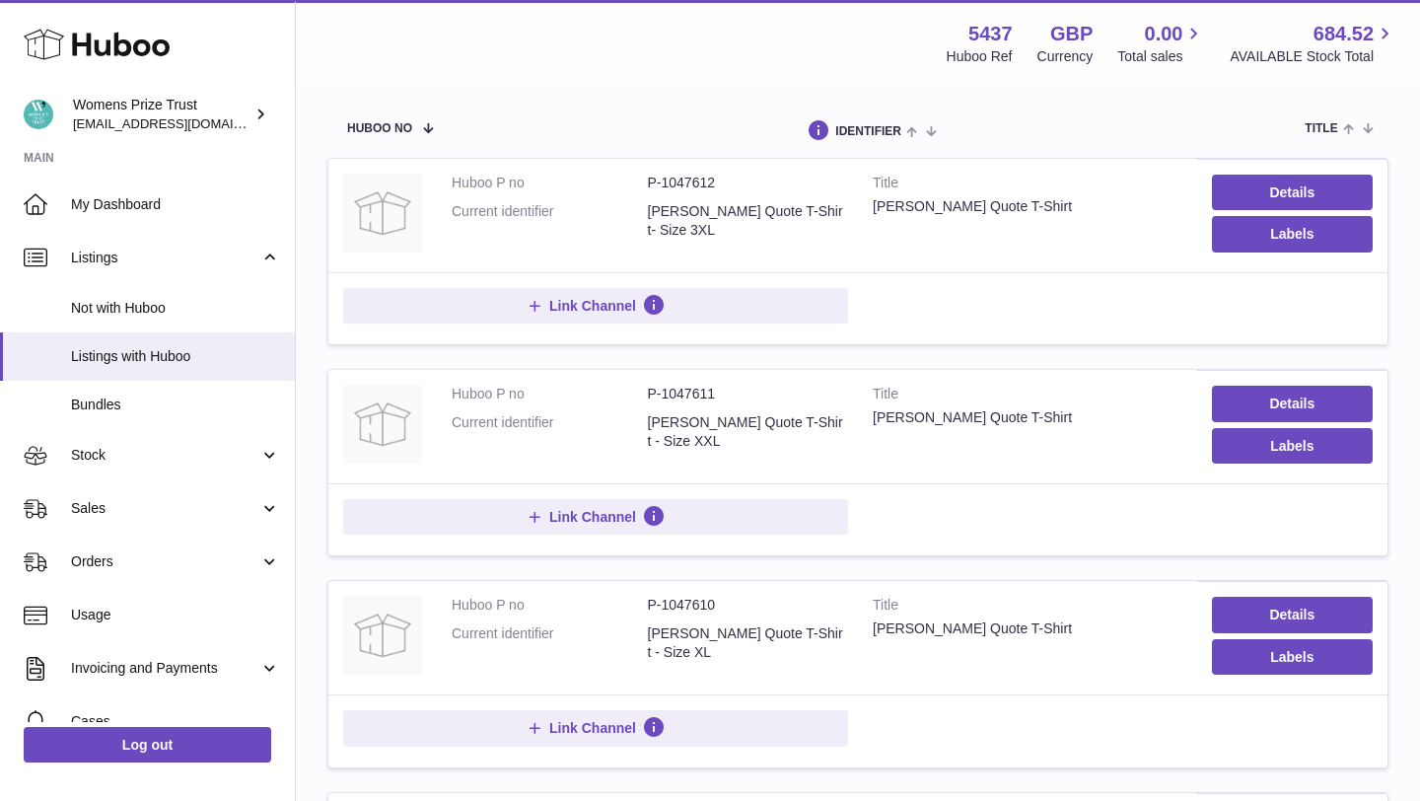
scroll to position [235, 0]
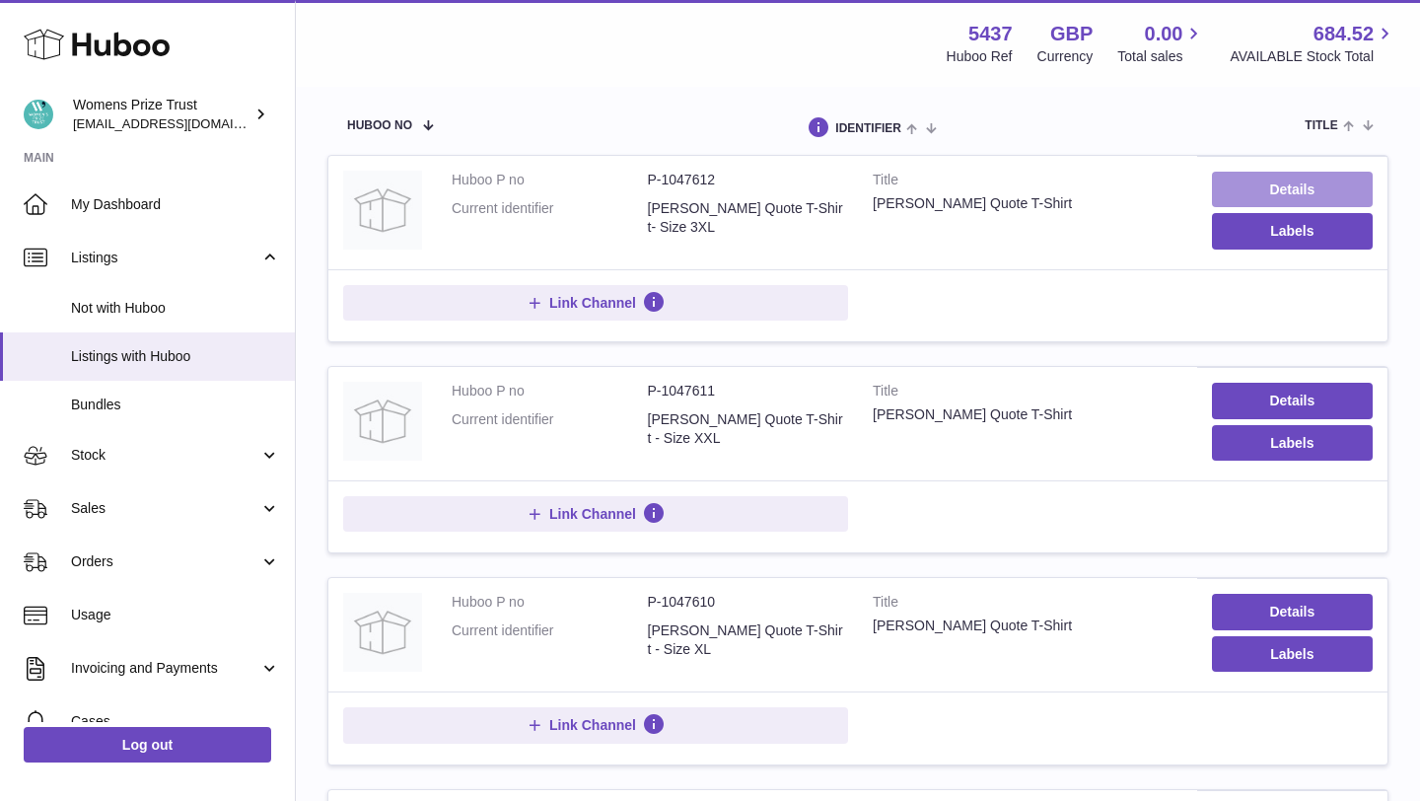
click at [1311, 181] on link "Details" at bounding box center [1292, 190] width 161 height 36
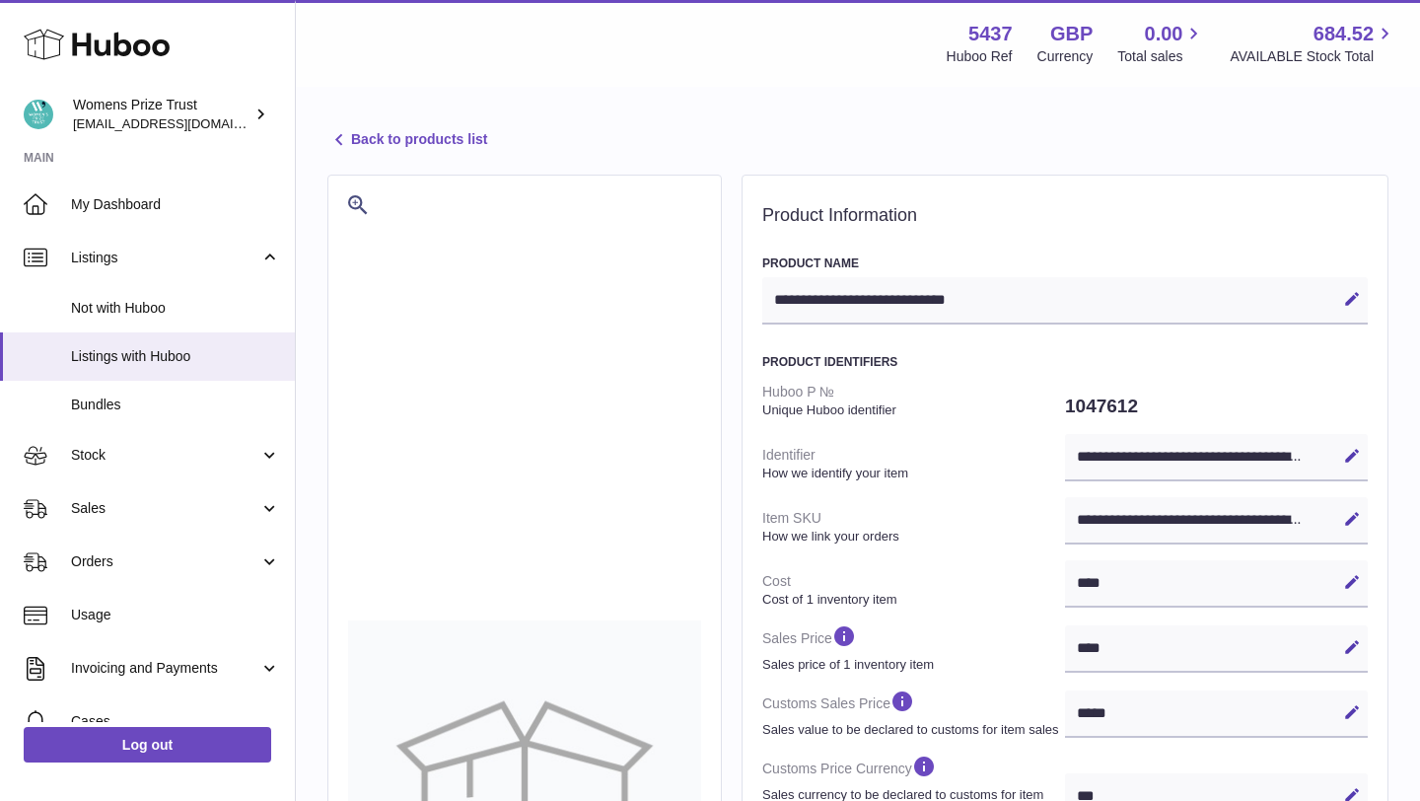
select select
select select "****"
click at [367, 147] on link "Back to products list" at bounding box center [407, 140] width 160 height 24
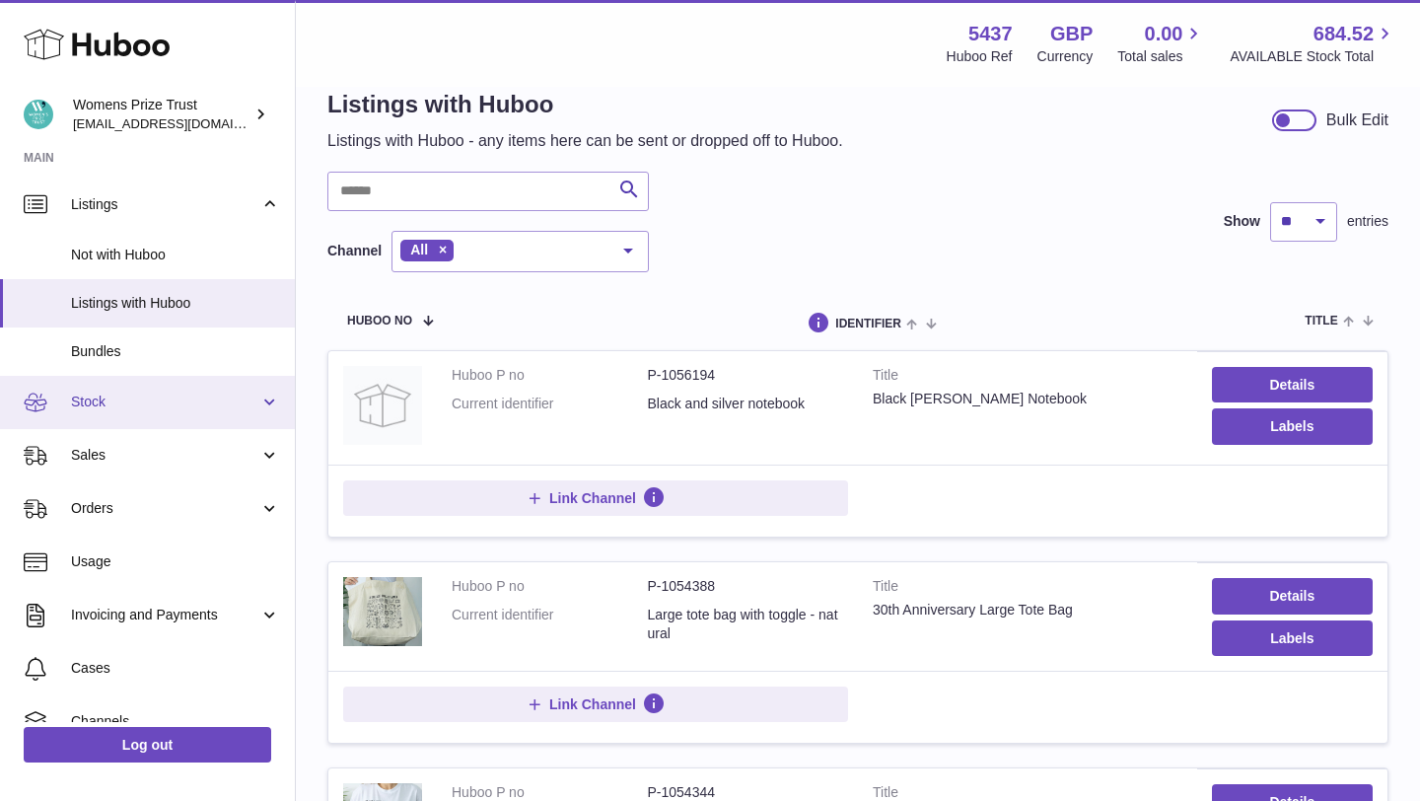
scroll to position [102, 0]
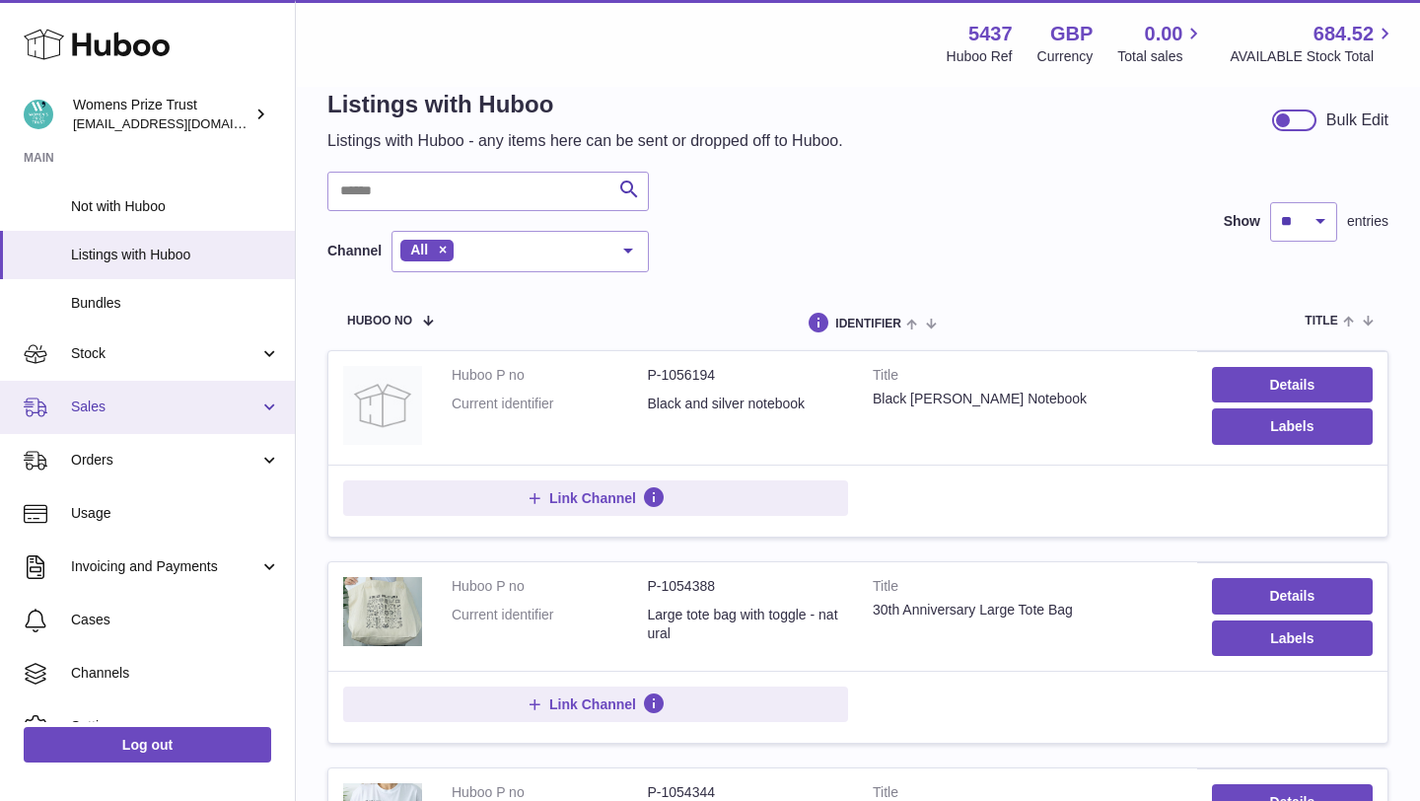
click at [157, 389] on link "Sales" at bounding box center [147, 407] width 295 height 53
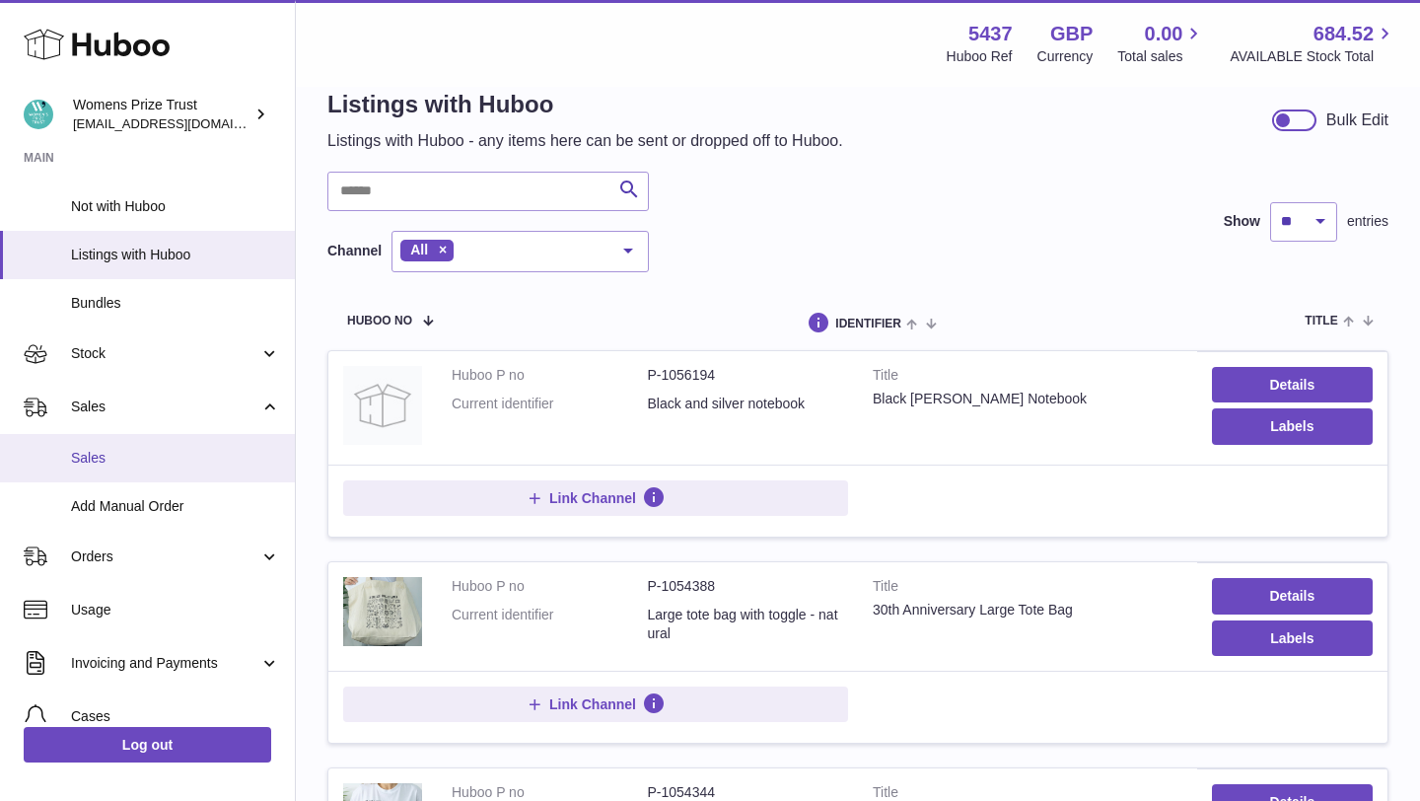
click at [167, 464] on span "Sales" at bounding box center [175, 458] width 209 height 19
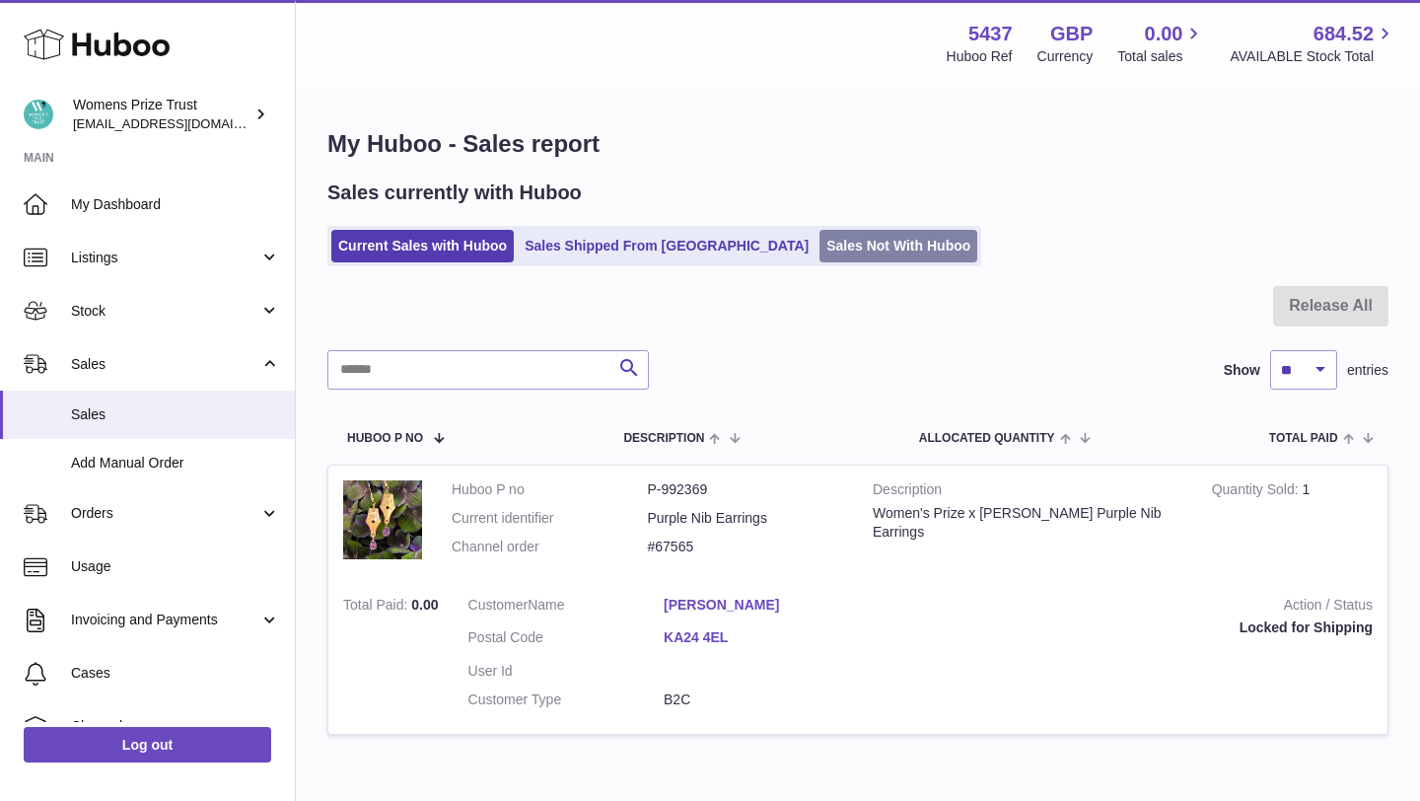
click at [820, 254] on link "Sales Not With Huboo" at bounding box center [899, 246] width 158 height 33
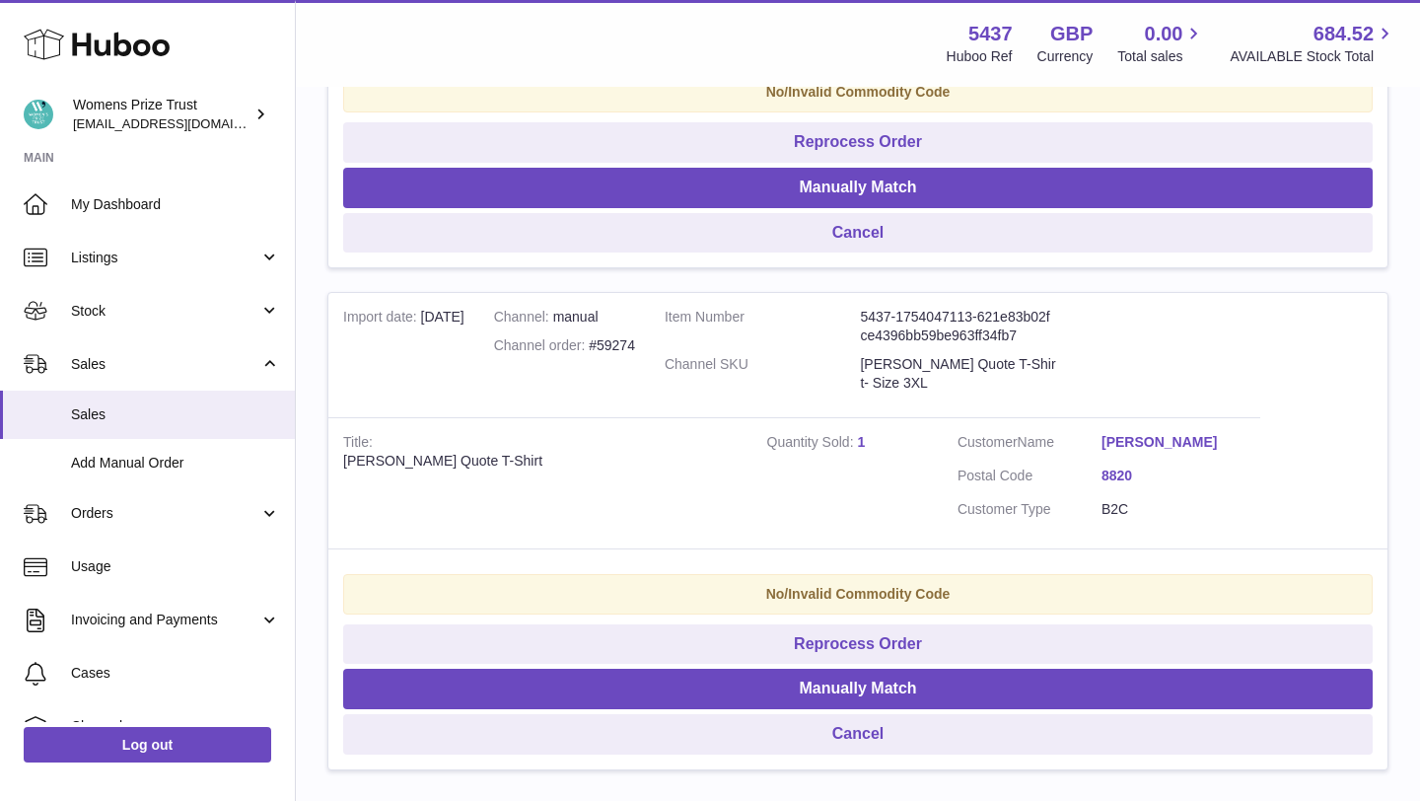
scroll to position [1868, 0]
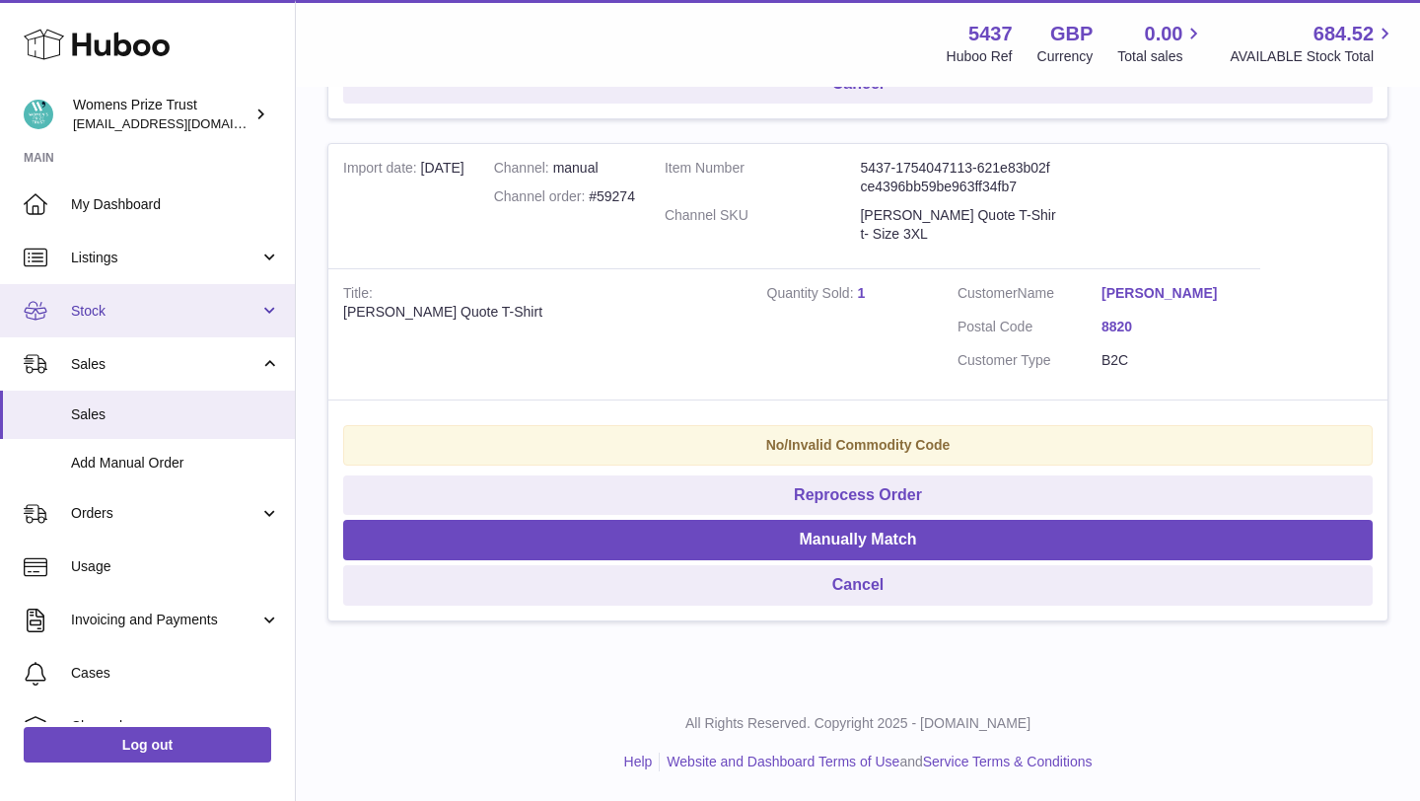
click at [159, 312] on span "Stock" at bounding box center [165, 311] width 188 height 19
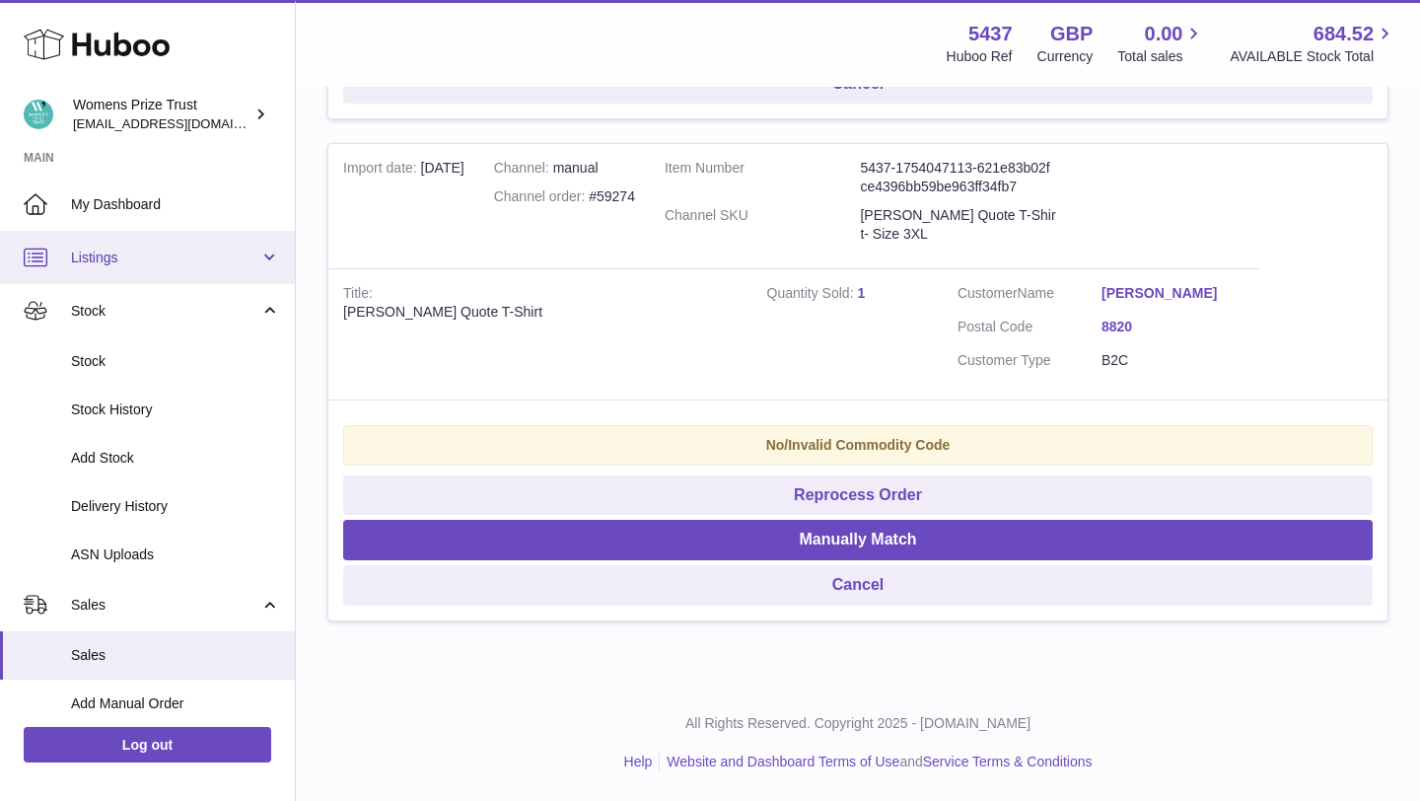
click at [156, 242] on link "Listings" at bounding box center [147, 257] width 295 height 53
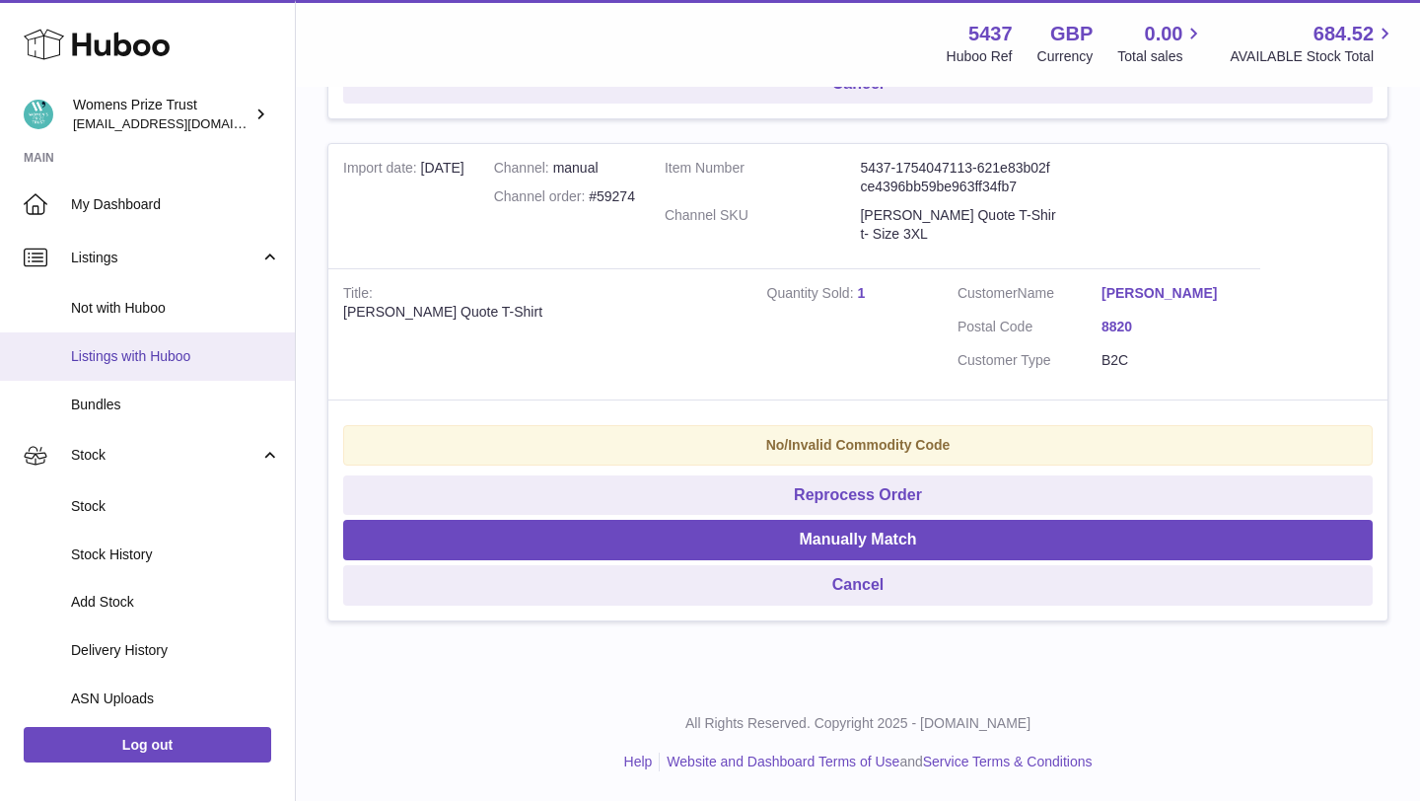
click at [129, 360] on span "Listings with Huboo" at bounding box center [175, 356] width 209 height 19
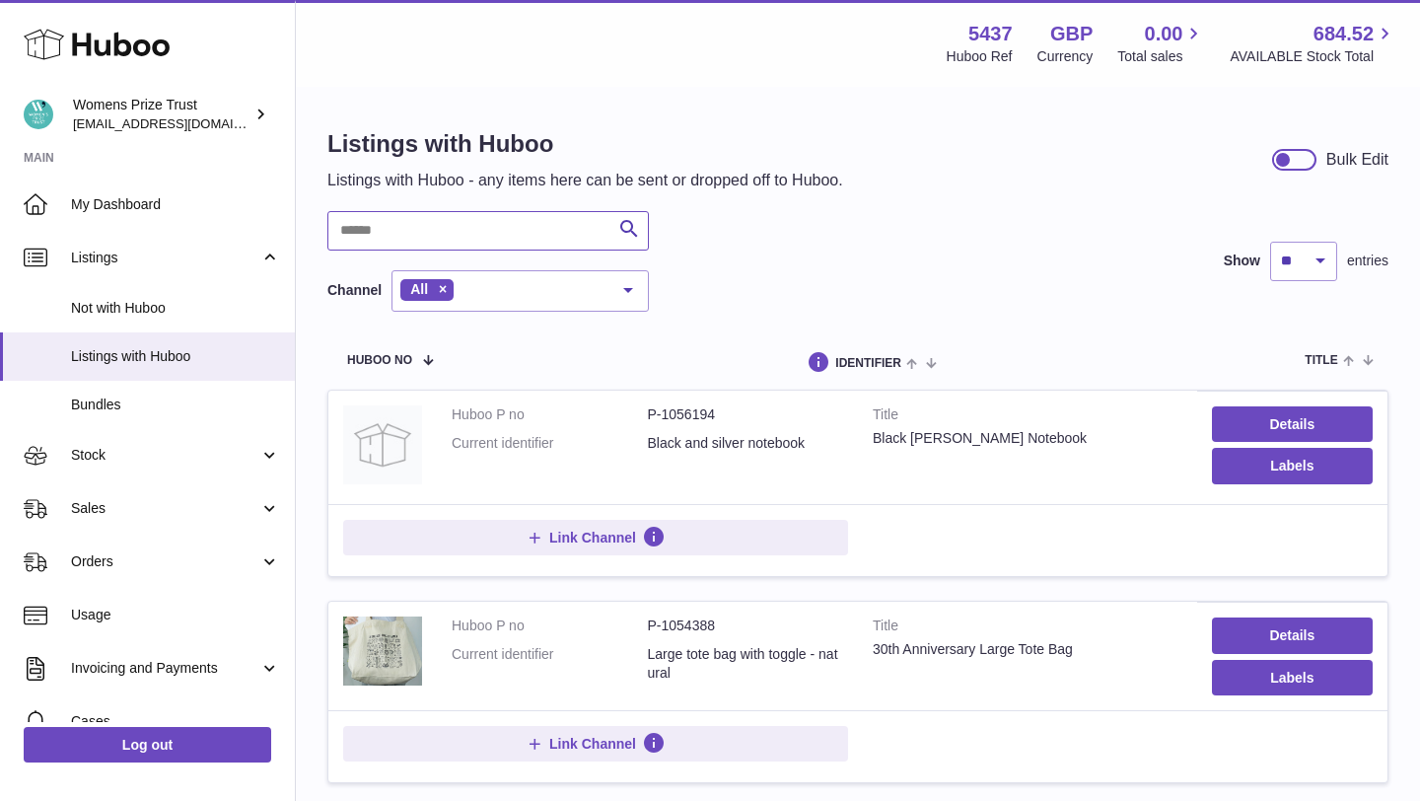
click at [471, 223] on input "text" at bounding box center [488, 230] width 322 height 39
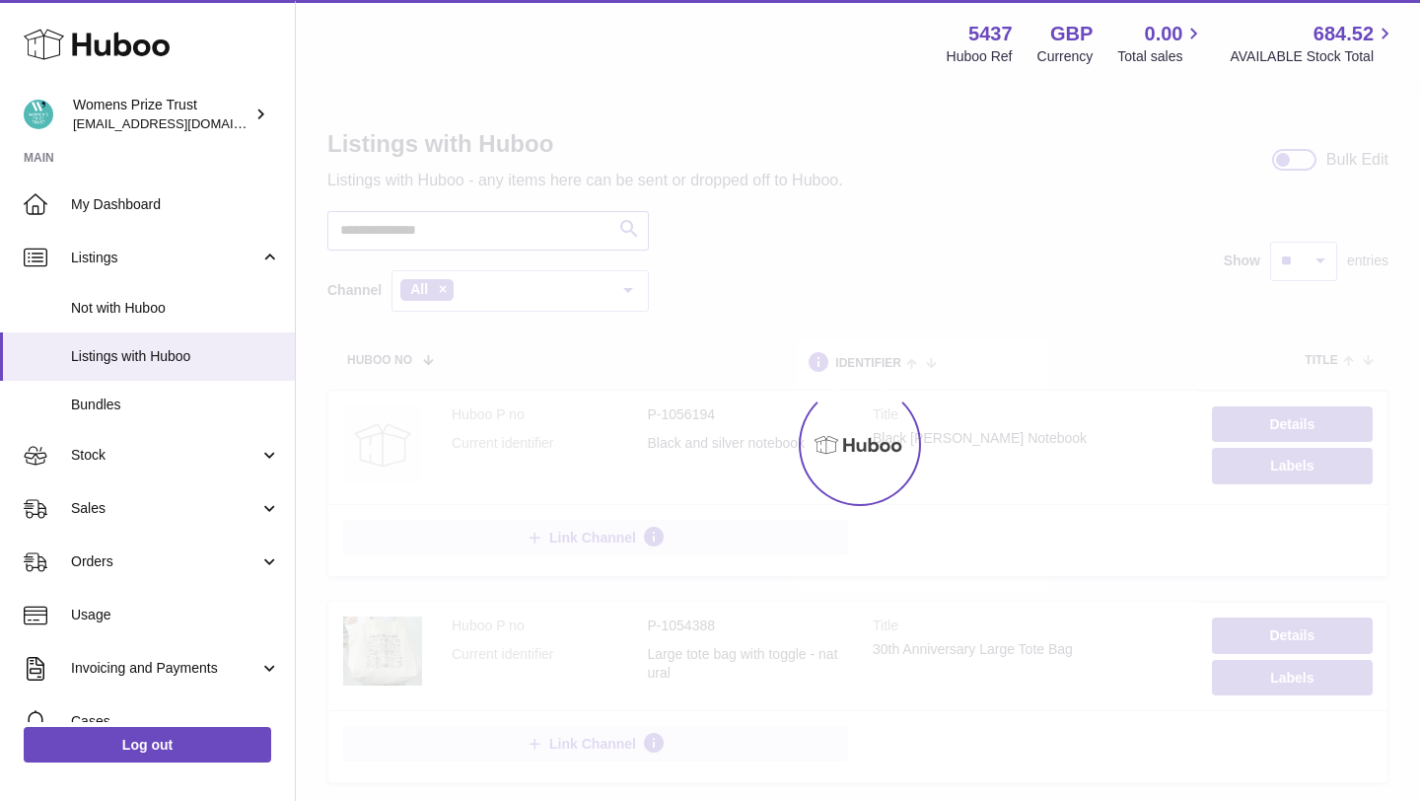
type input "**********"
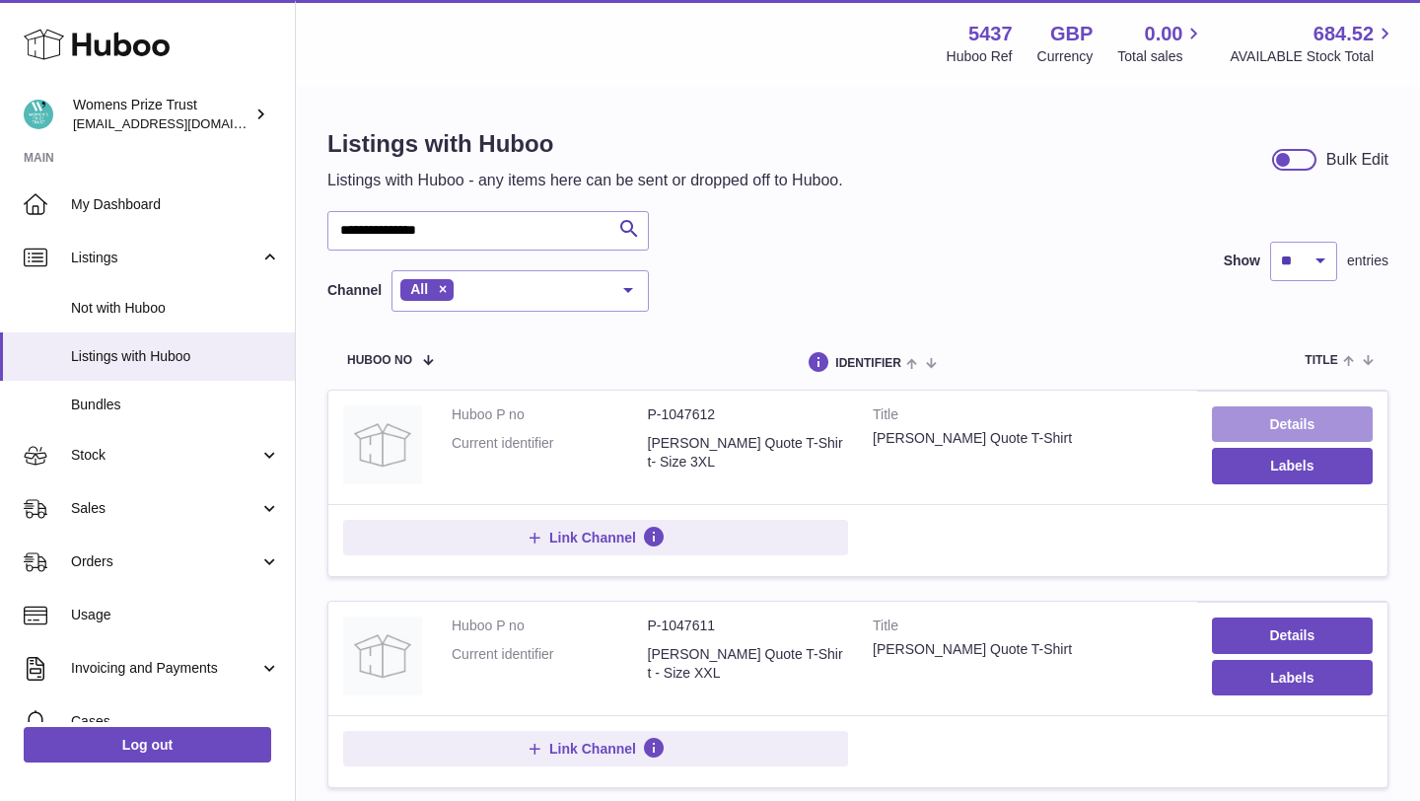
click at [1267, 432] on link "Details" at bounding box center [1292, 424] width 161 height 36
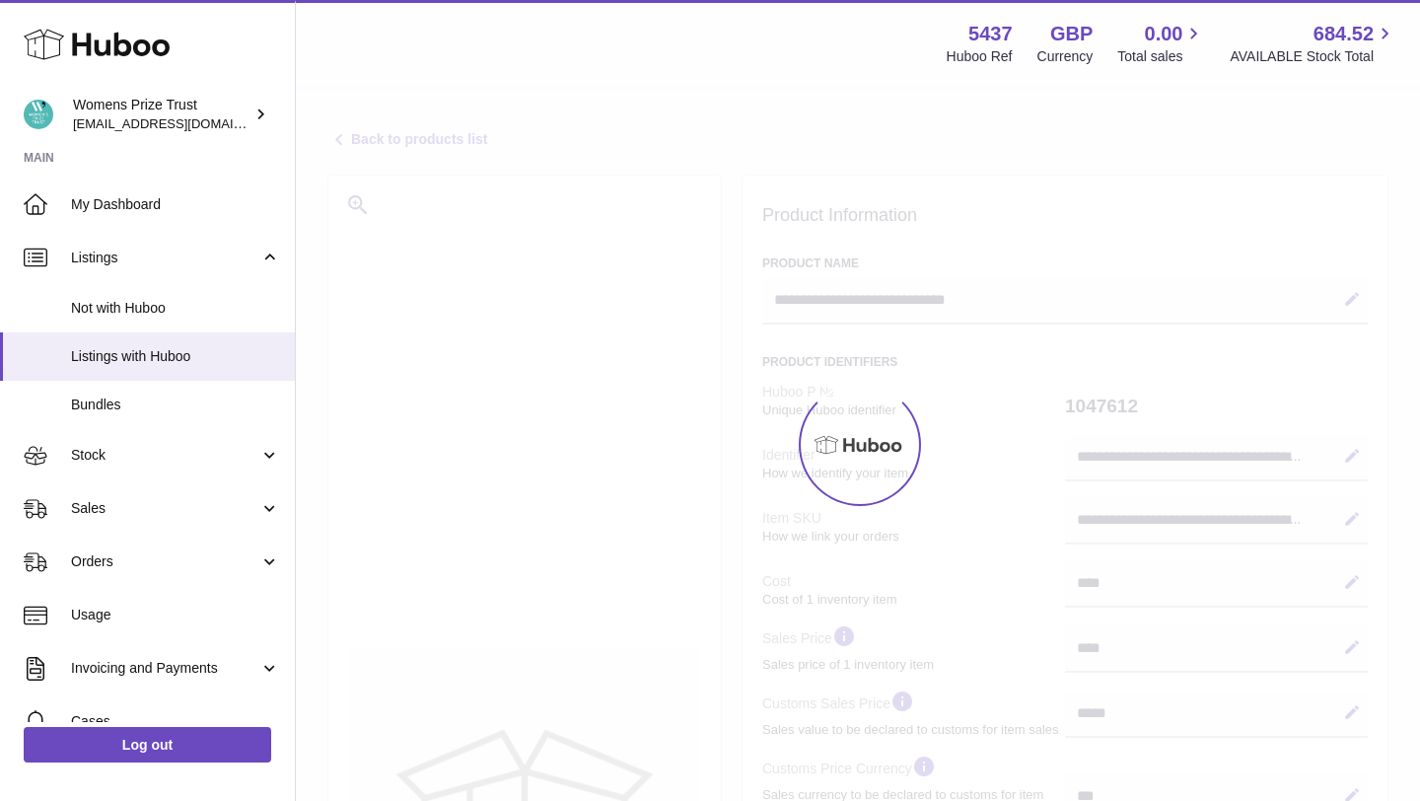
select select
select select "****"
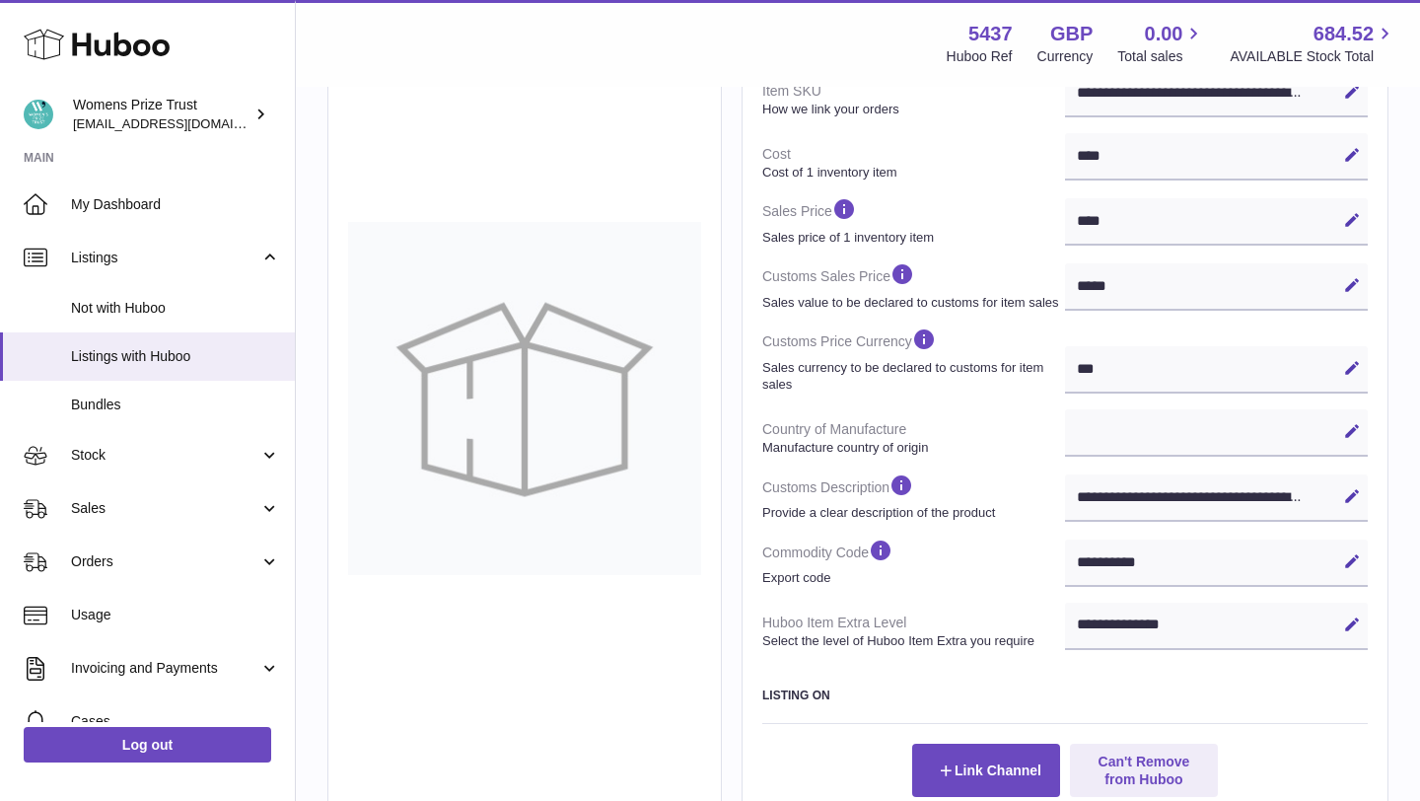
scroll to position [463, 0]
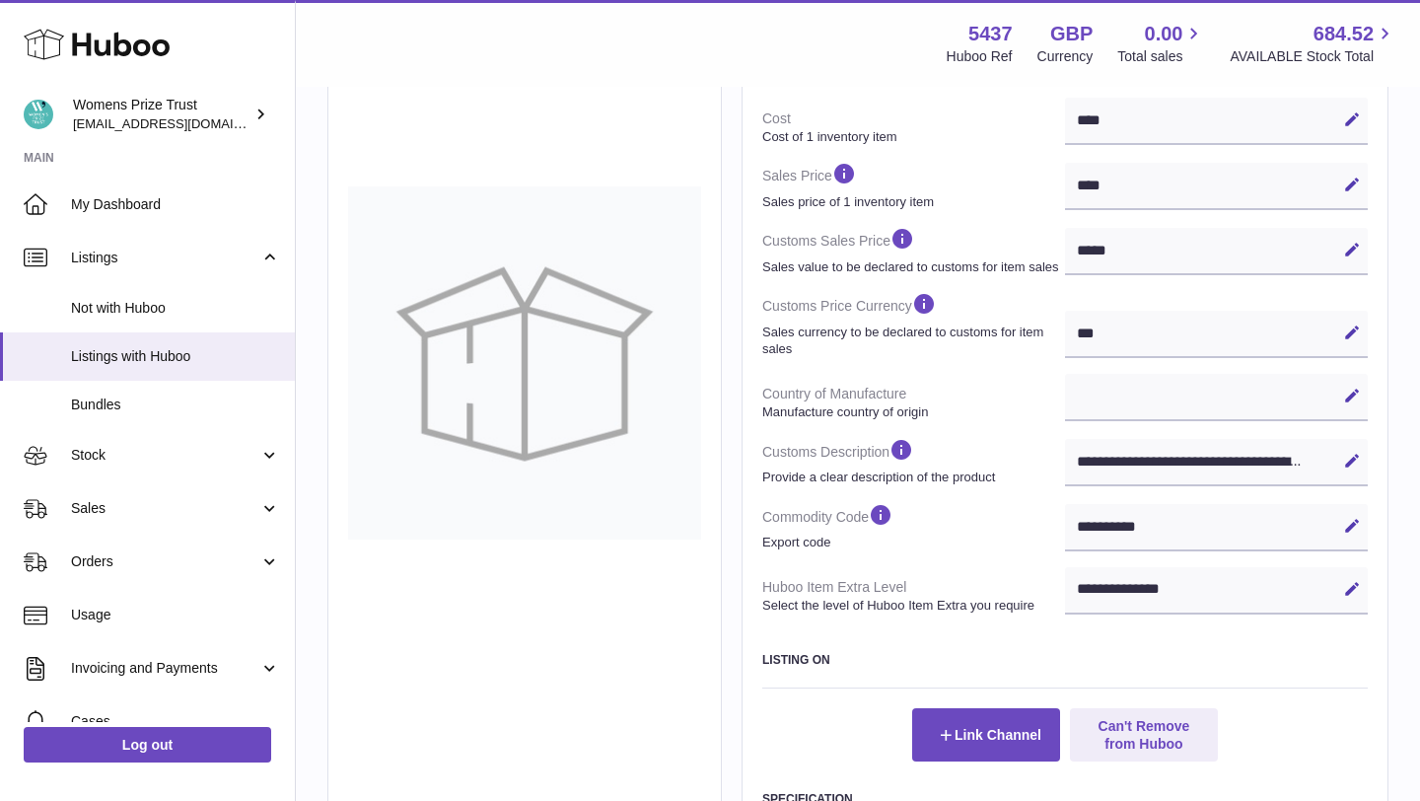
click at [1108, 530] on div "**********" at bounding box center [1216, 527] width 303 height 47
click at [963, 505] on dt "Commodity Code Export code" at bounding box center [913, 526] width 303 height 65
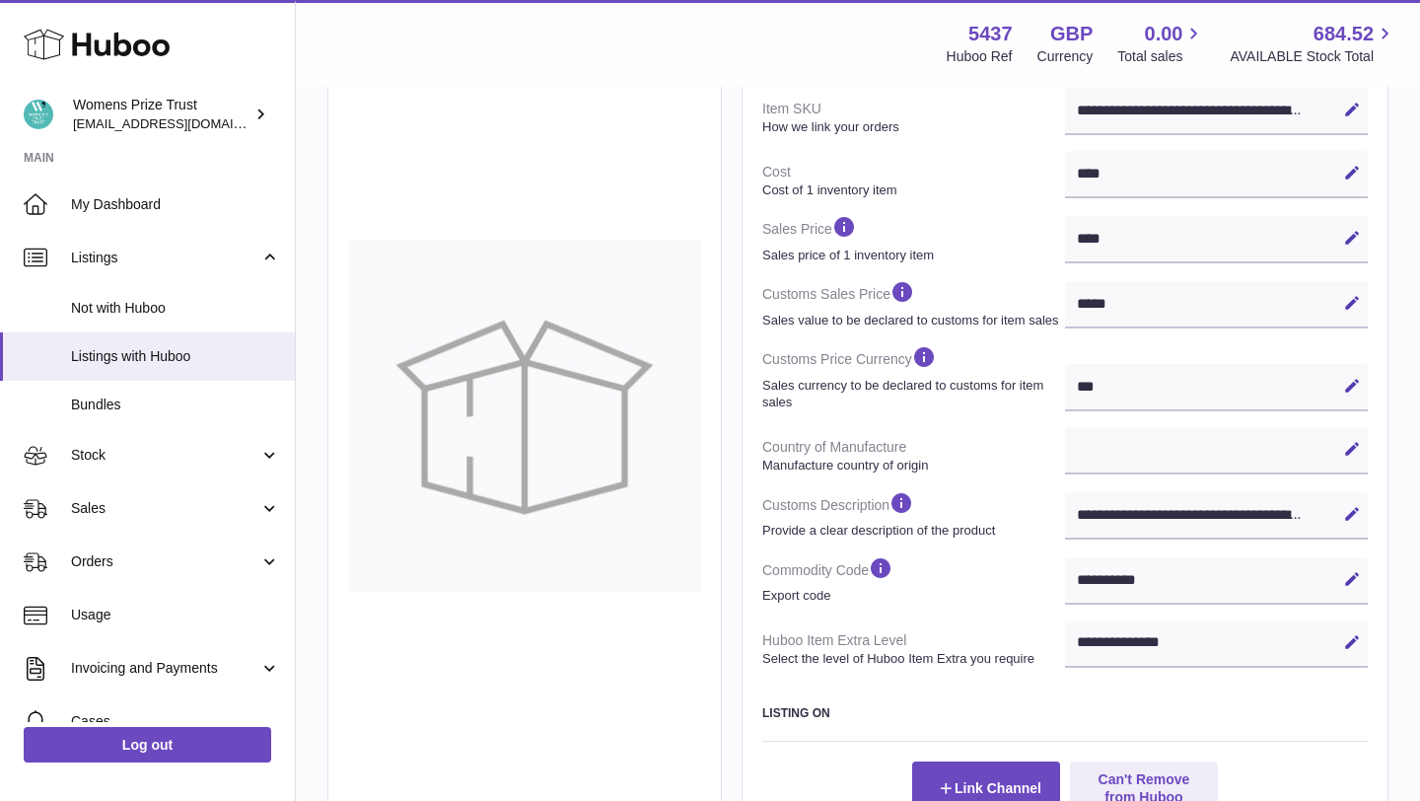
scroll to position [405, 0]
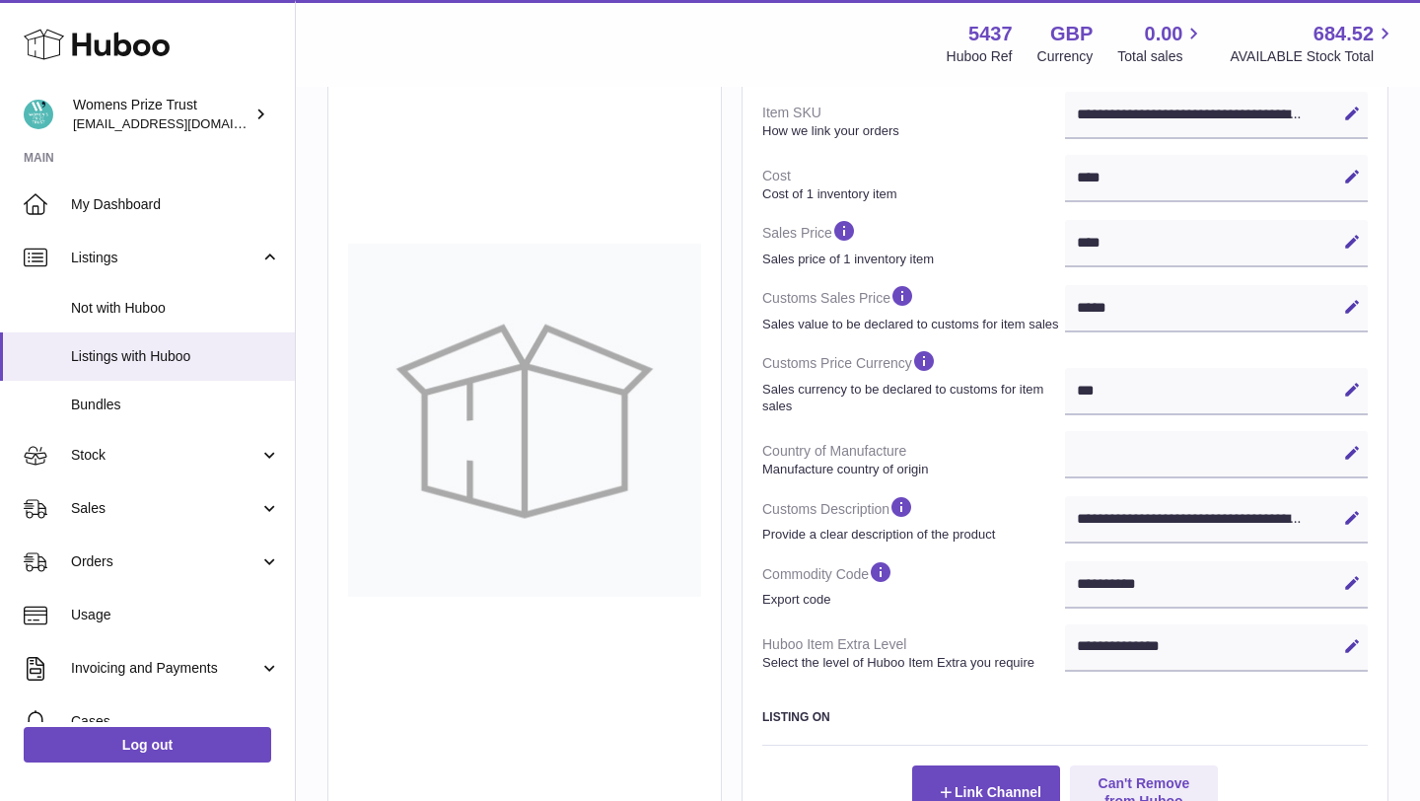
click at [1086, 452] on div "**********" at bounding box center [1216, 454] width 303 height 47
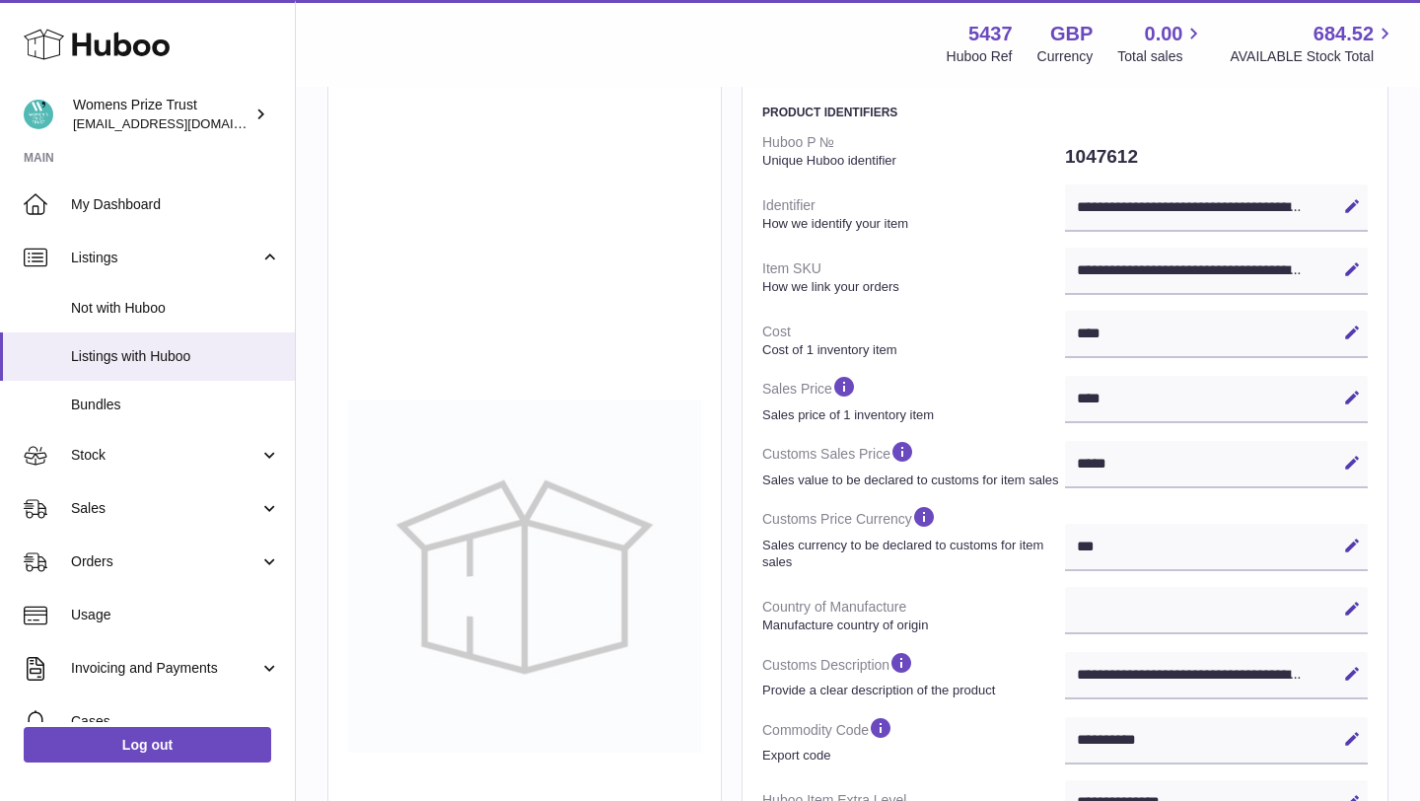
scroll to position [0, 0]
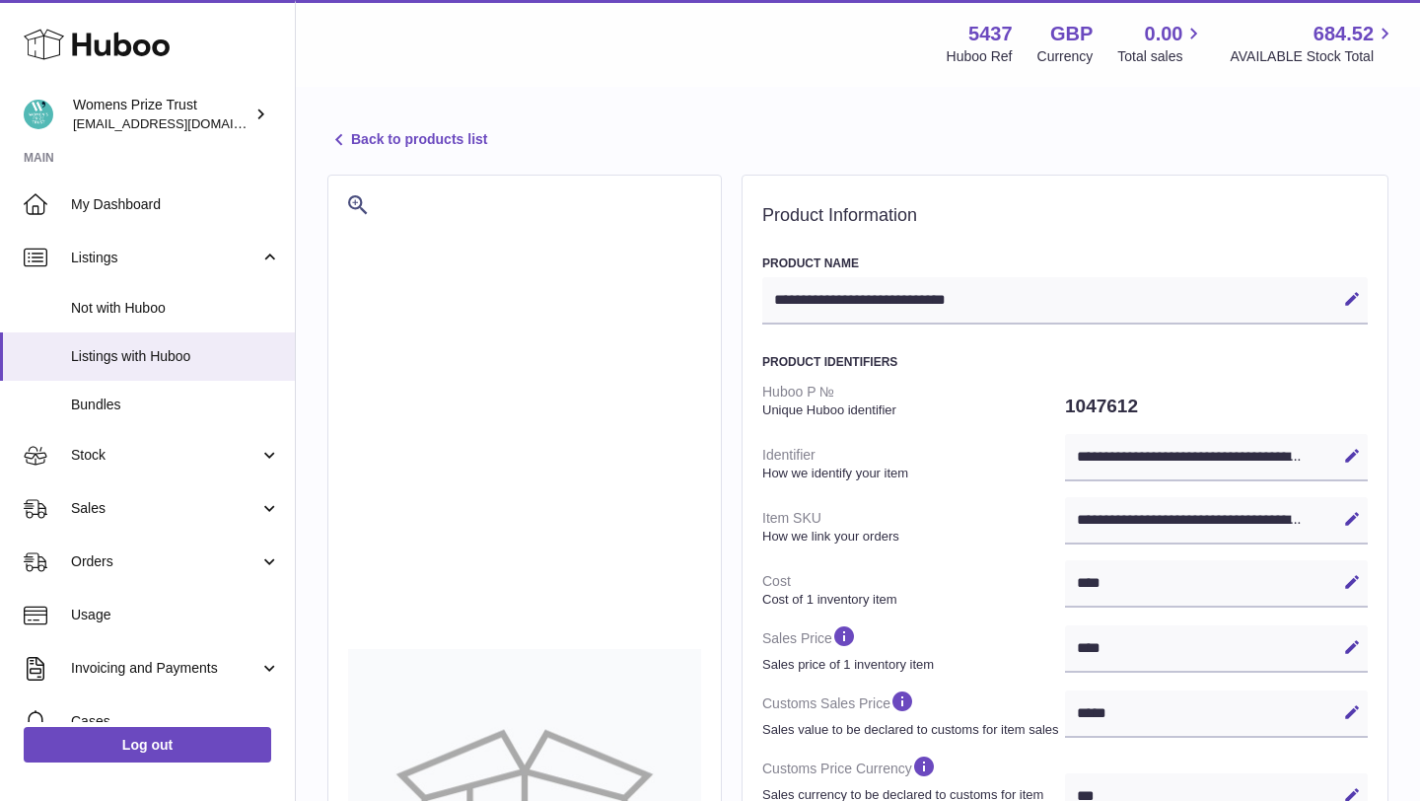
click at [426, 140] on link "Back to products list" at bounding box center [407, 140] width 160 height 24
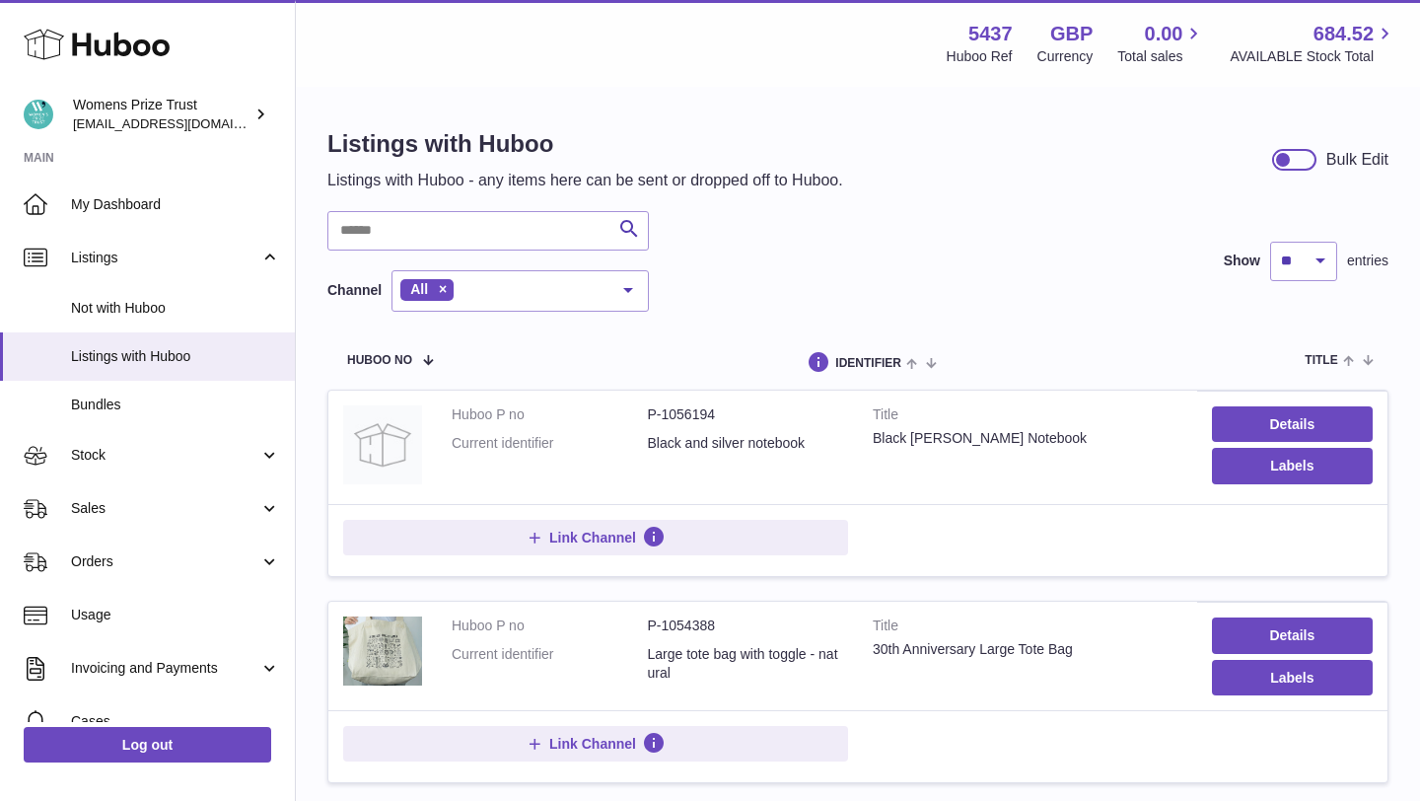
click at [441, 257] on div "Search Channel All All eBay Amazon Shopify Woocommerce Etsy No elements found. …" at bounding box center [488, 261] width 322 height 101
click at [424, 233] on input "text" at bounding box center [488, 230] width 322 height 39
type input "******"
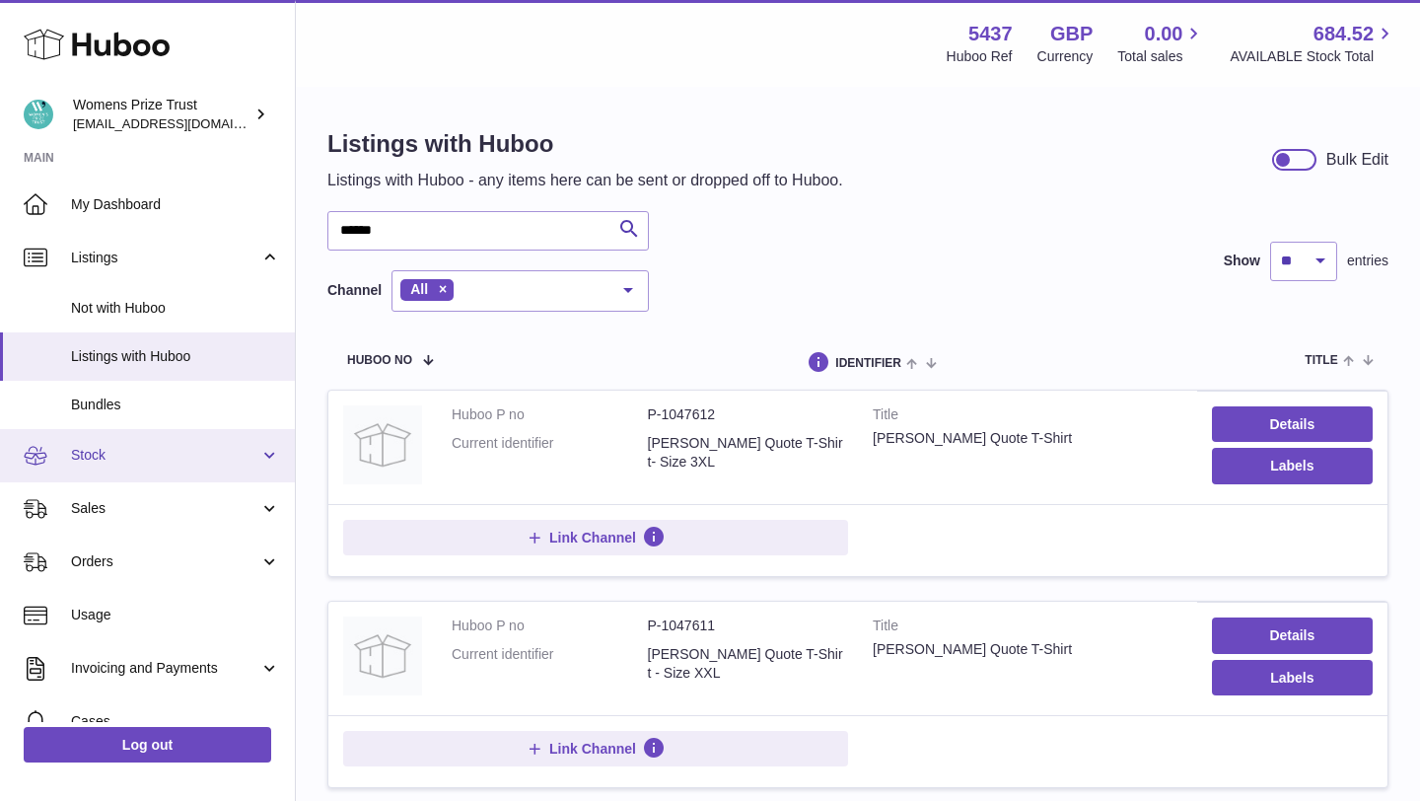
click at [157, 459] on span "Stock" at bounding box center [165, 455] width 188 height 19
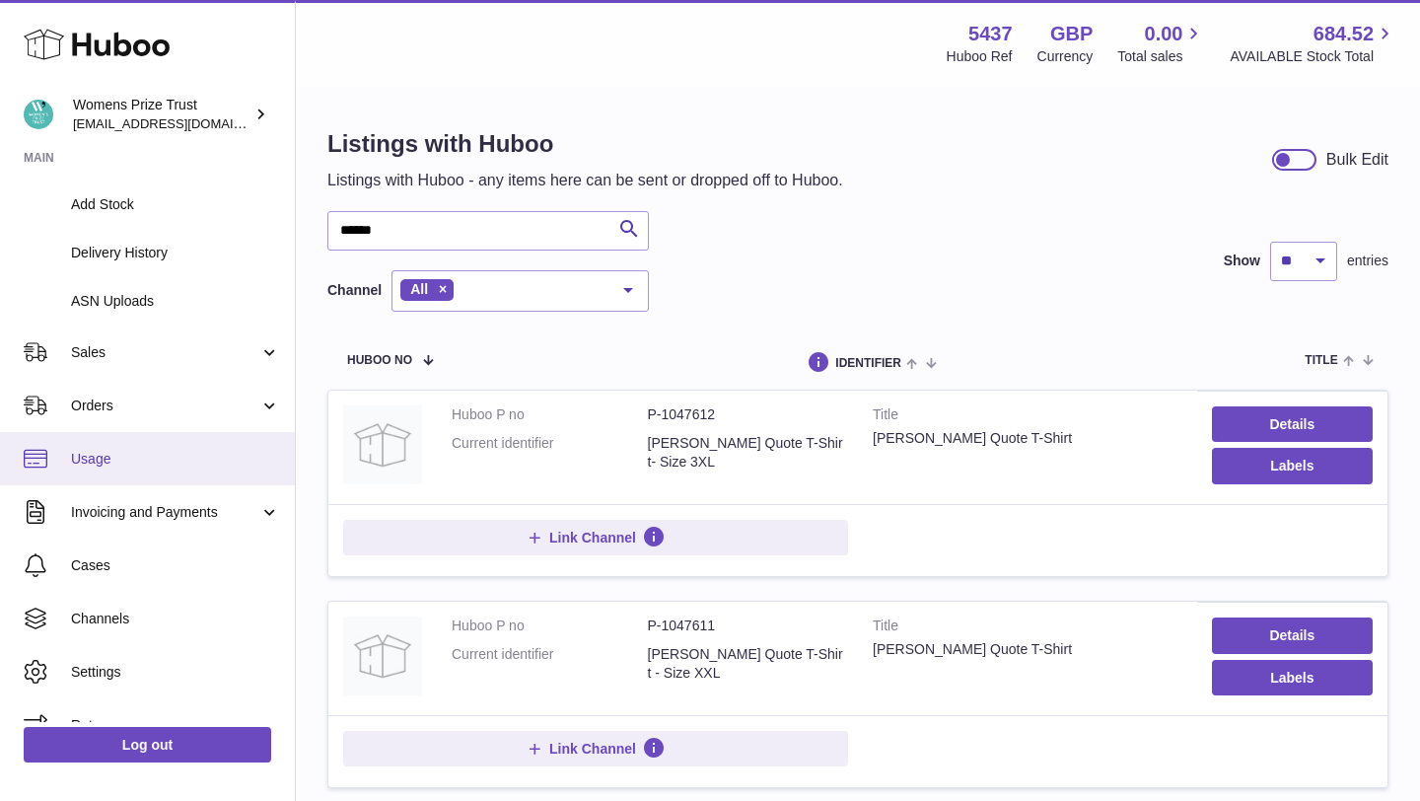
scroll to position [427, 0]
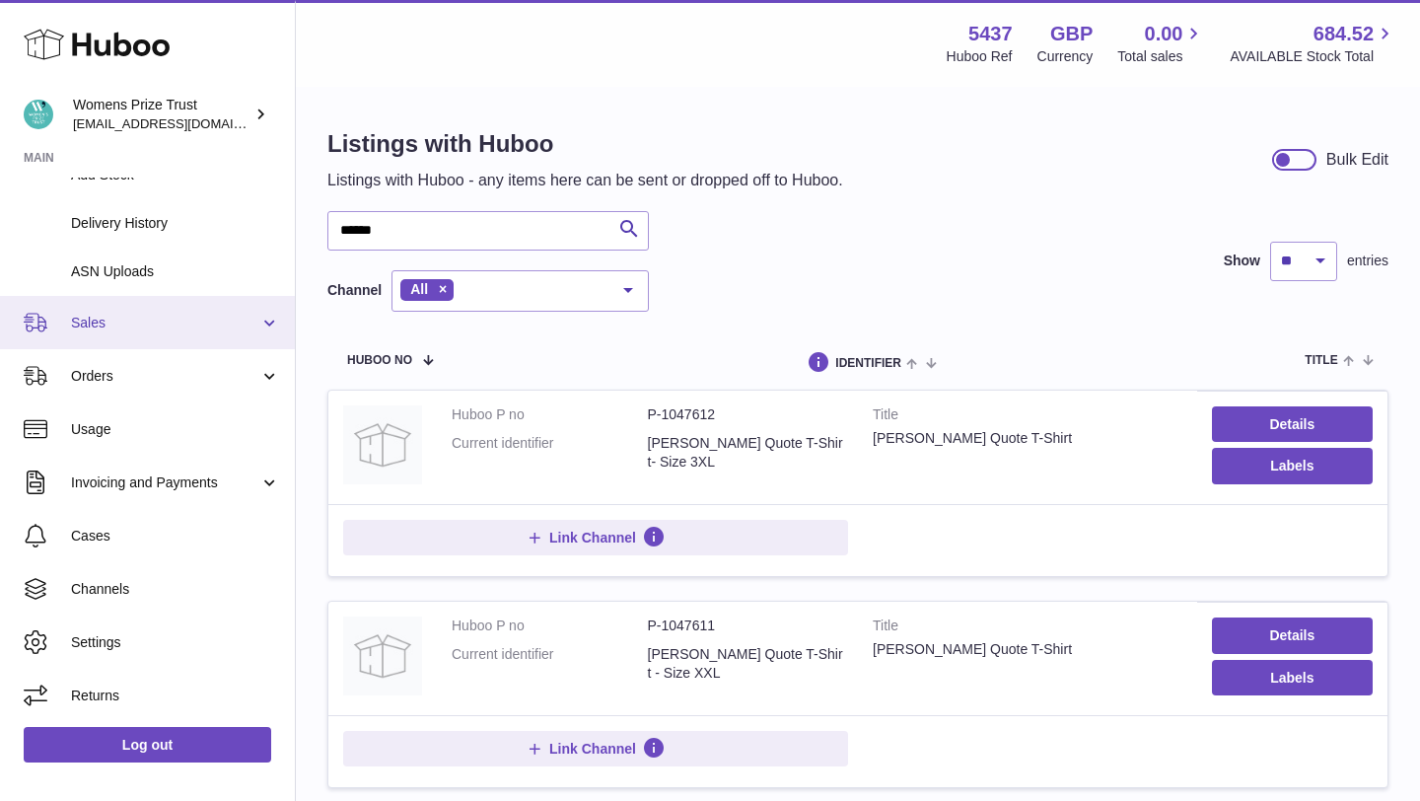
click at [125, 326] on span "Sales" at bounding box center [165, 323] width 188 height 19
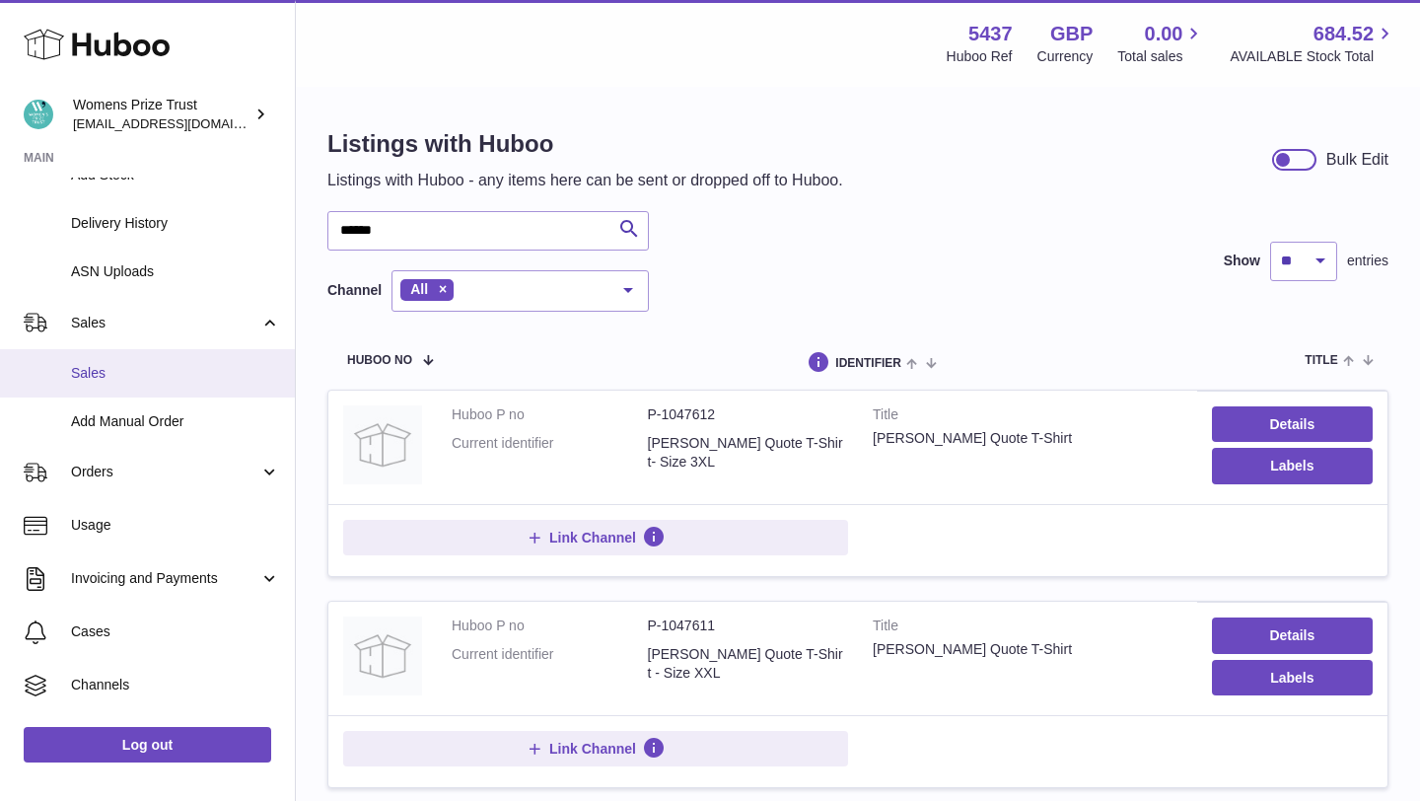
click at [131, 375] on span "Sales" at bounding box center [175, 373] width 209 height 19
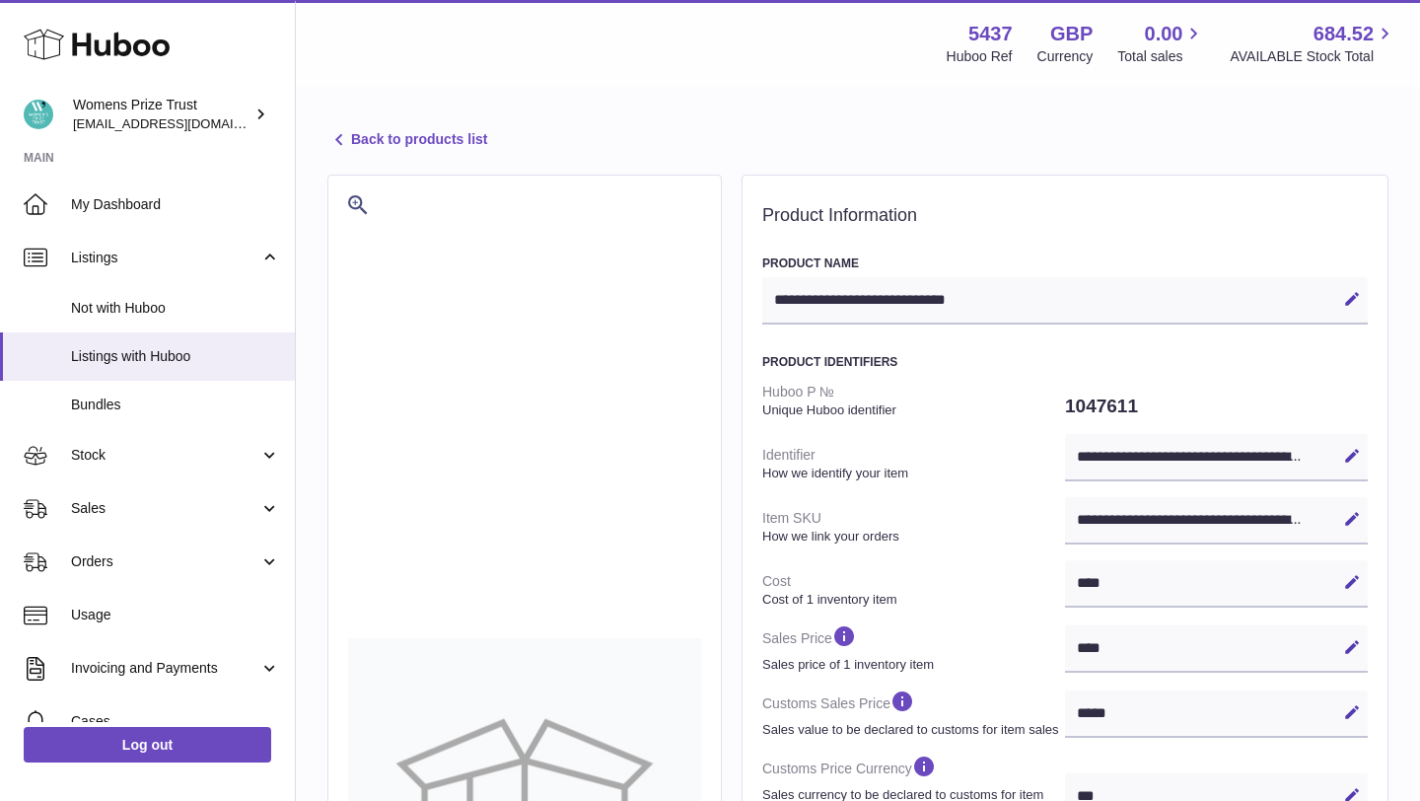
select select
select select "****"
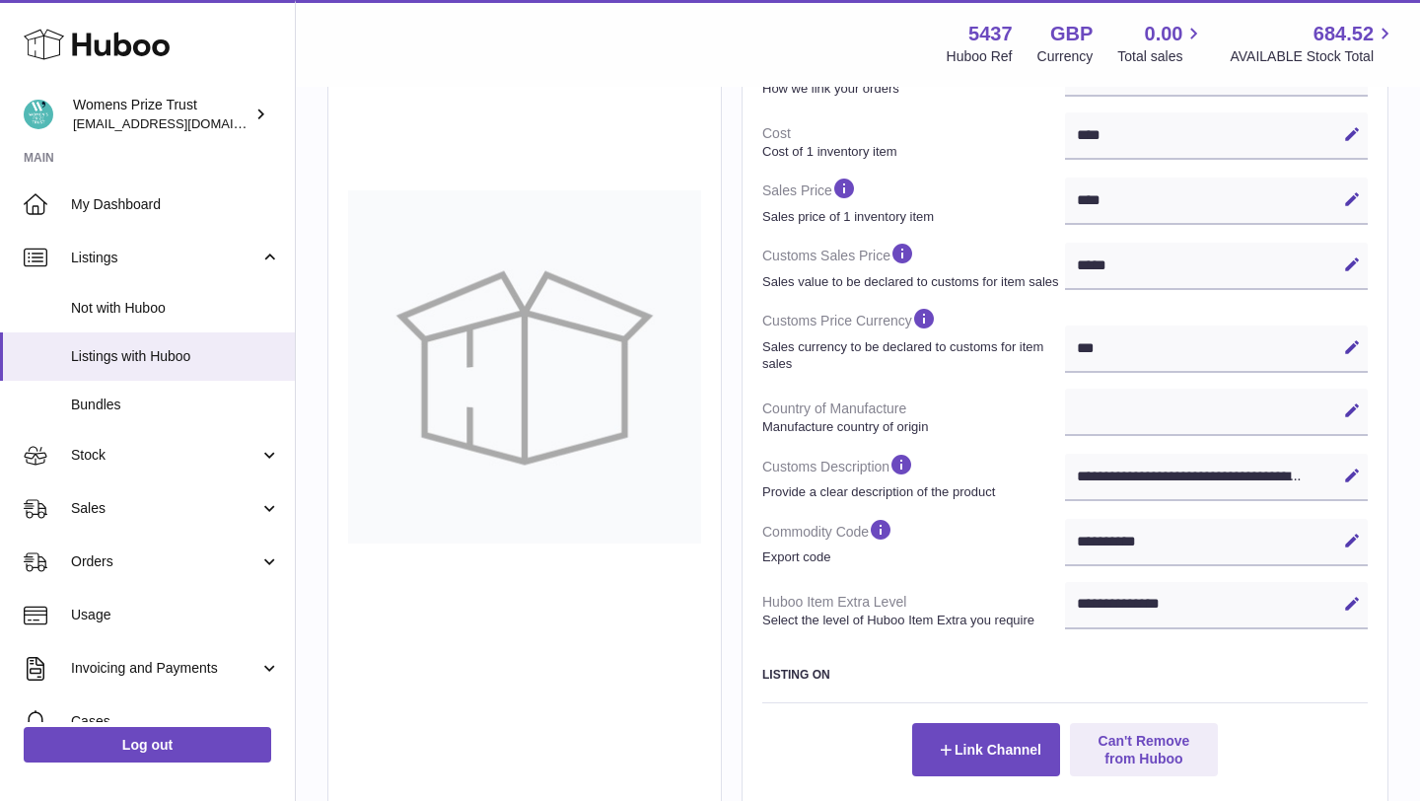
scroll to position [450, 0]
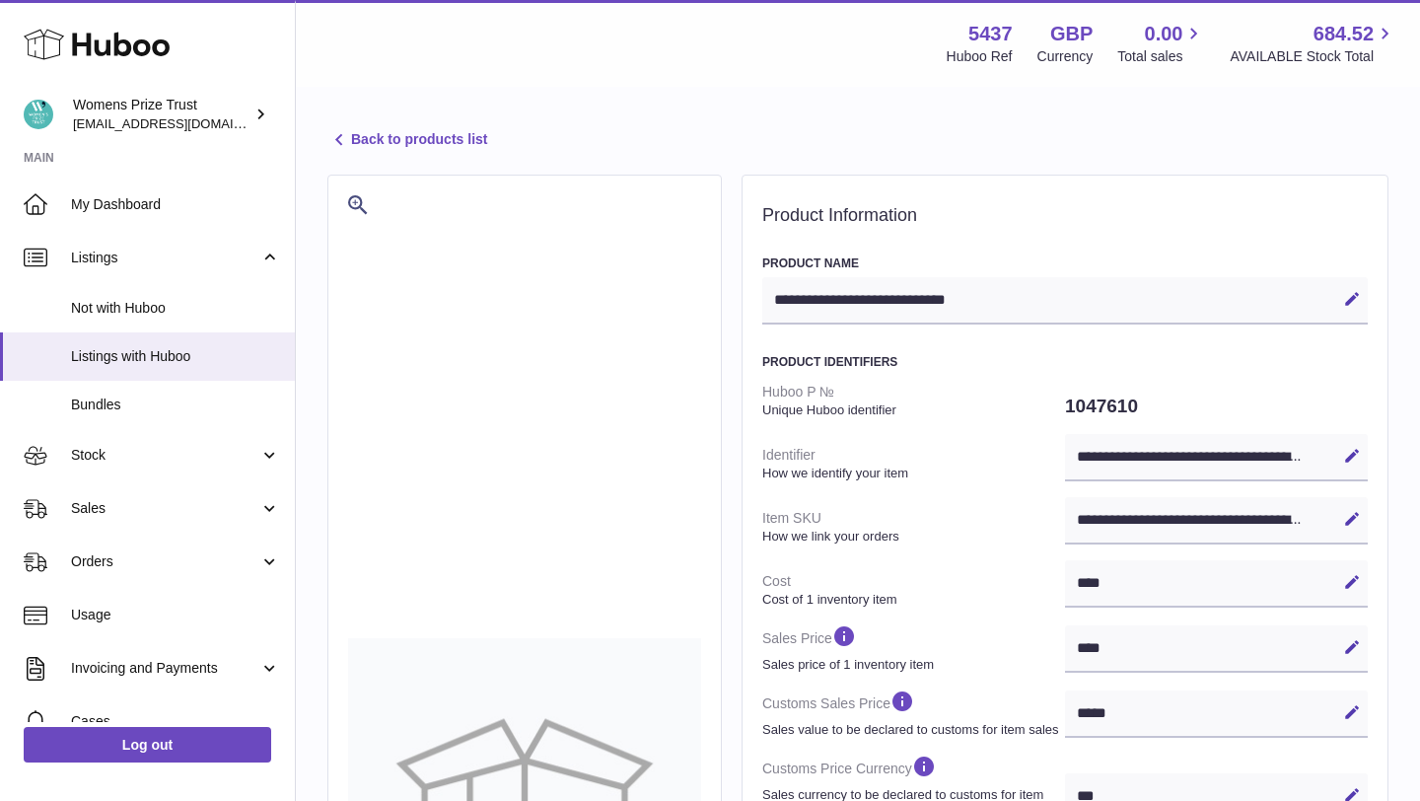
select select
select select "****"
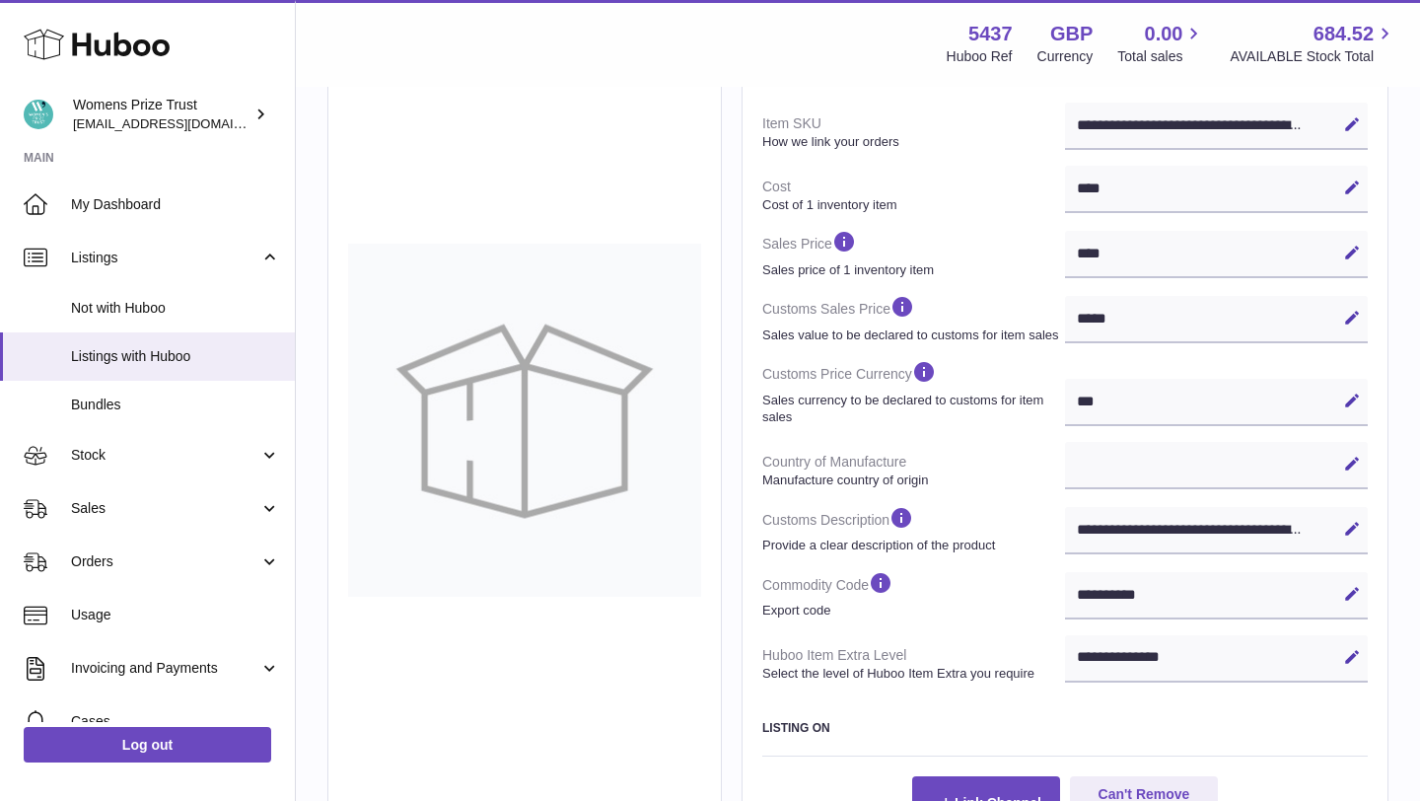
scroll to position [398, 0]
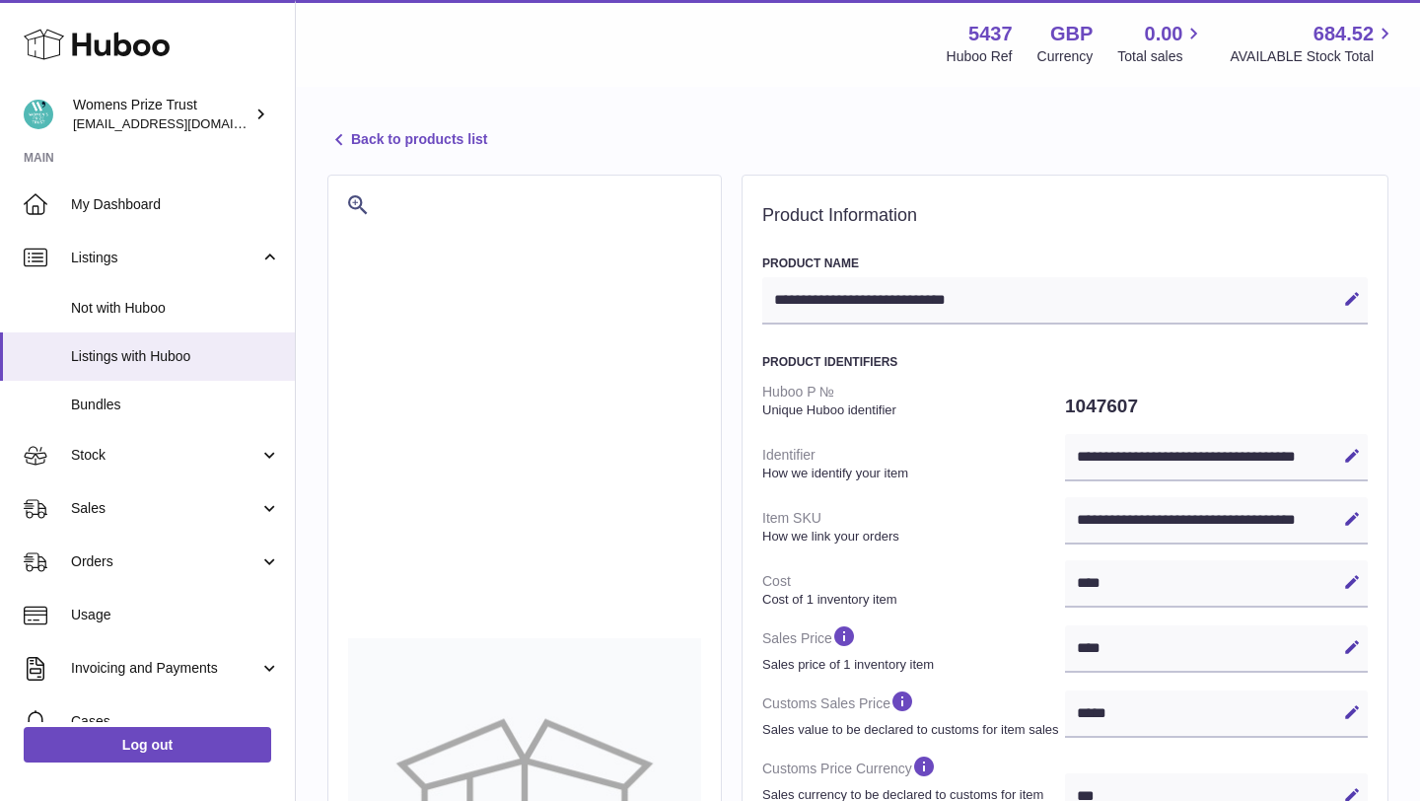
select select
select select "****"
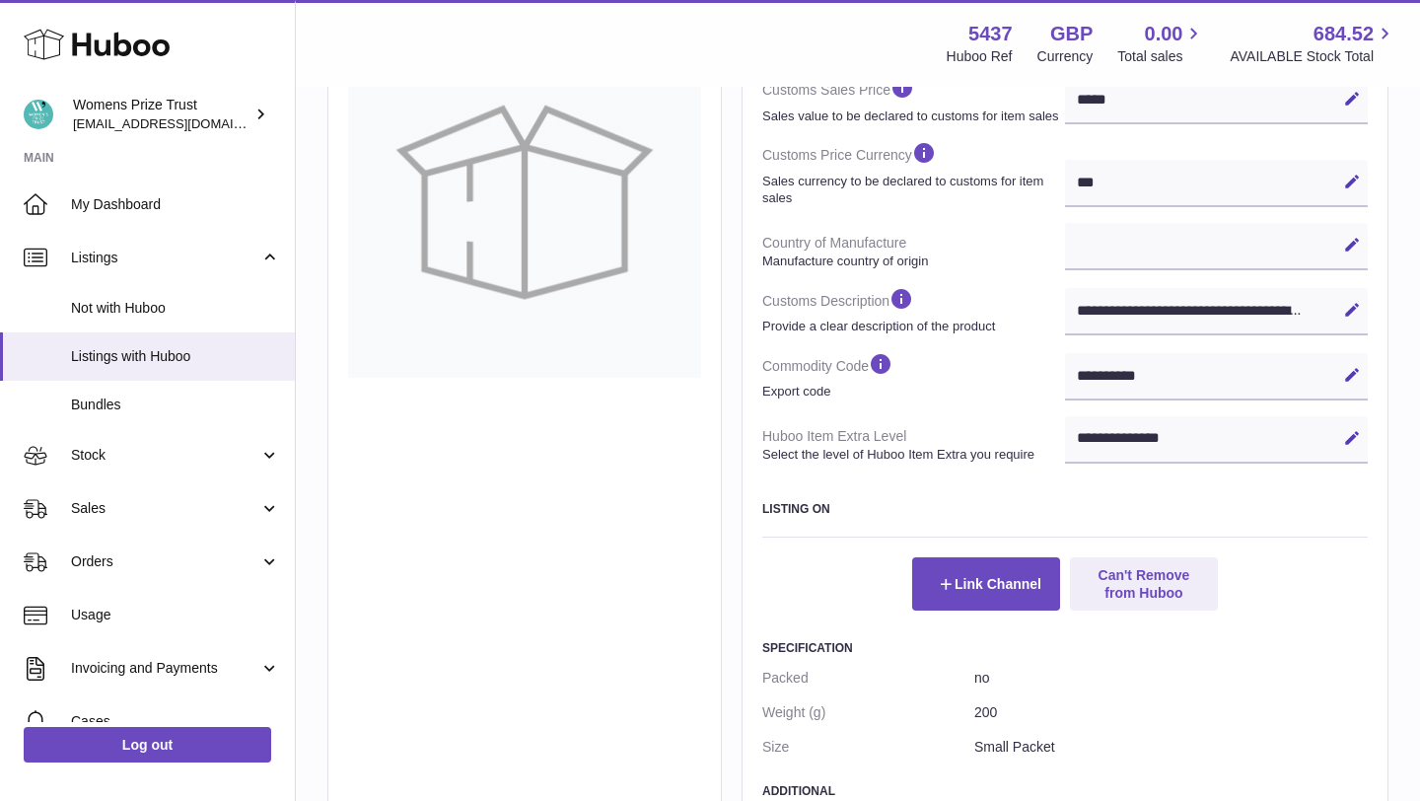
scroll to position [647, 0]
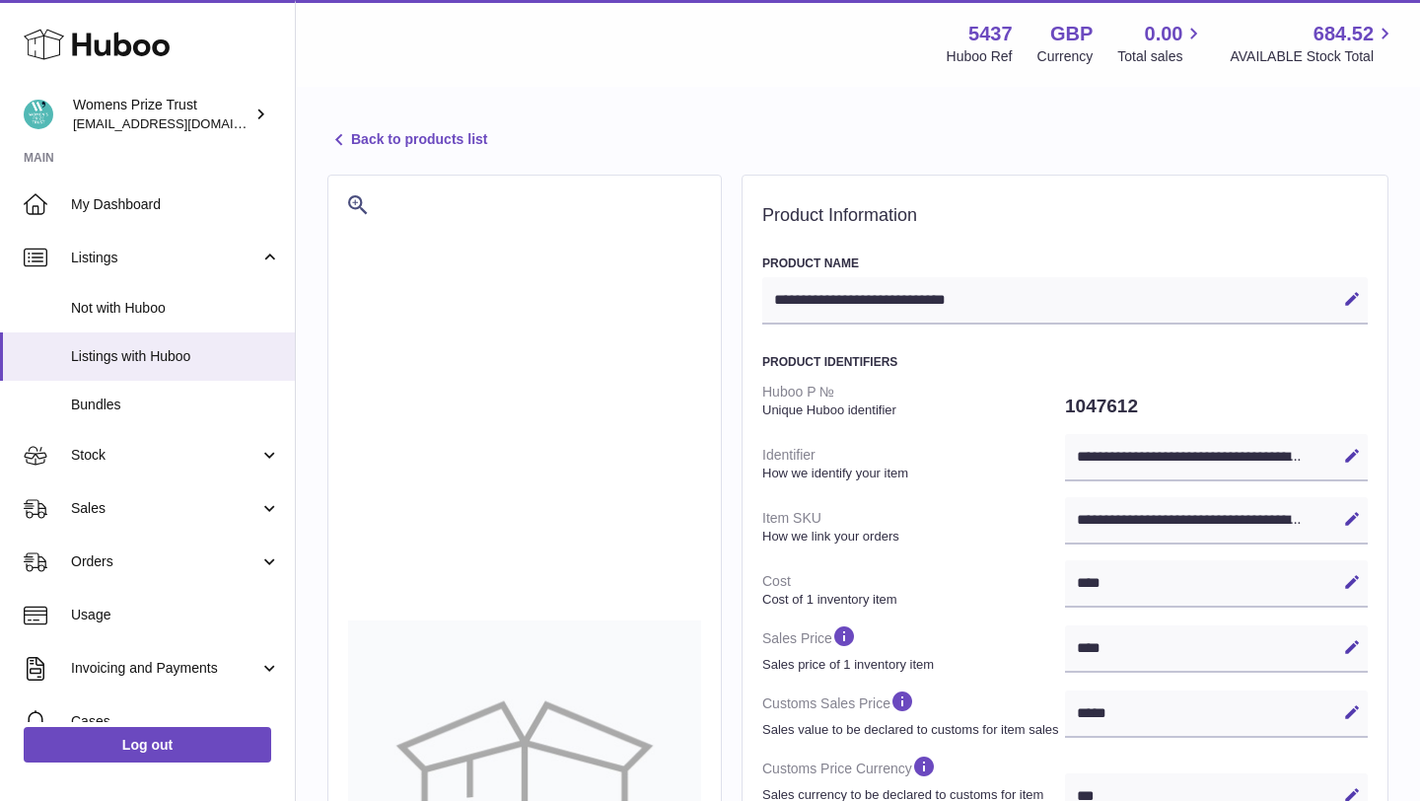
select select
select select "****"
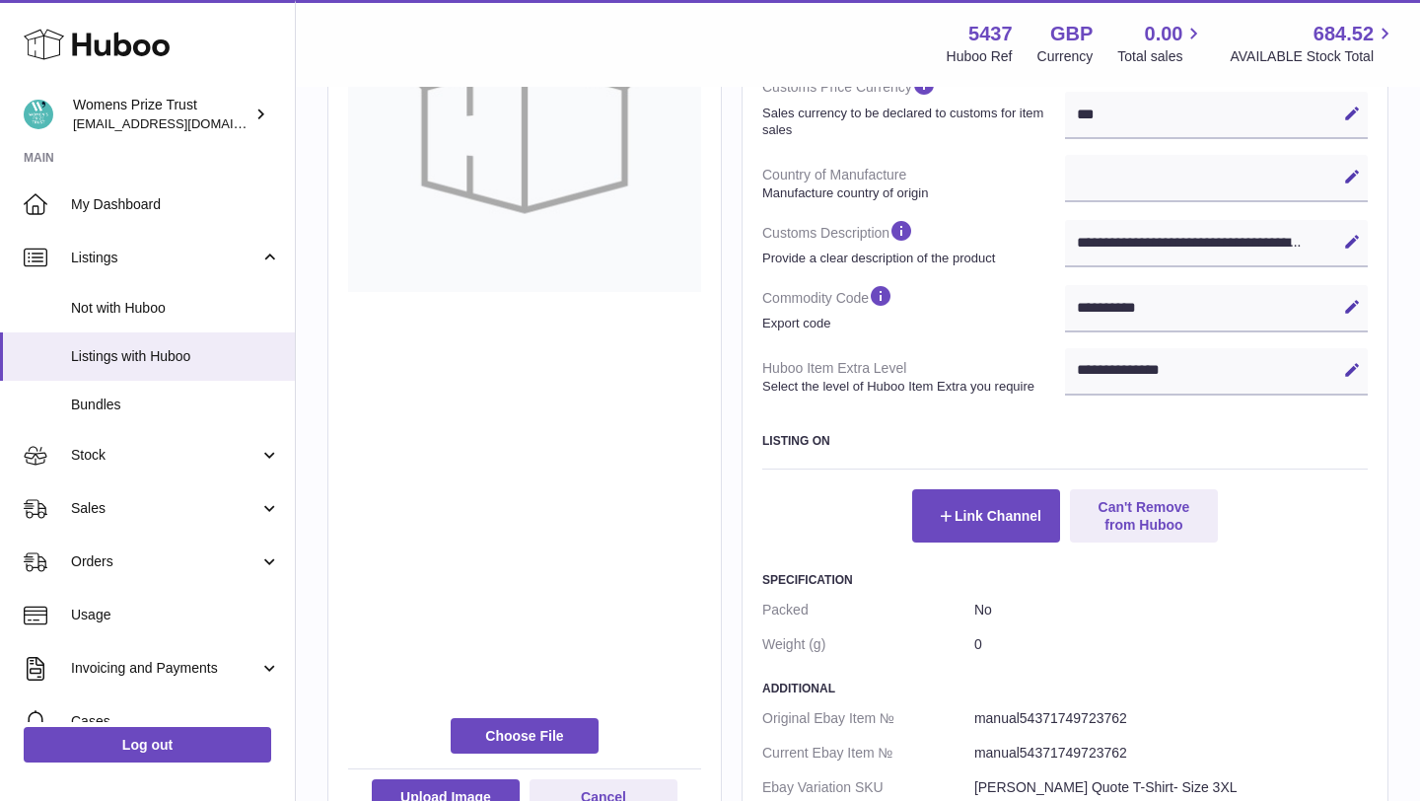
scroll to position [682, 0]
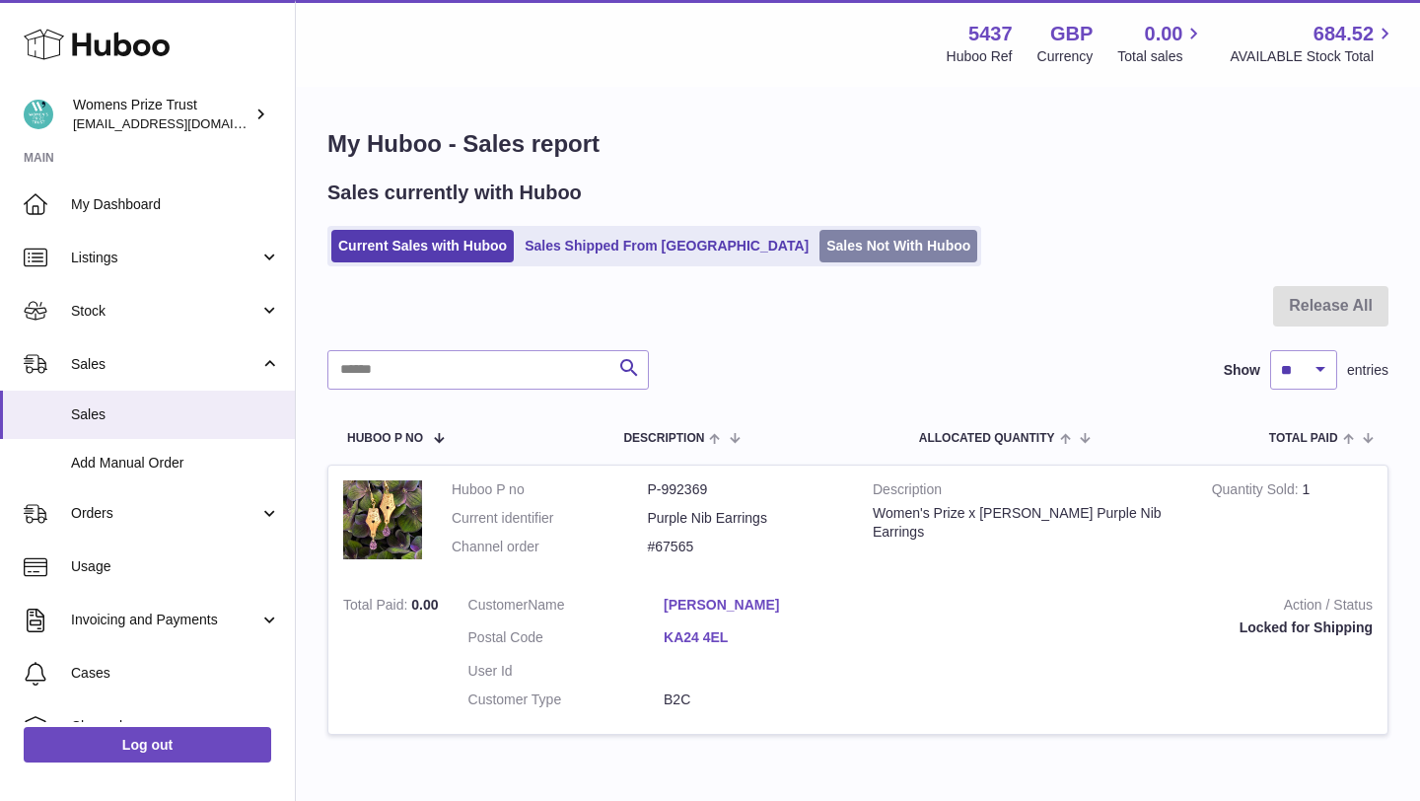
click at [820, 248] on link "Sales Not With Huboo" at bounding box center [899, 246] width 158 height 33
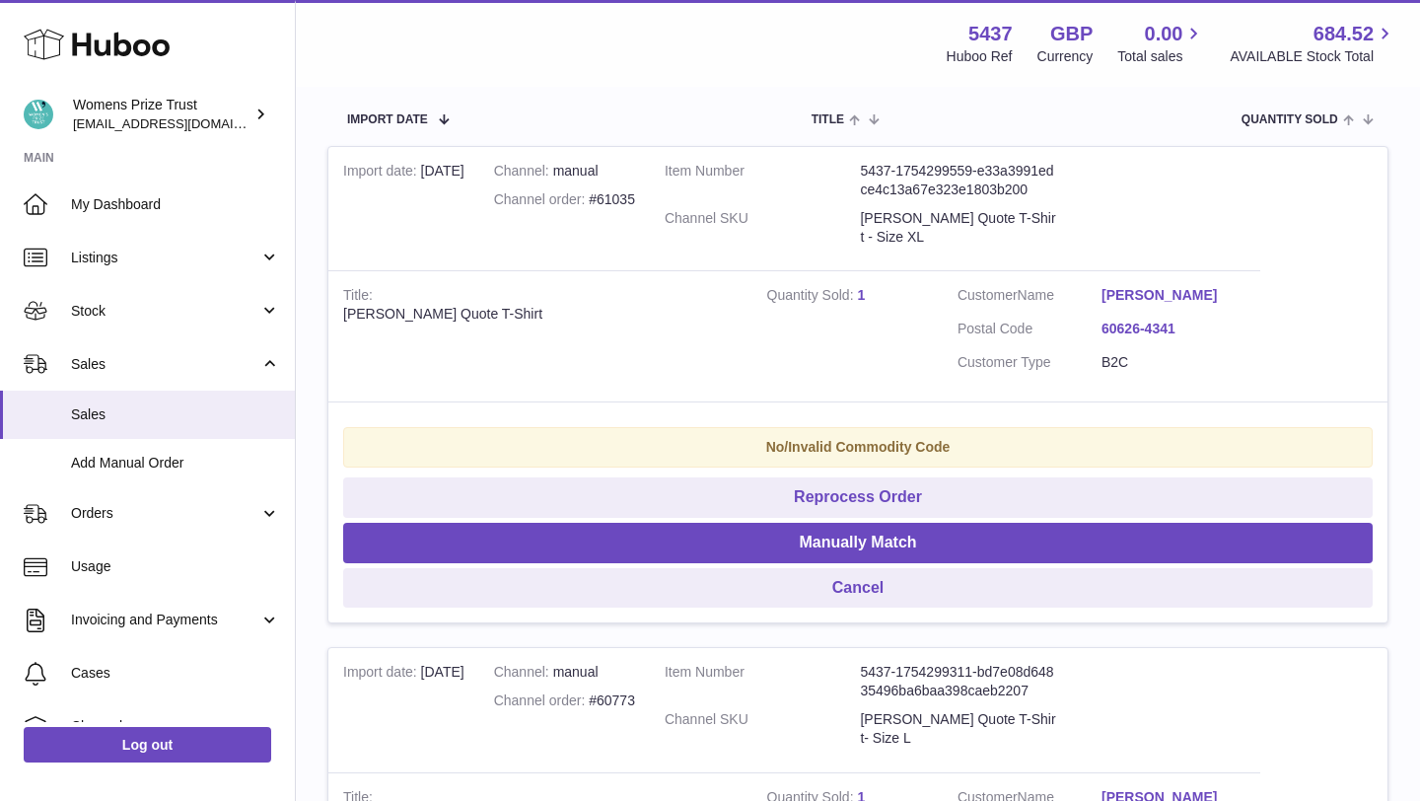
scroll to position [379, 0]
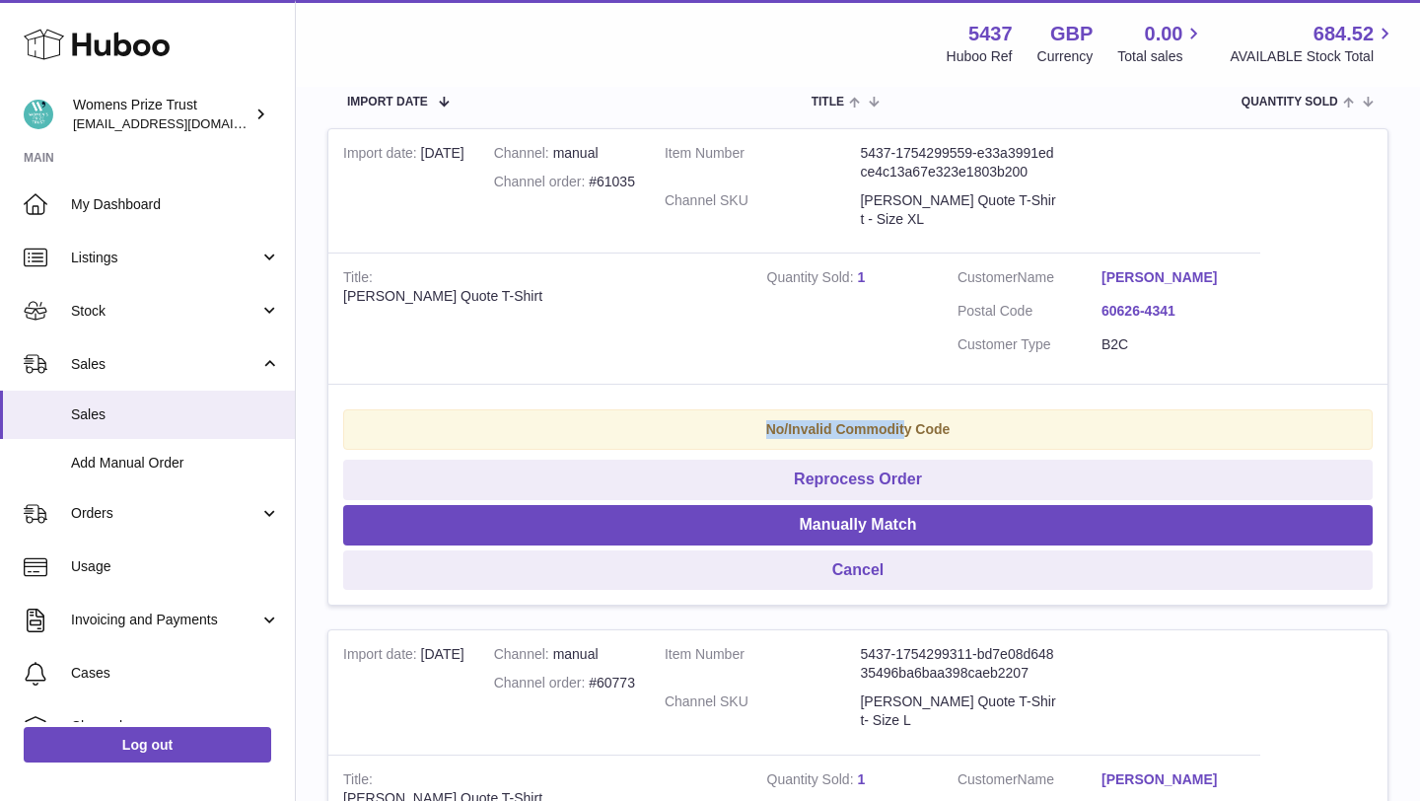
drag, startPoint x: 754, startPoint y: 435, endPoint x: 904, endPoint y: 429, distance: 150.0
click at [904, 429] on div "No/Invalid Commodity Code" at bounding box center [858, 429] width 1030 height 40
click at [904, 429] on strong "No/Invalid Commodity Code" at bounding box center [858, 429] width 184 height 16
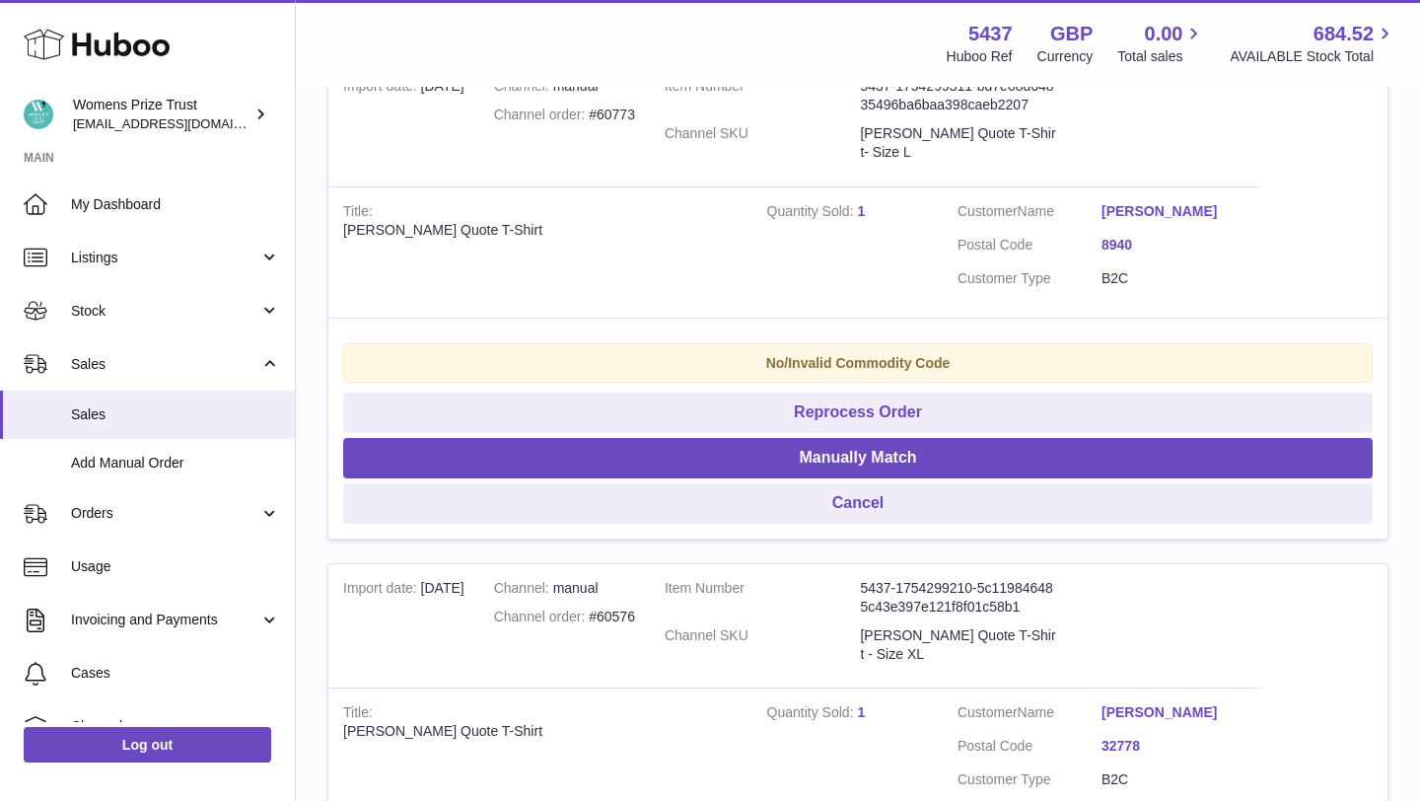
scroll to position [948, 0]
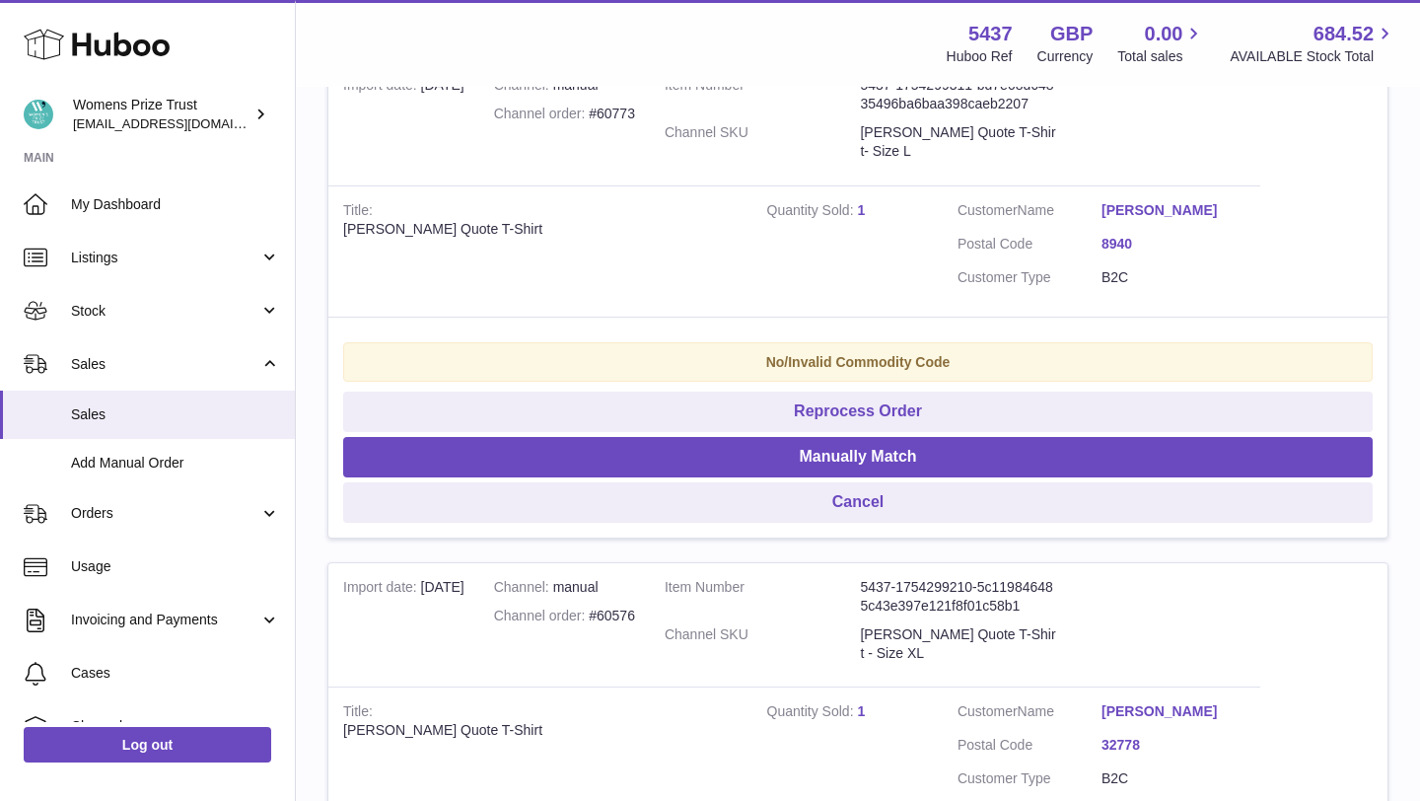
click at [883, 356] on strong "No/Invalid Commodity Code" at bounding box center [858, 362] width 184 height 16
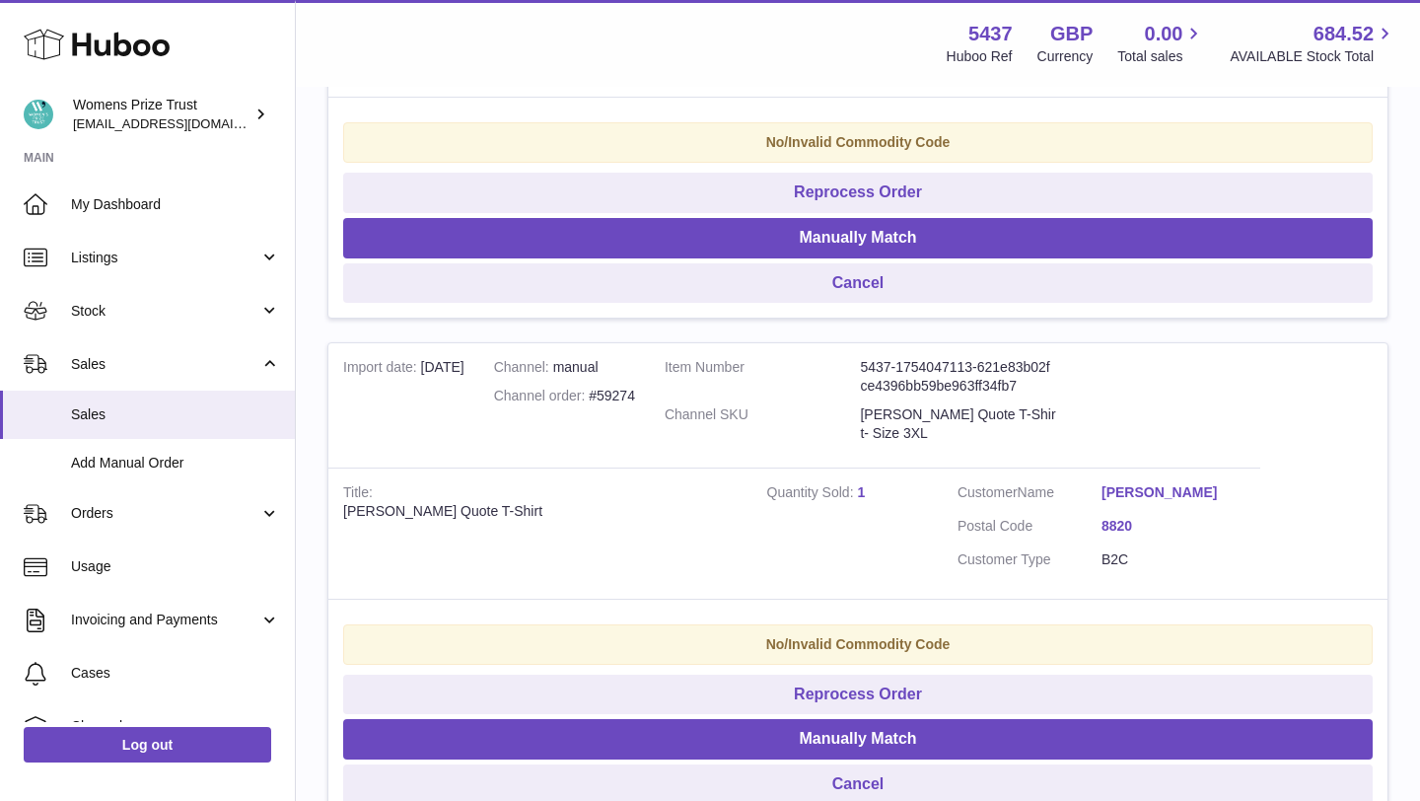
scroll to position [1868, 0]
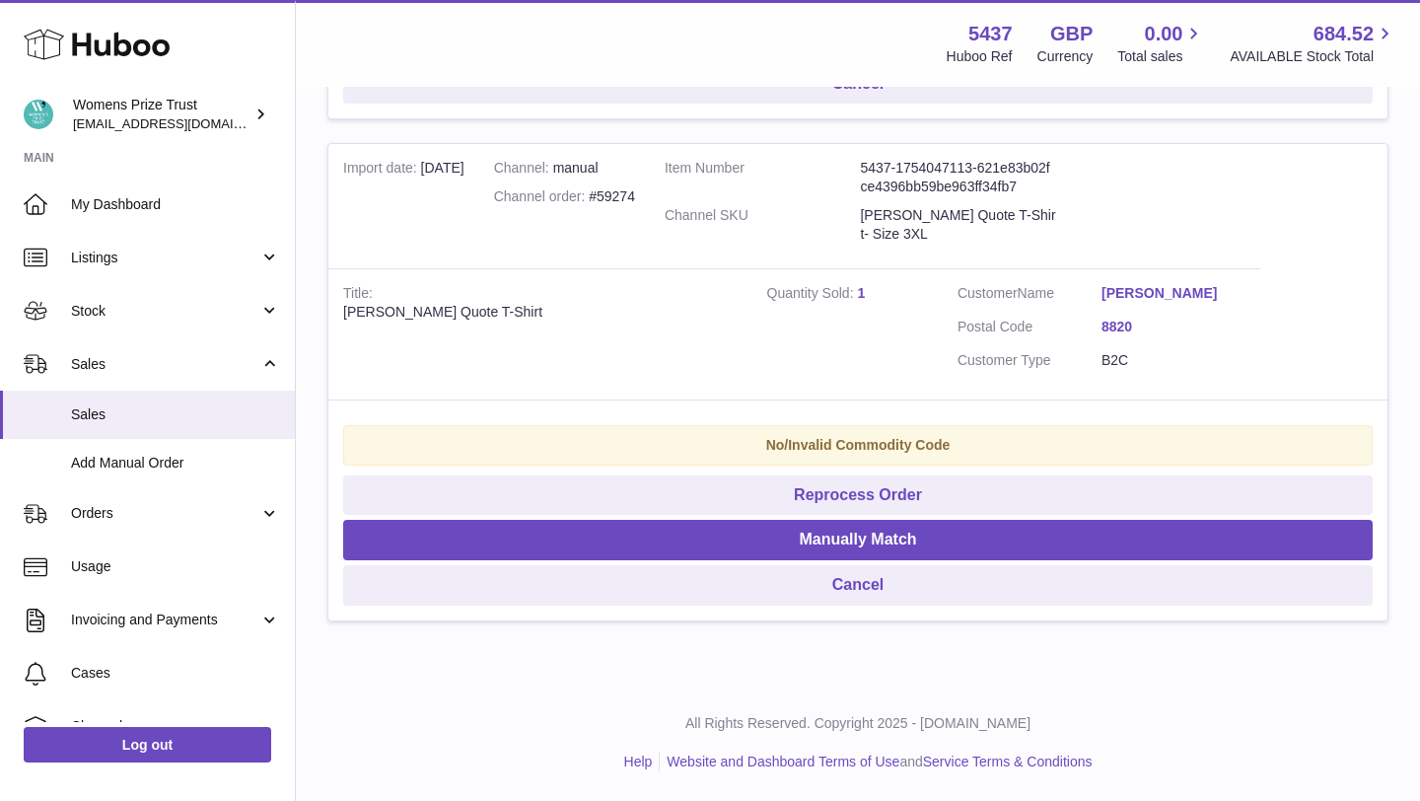
click at [848, 446] on strong "No/Invalid Commodity Code" at bounding box center [858, 445] width 184 height 16
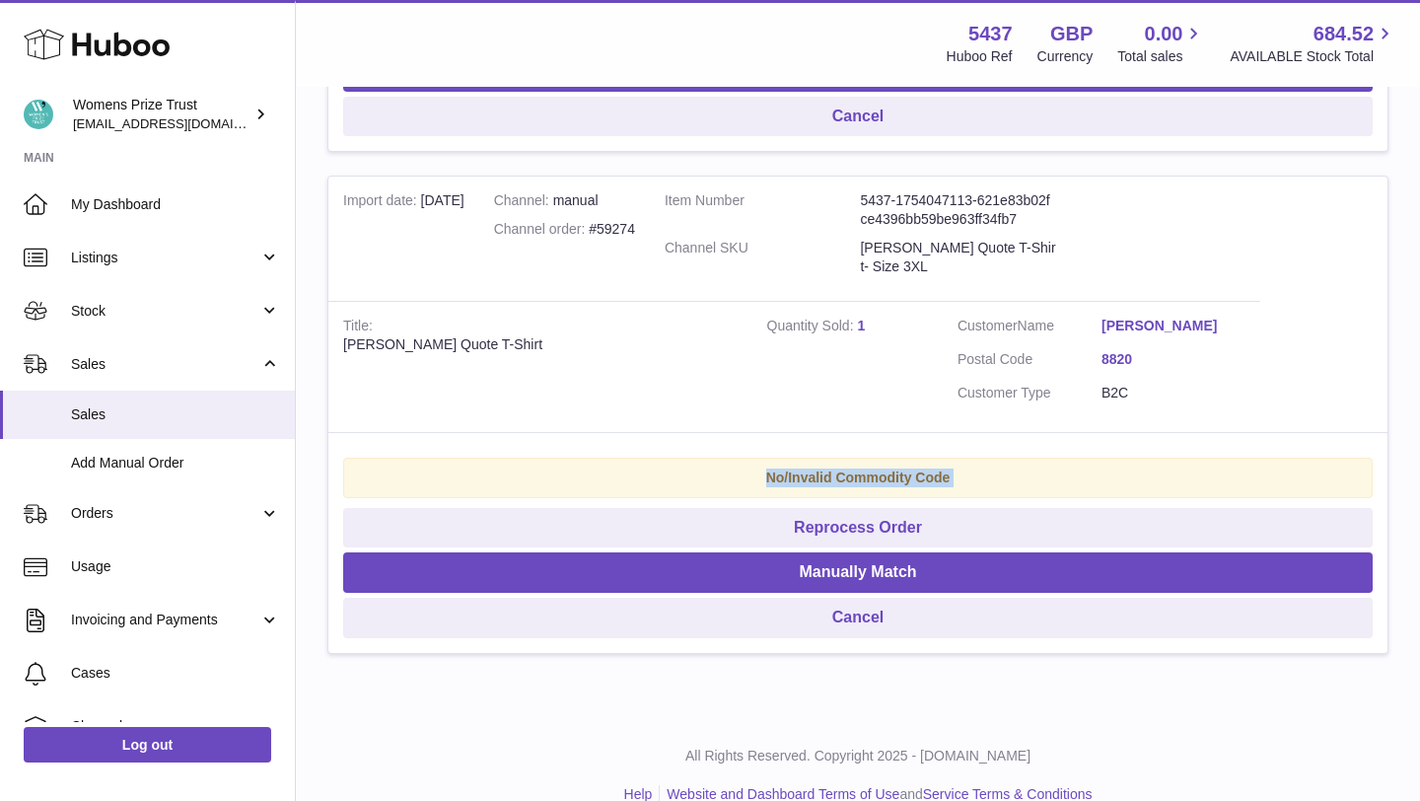
scroll to position [1825, 0]
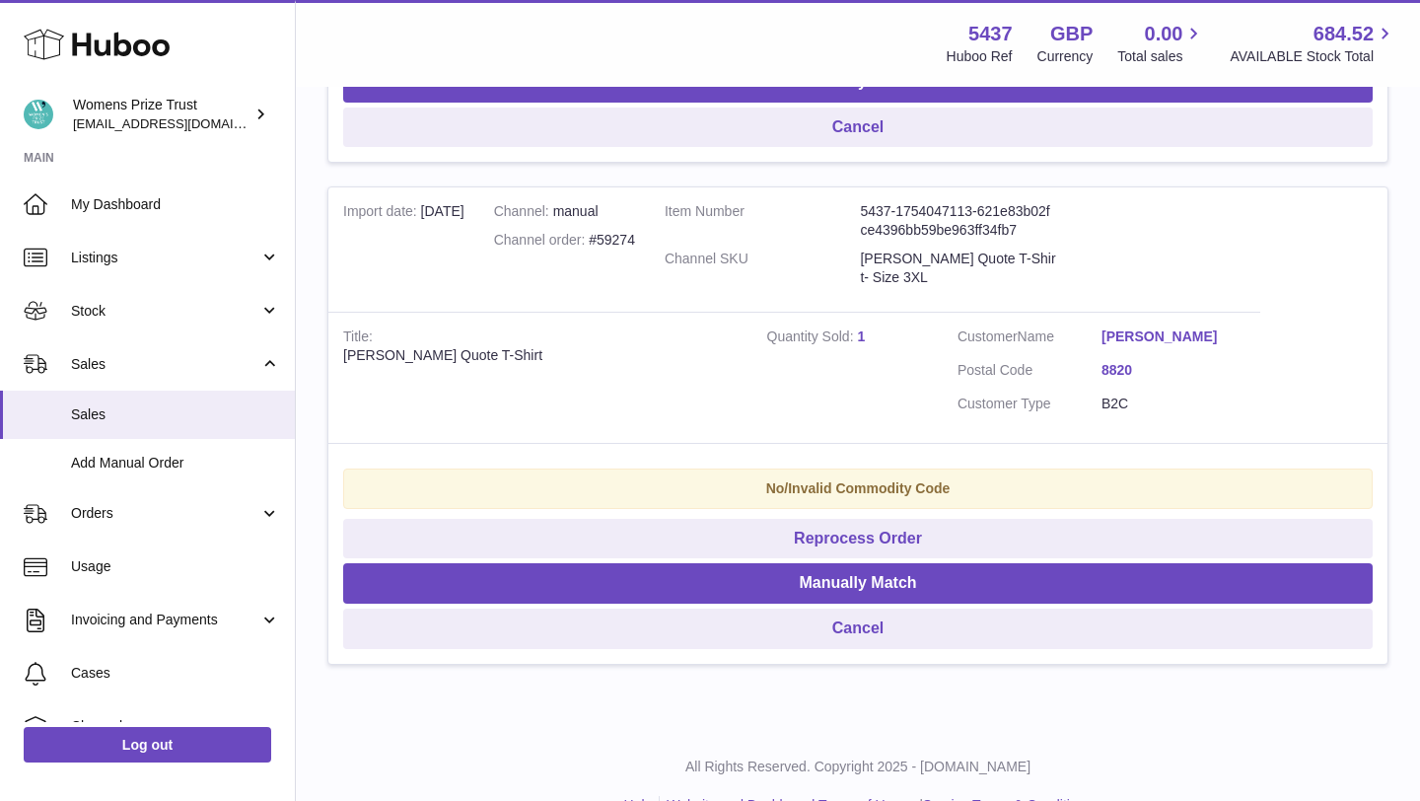
click at [616, 246] on div "Channel order #59274" at bounding box center [564, 240] width 141 height 19
drag, startPoint x: 591, startPoint y: 242, endPoint x: 655, endPoint y: 242, distance: 64.1
click at [655, 242] on tr "Import date [DATE] Channel manual Channel order #59274 Item Number 5437-1754047…" at bounding box center [857, 425] width 1061 height 478
copy tr "#59274 Item Number"
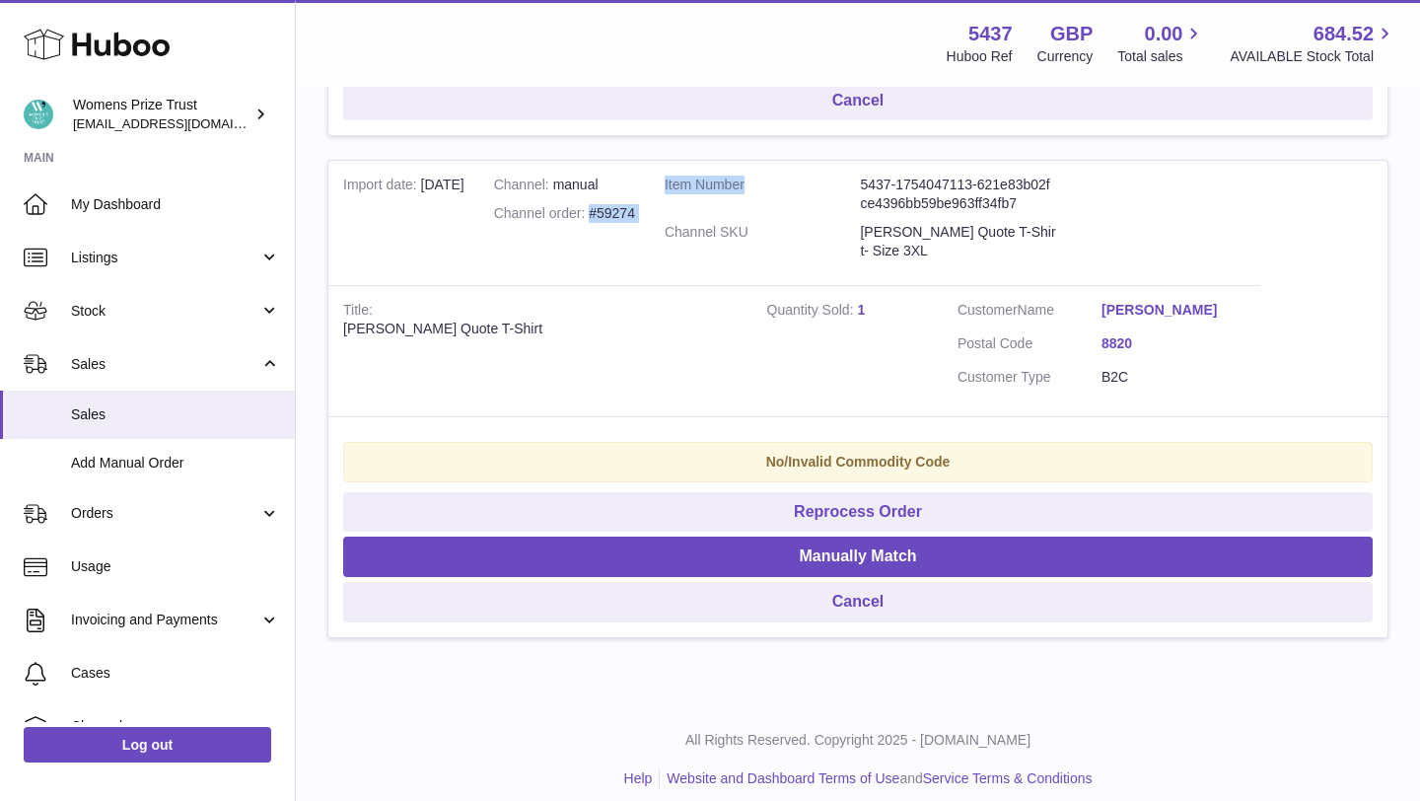
scroll to position [1868, 0]
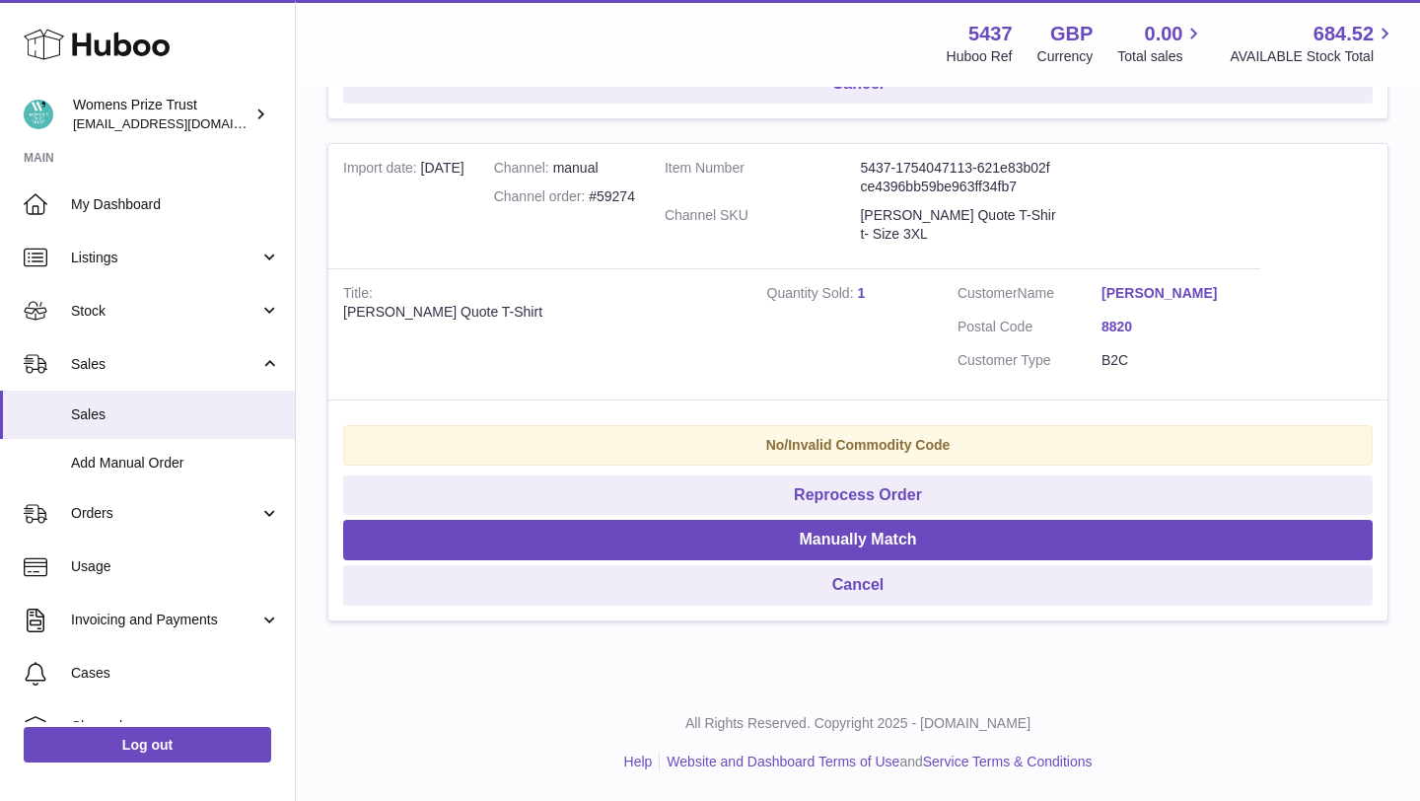
click at [810, 447] on strong "No/Invalid Commodity Code" at bounding box center [858, 445] width 184 height 16
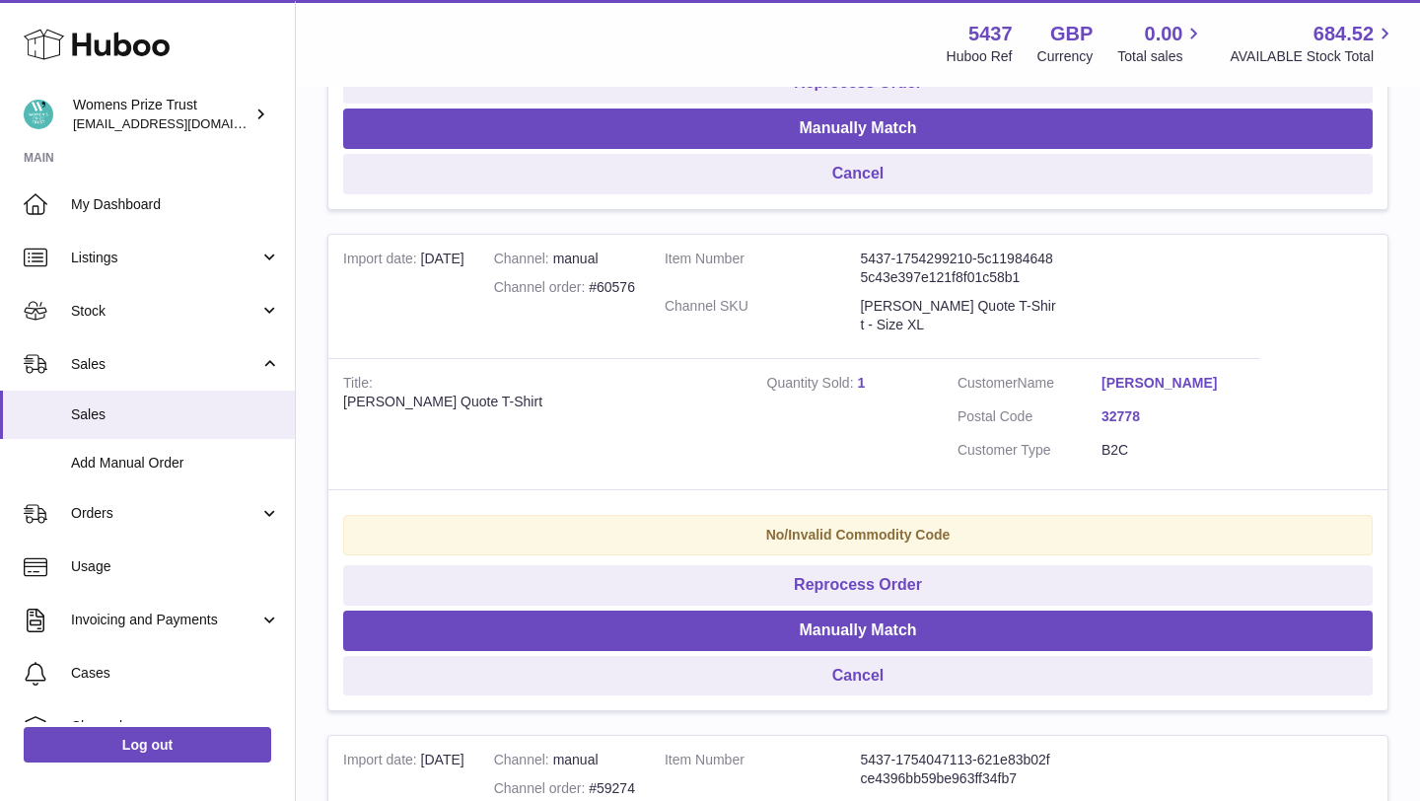
scroll to position [1272, 0]
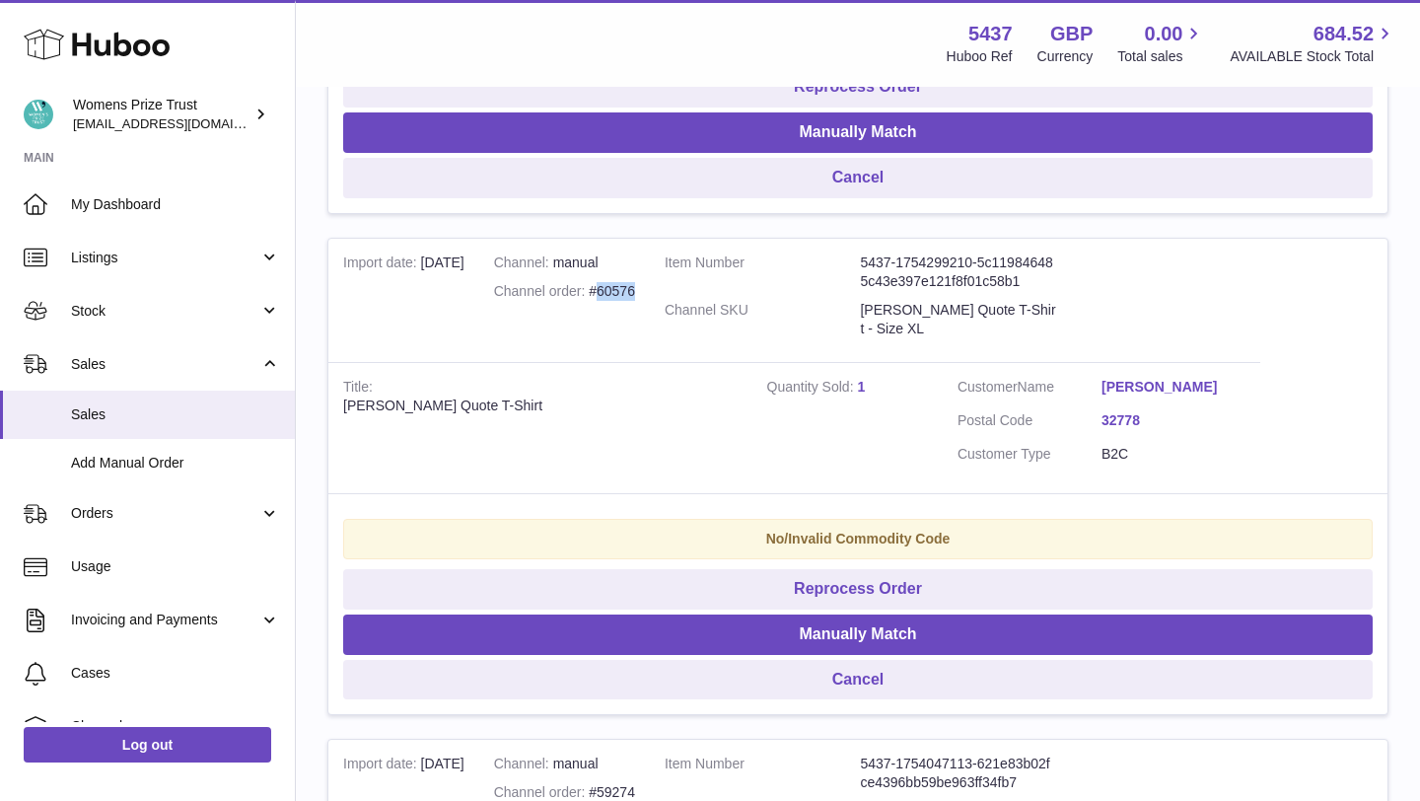
drag, startPoint x: 646, startPoint y: 291, endPoint x: 603, endPoint y: 290, distance: 43.4
click at [603, 290] on td "Channel manual Channel order #60576" at bounding box center [564, 301] width 171 height 124
copy div "60576"
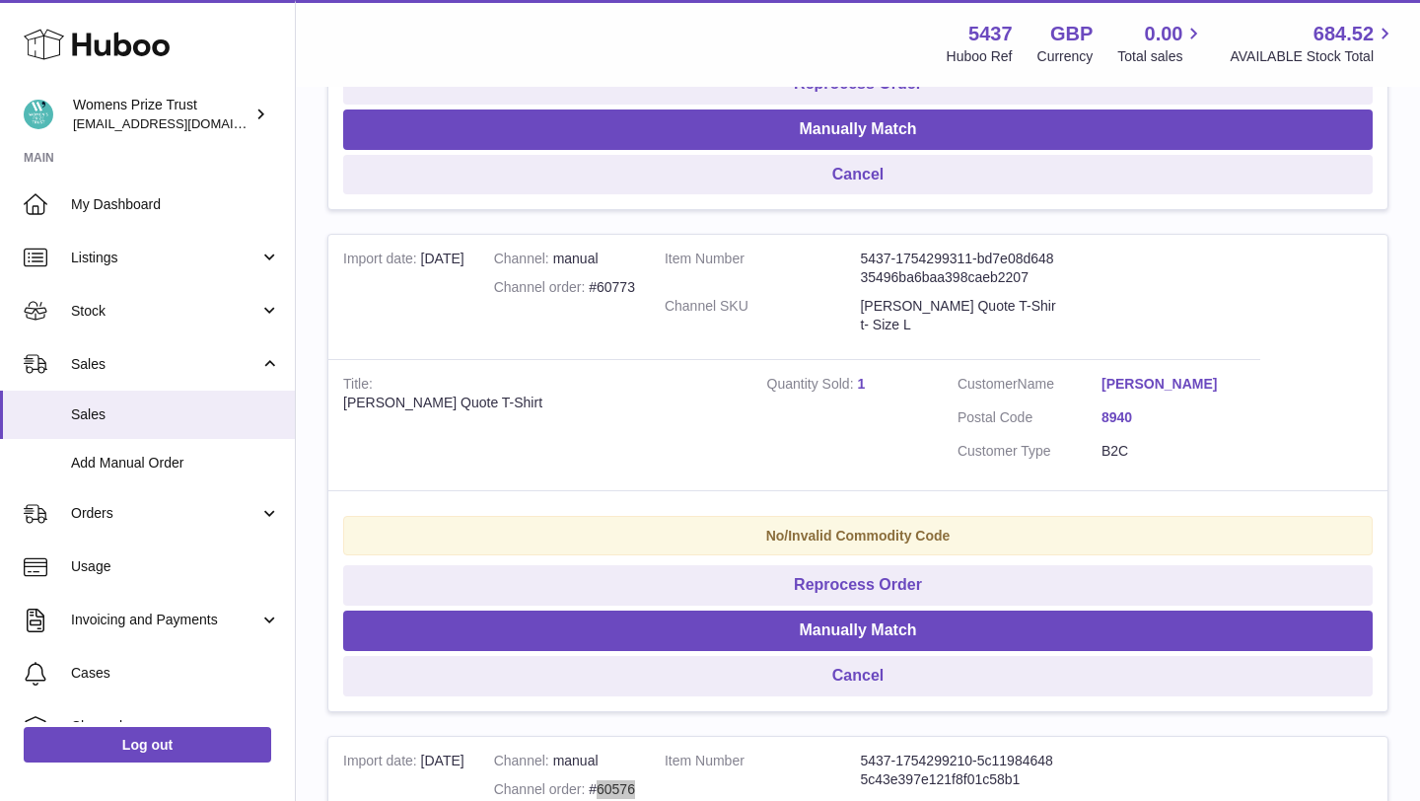
scroll to position [773, 0]
drag, startPoint x: 601, startPoint y: 288, endPoint x: 643, endPoint y: 288, distance: 42.4
click at [643, 288] on td "Channel manual Channel order #60773" at bounding box center [564, 298] width 171 height 124
copy div "60773"
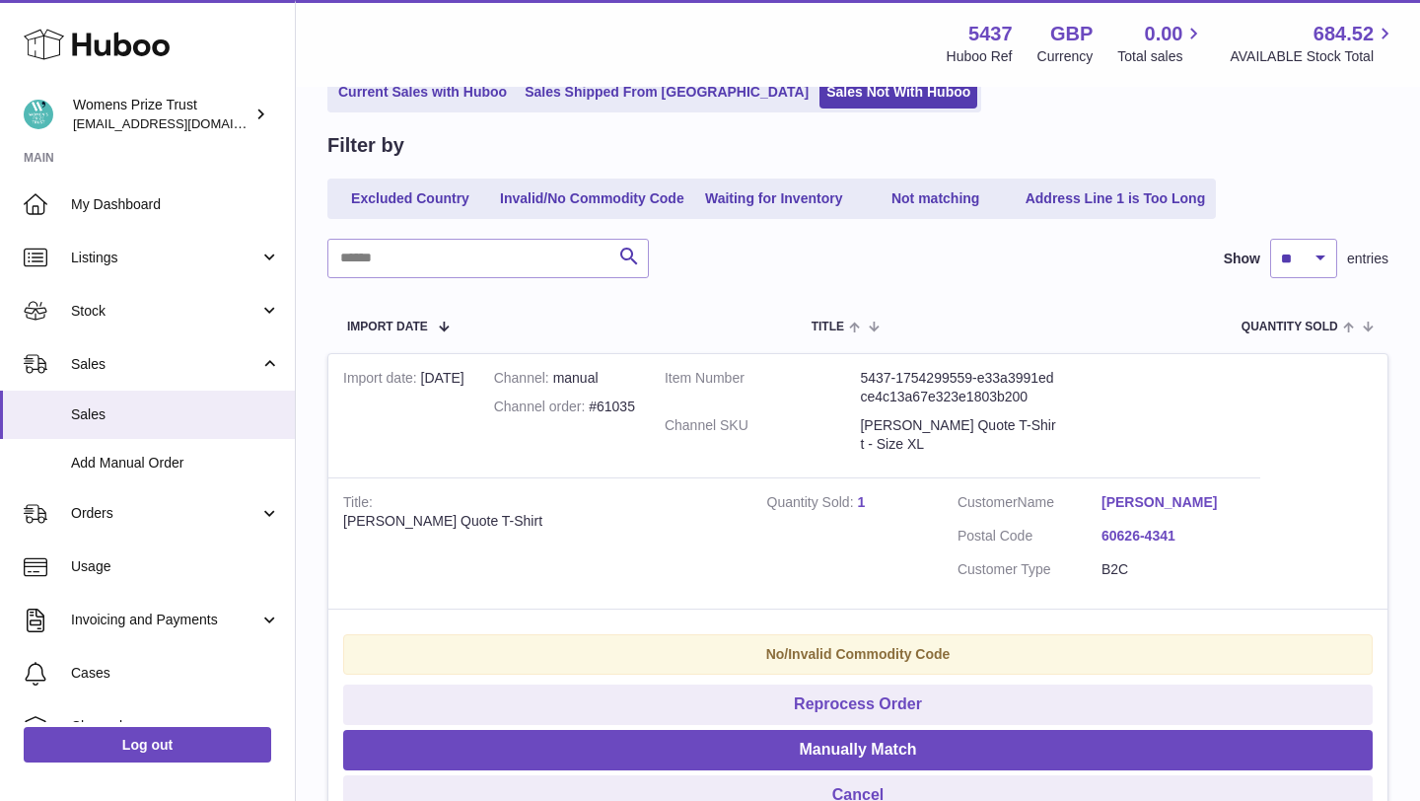
scroll to position [136, 0]
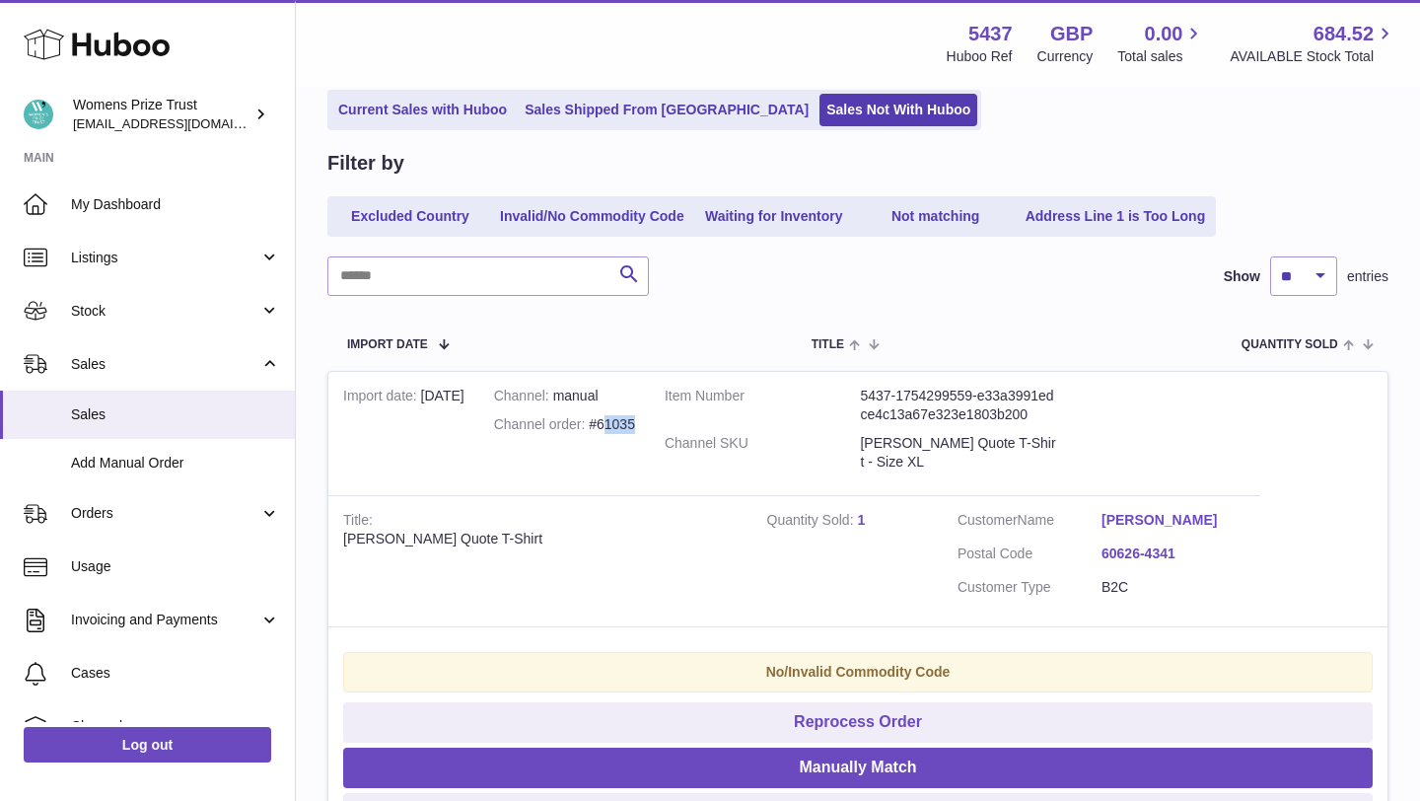
drag, startPoint x: 605, startPoint y: 425, endPoint x: 647, endPoint y: 425, distance: 42.4
click at [647, 425] on td "Channel manual Channel order #61035" at bounding box center [564, 434] width 171 height 124
drag, startPoint x: 643, startPoint y: 422, endPoint x: 603, endPoint y: 421, distance: 40.4
click at [603, 421] on td "Channel manual Channel order #61035" at bounding box center [564, 434] width 171 height 124
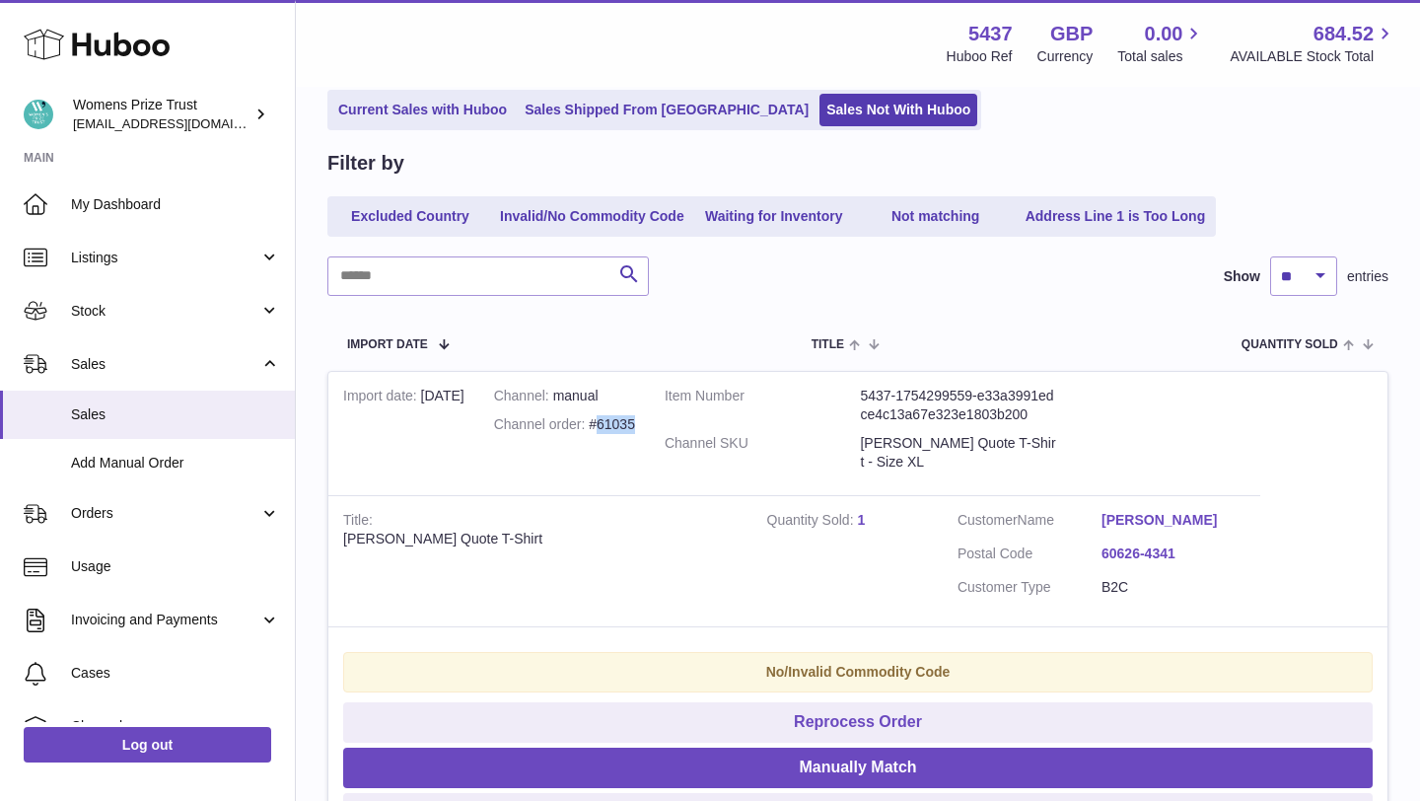
copy div "61035"
